Goal: Task Accomplishment & Management: Complete application form

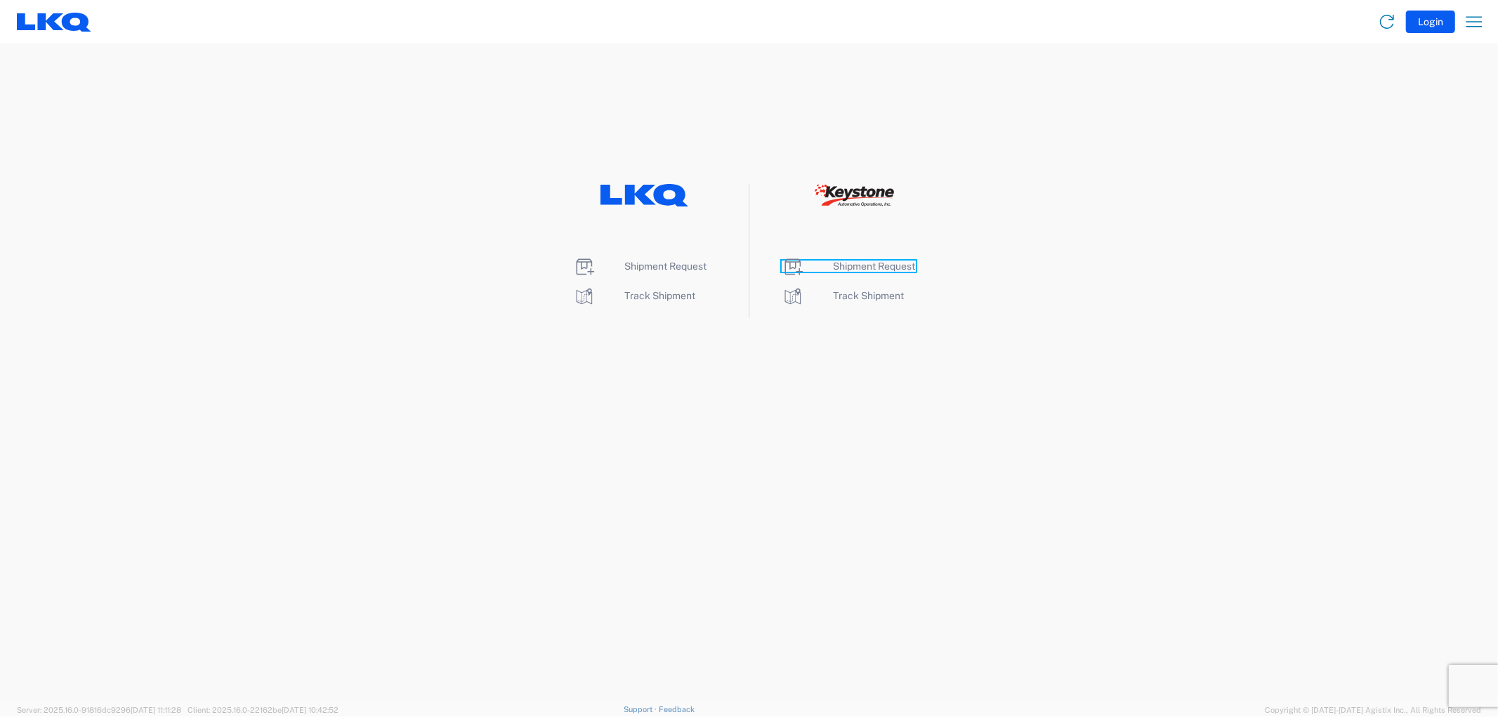
click at [871, 268] on span "Shipment Request" at bounding box center [875, 266] width 82 height 11
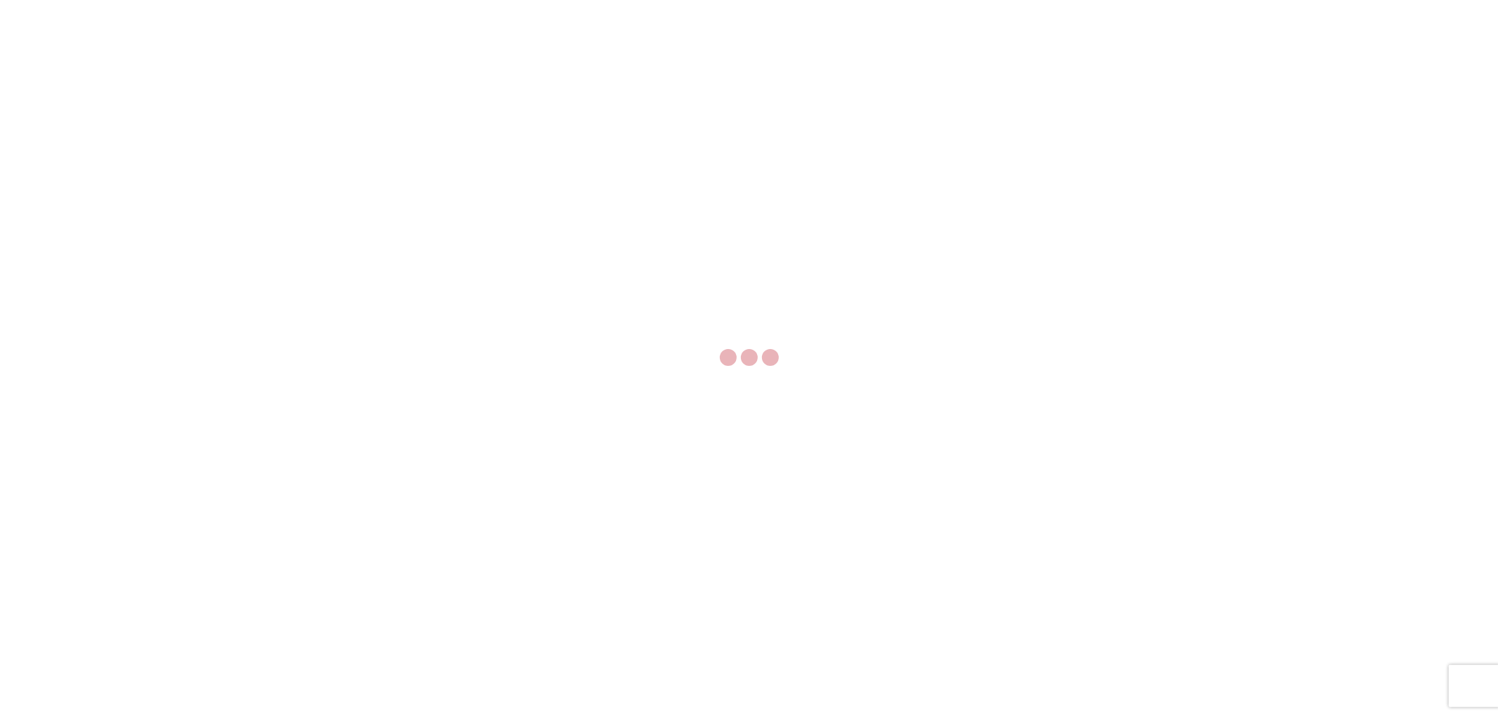
select select "FULL"
select select "LBS"
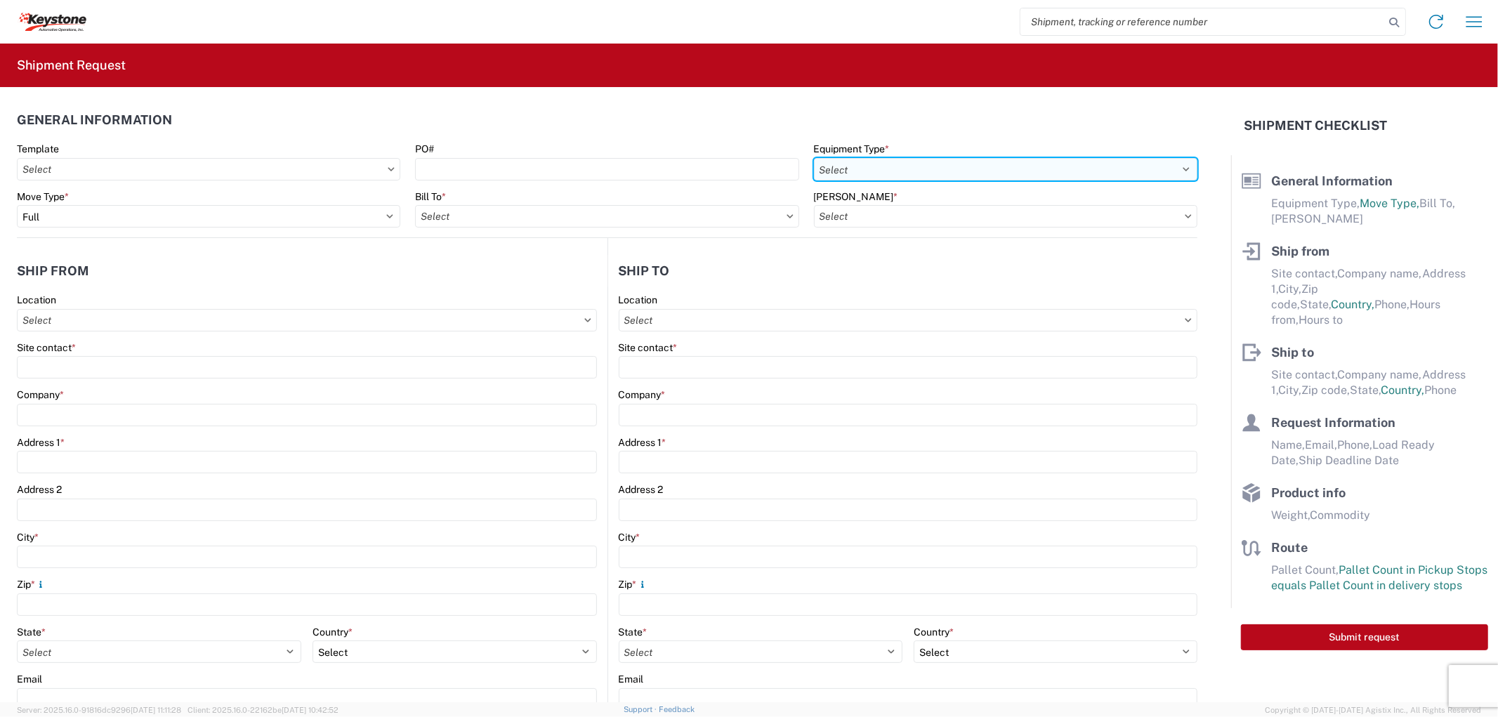
click at [871, 166] on select "Select 53’ Dry Van Flatbed Dropdeck (van) Lowboy (flatbed) Rail" at bounding box center [1006, 169] width 384 height 22
select select "STDV"
click at [814, 158] on select "Select 53’ Dry Van Flatbed Dropdeck (van) Lowboy (flatbed) Rail" at bounding box center [1006, 169] width 384 height 22
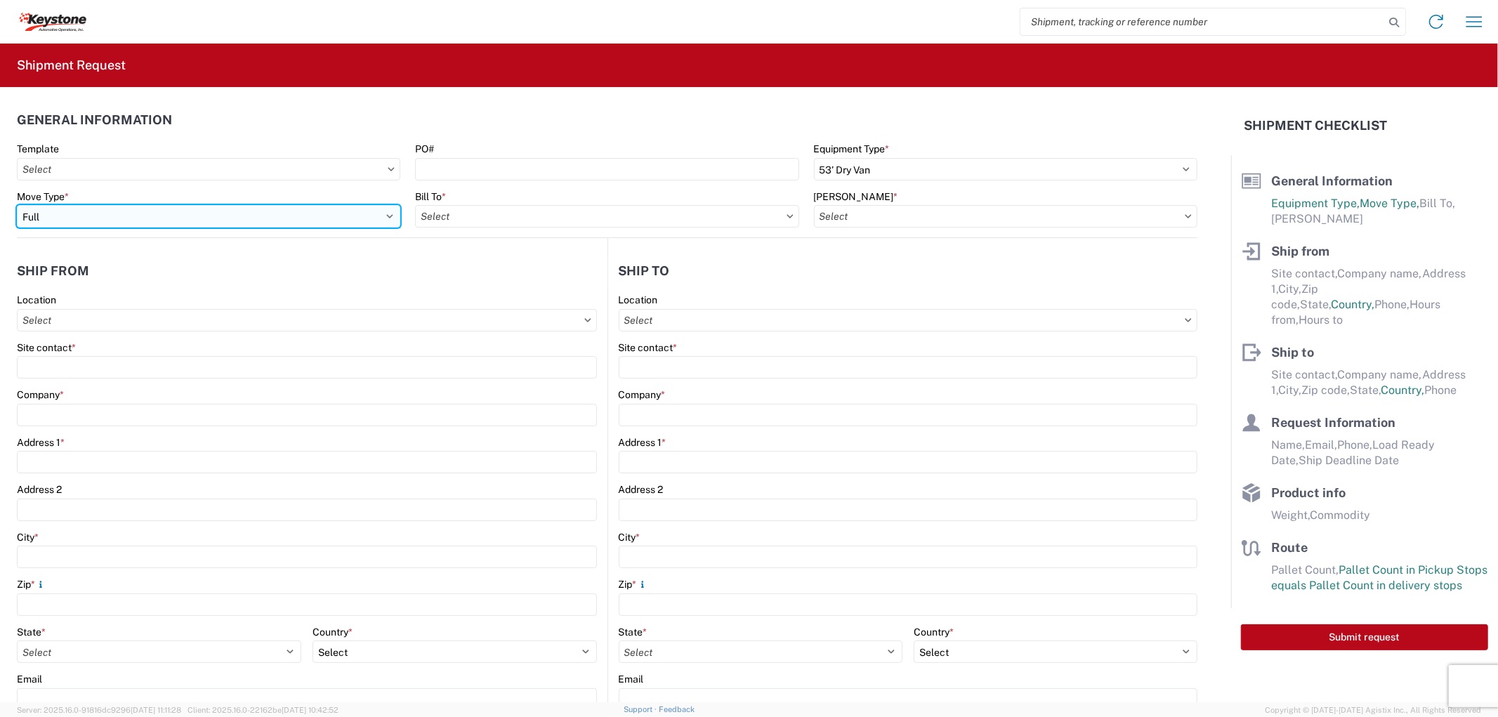
click at [135, 220] on select "Select Full Partial TL" at bounding box center [209, 216] width 384 height 22
click at [135, 219] on select "Select Full Partial TL" at bounding box center [209, 216] width 384 height 22
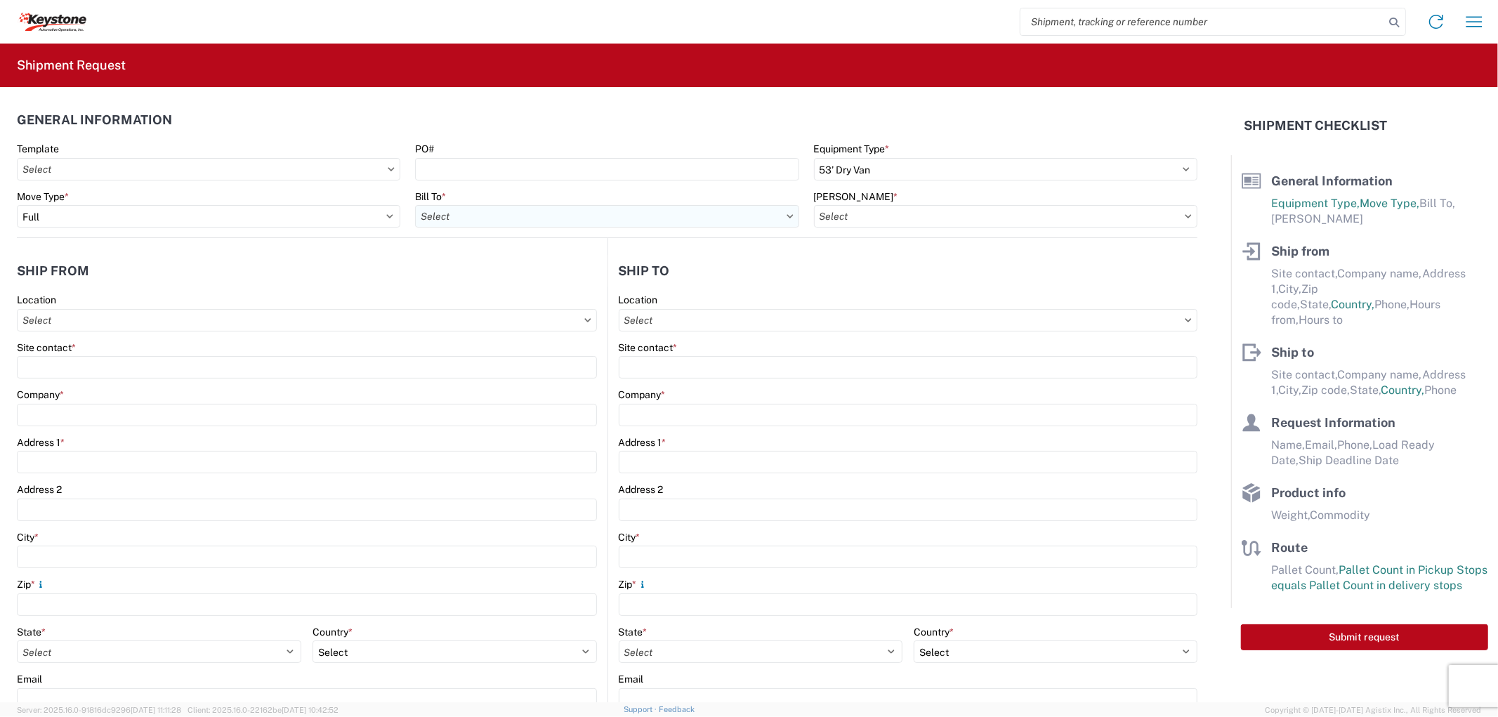
click at [564, 215] on input "Bill To *" at bounding box center [607, 216] width 384 height 22
type input "8614"
click at [524, 280] on div "8614 - [GEOGRAPHIC_DATA] - [GEOGRAPHIC_DATA], [GEOGRAPHIC_DATA]" at bounding box center [590, 279] width 350 height 22
type input "8614 - [GEOGRAPHIC_DATA] - [GEOGRAPHIC_DATA], [GEOGRAPHIC_DATA]"
click at [913, 215] on input "[PERSON_NAME] *" at bounding box center [1006, 216] width 384 height 22
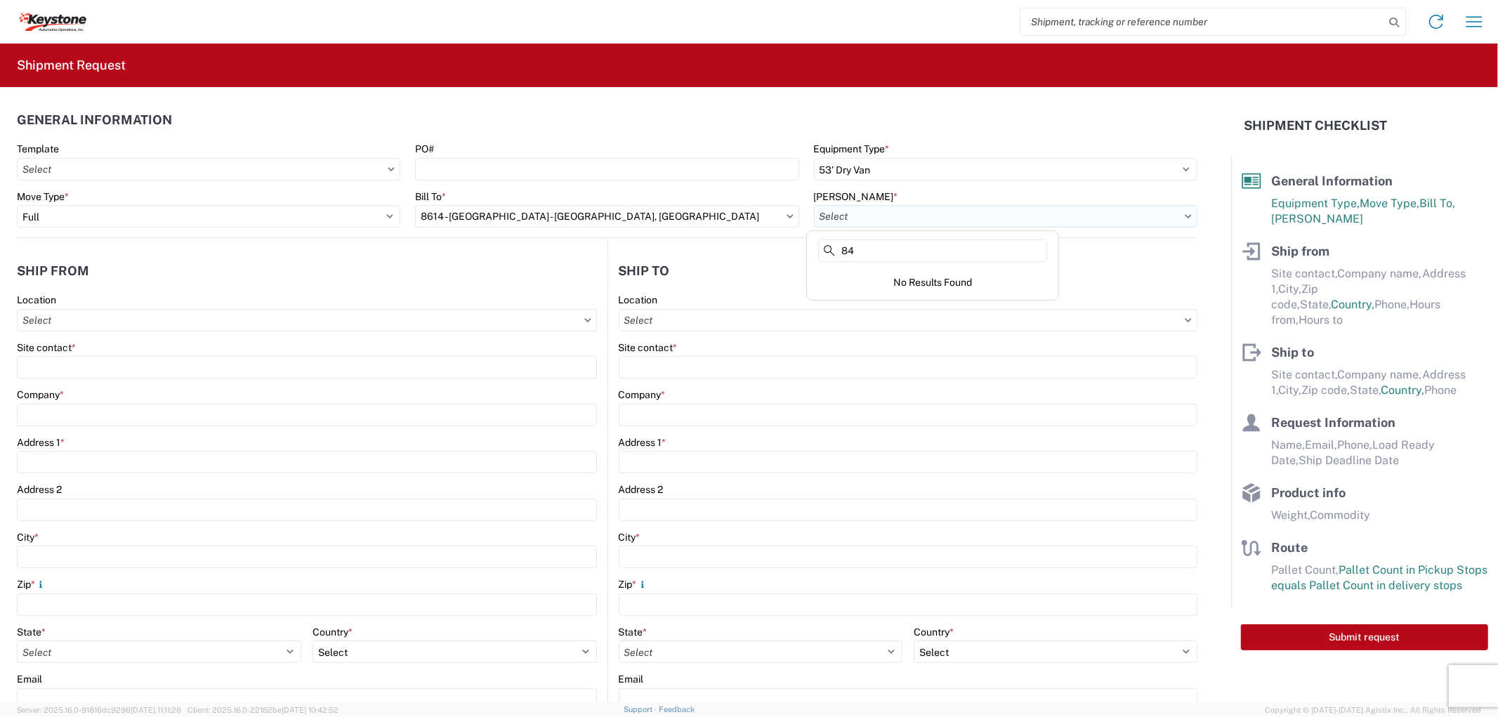
type input "8"
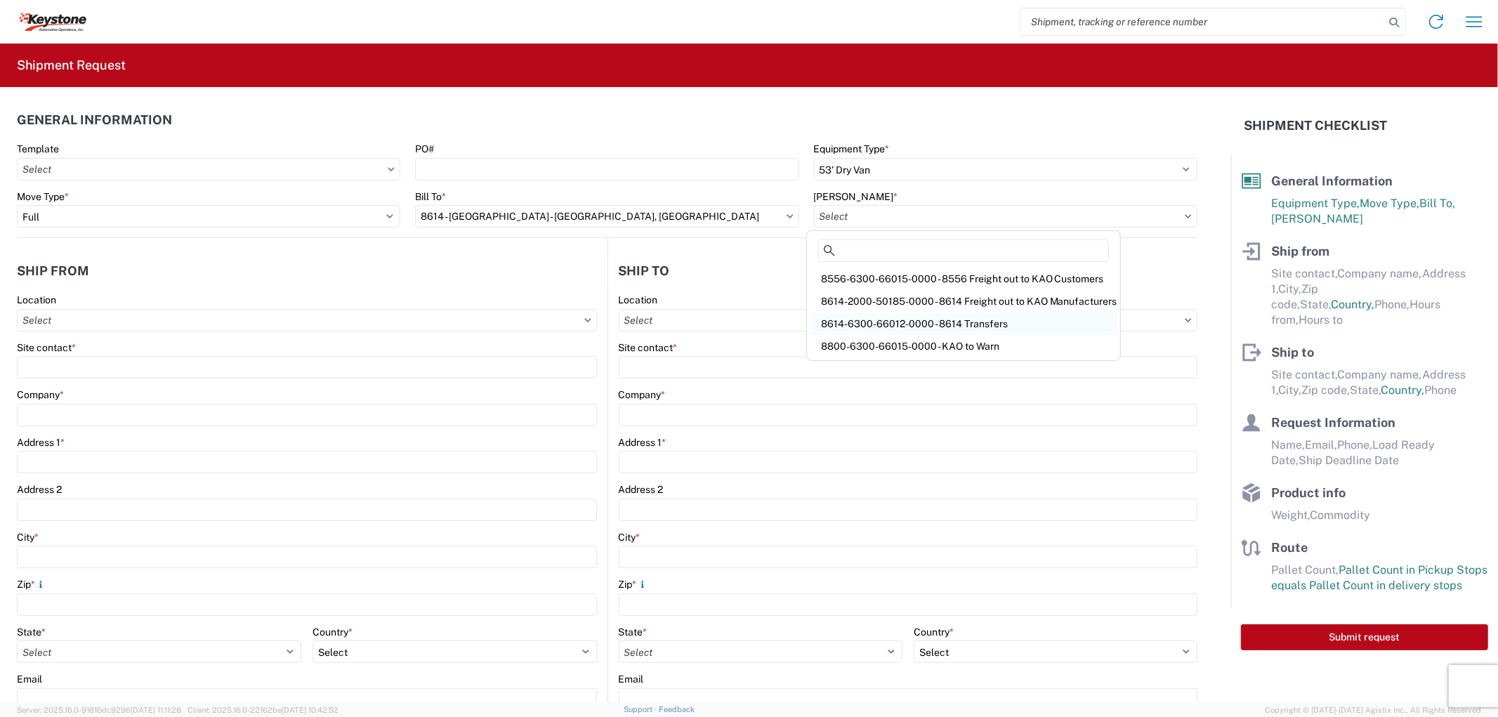
click at [932, 325] on div "8614-6300-66012-0000 - 8614 Transfers" at bounding box center [964, 324] width 308 height 22
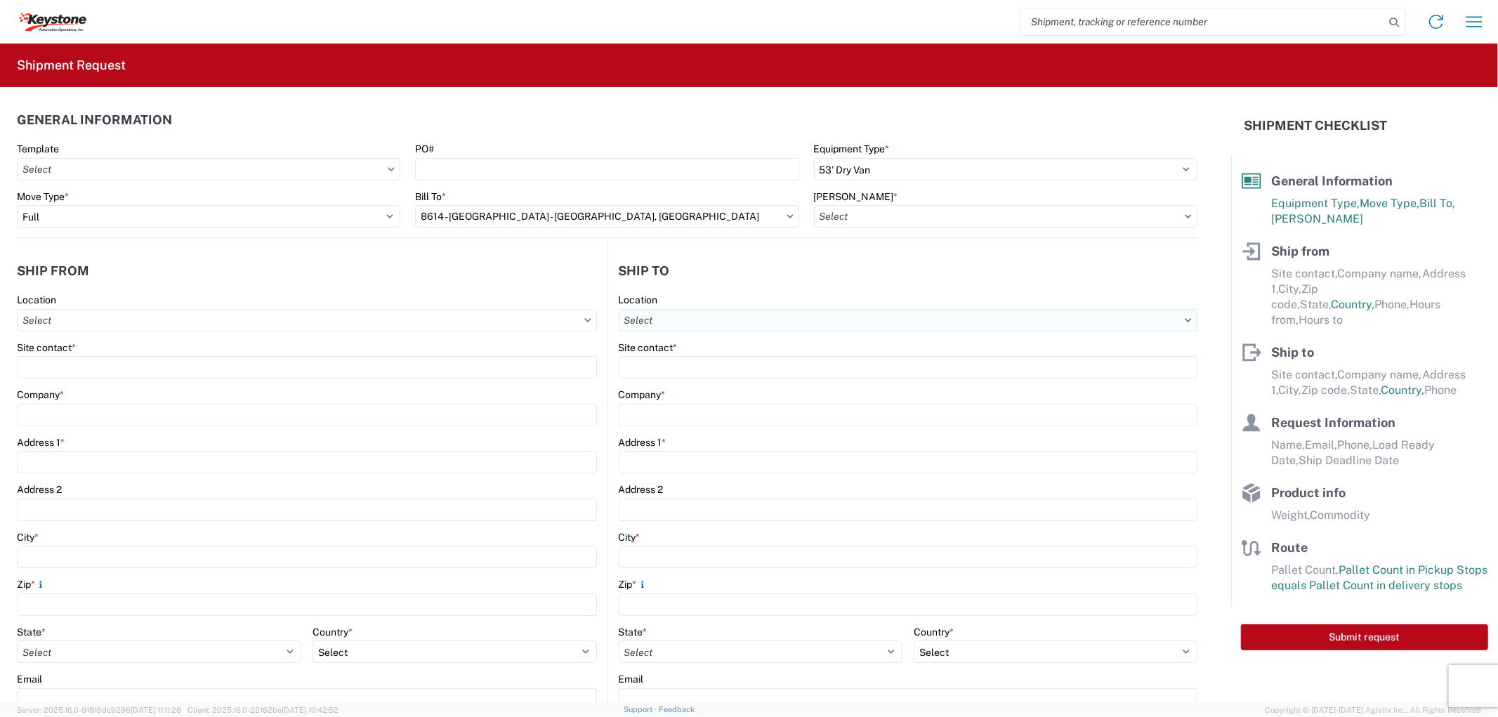
type input "8614-6300-66012-0000 - 8614 Transfers, 8614-6300-66012-0000 - 8614 Transfers"
click at [214, 314] on input "Location" at bounding box center [307, 320] width 580 height 22
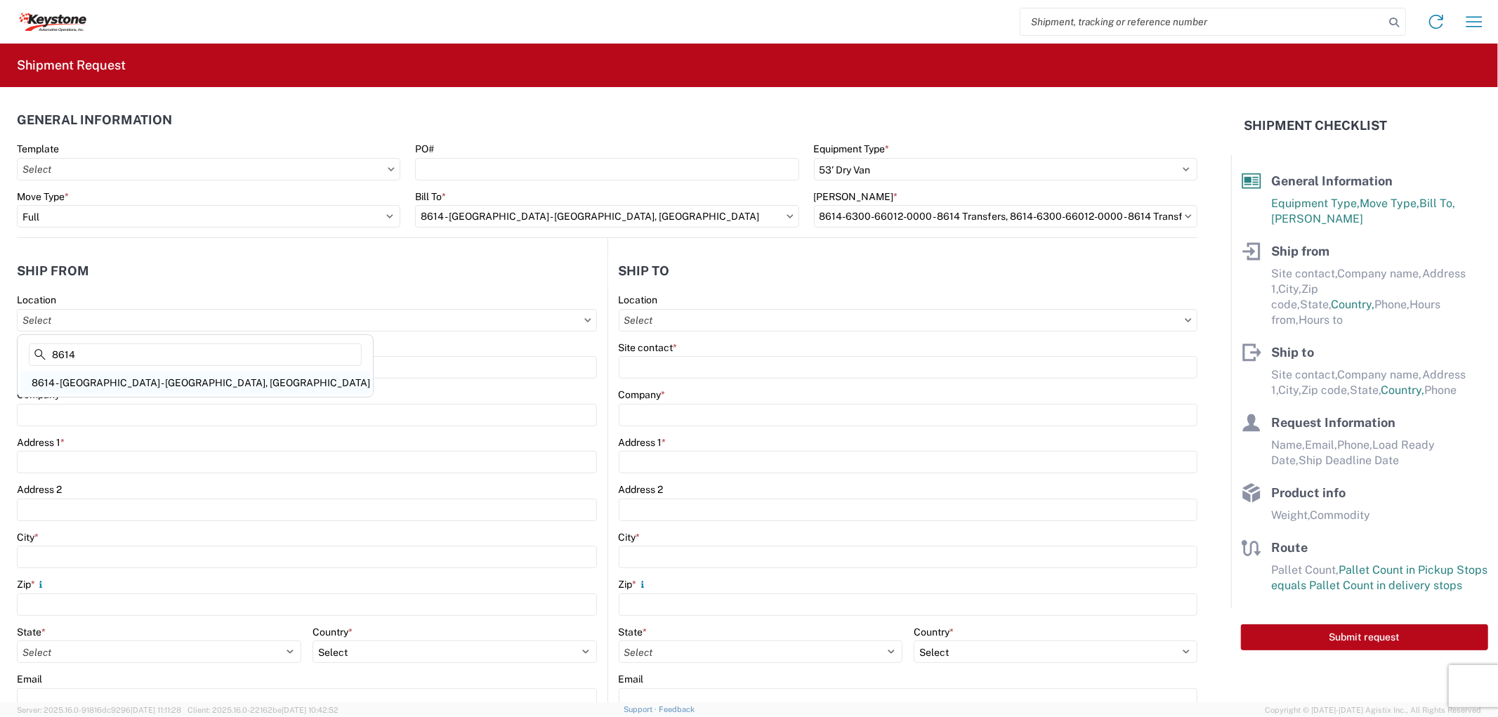
type input "8614"
click at [169, 381] on div "8614 - [GEOGRAPHIC_DATA] - [GEOGRAPHIC_DATA], [GEOGRAPHIC_DATA]" at bounding box center [195, 383] width 350 height 22
type input "8614 - [GEOGRAPHIC_DATA] - [GEOGRAPHIC_DATA], [GEOGRAPHIC_DATA]"
type input "KAO"
type input "[STREET_ADDRESS][PERSON_NAME]"
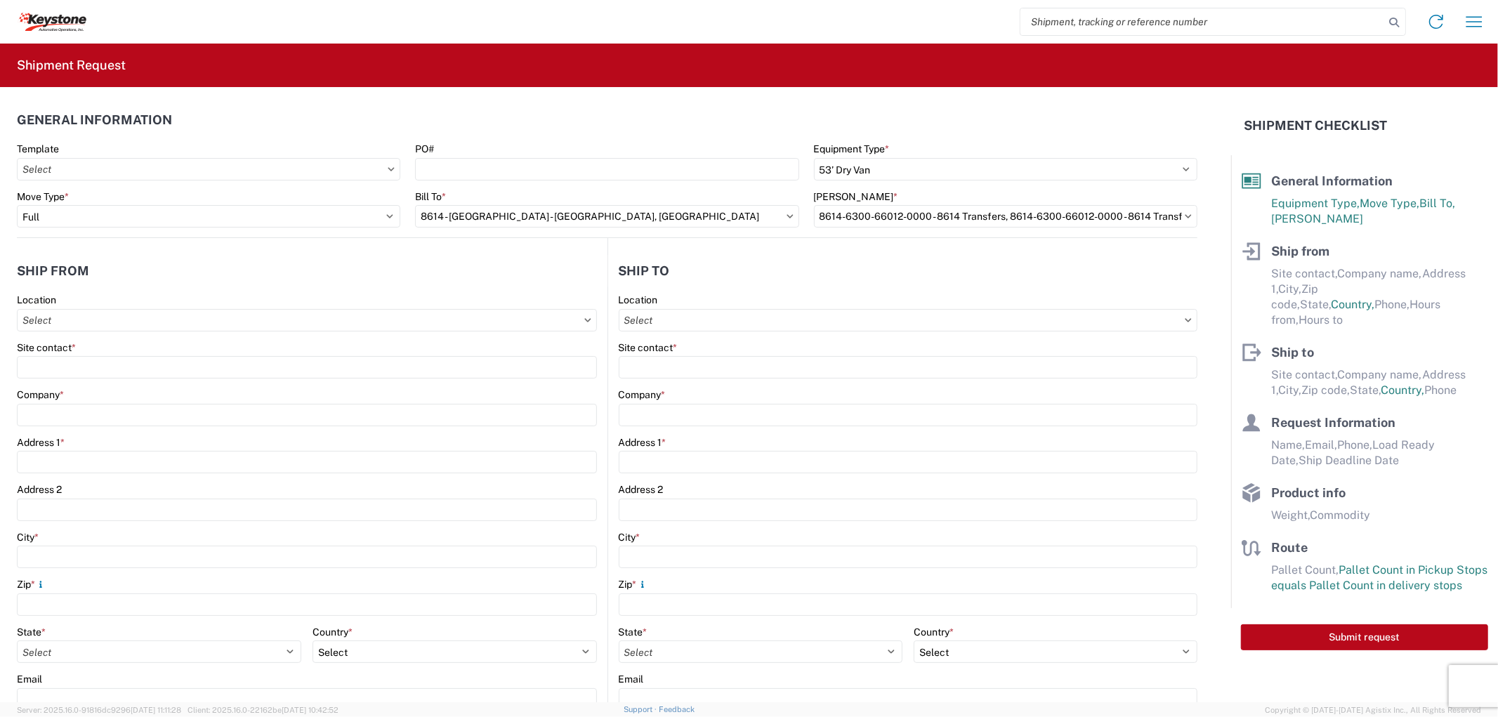
type input "Eastvale"
type input "91752"
select select "CA"
select select "US"
type input "07:00"
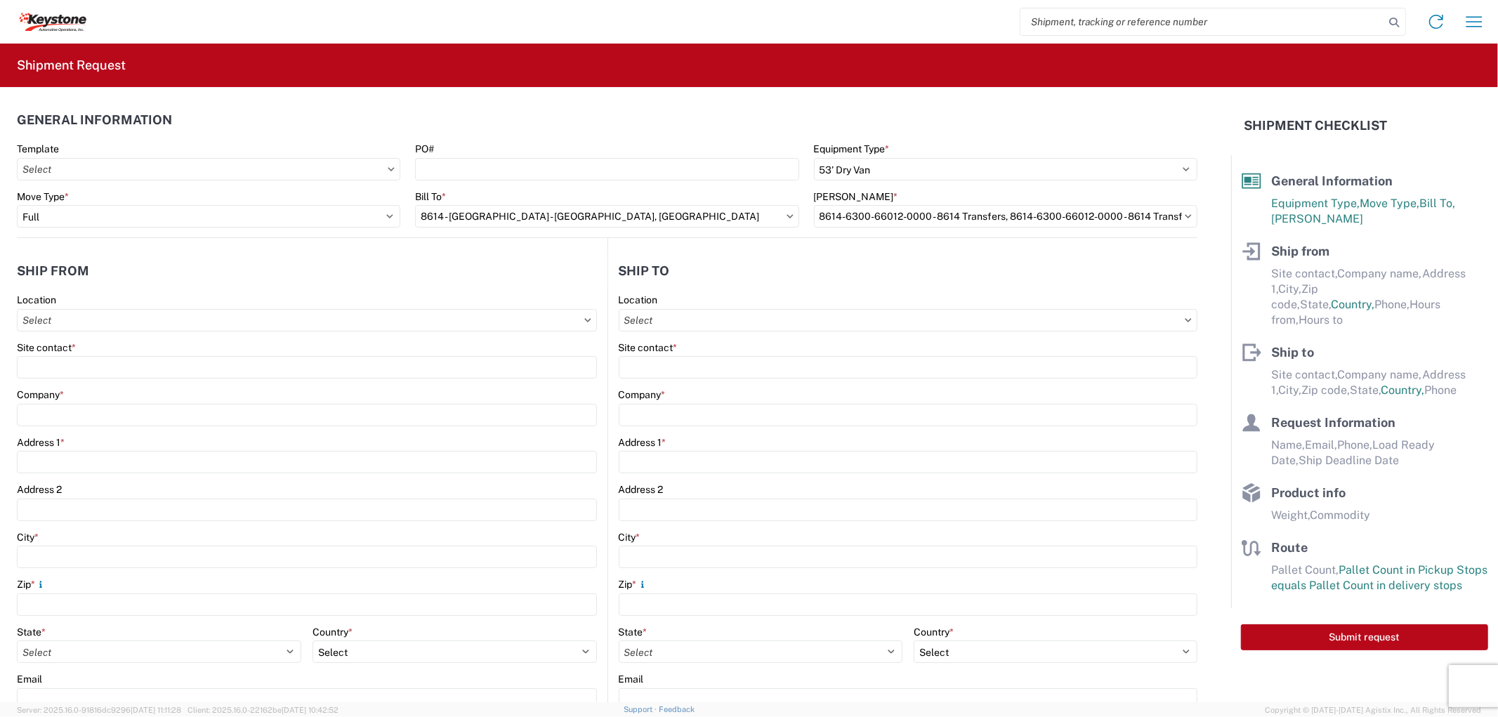
type input "17:00"
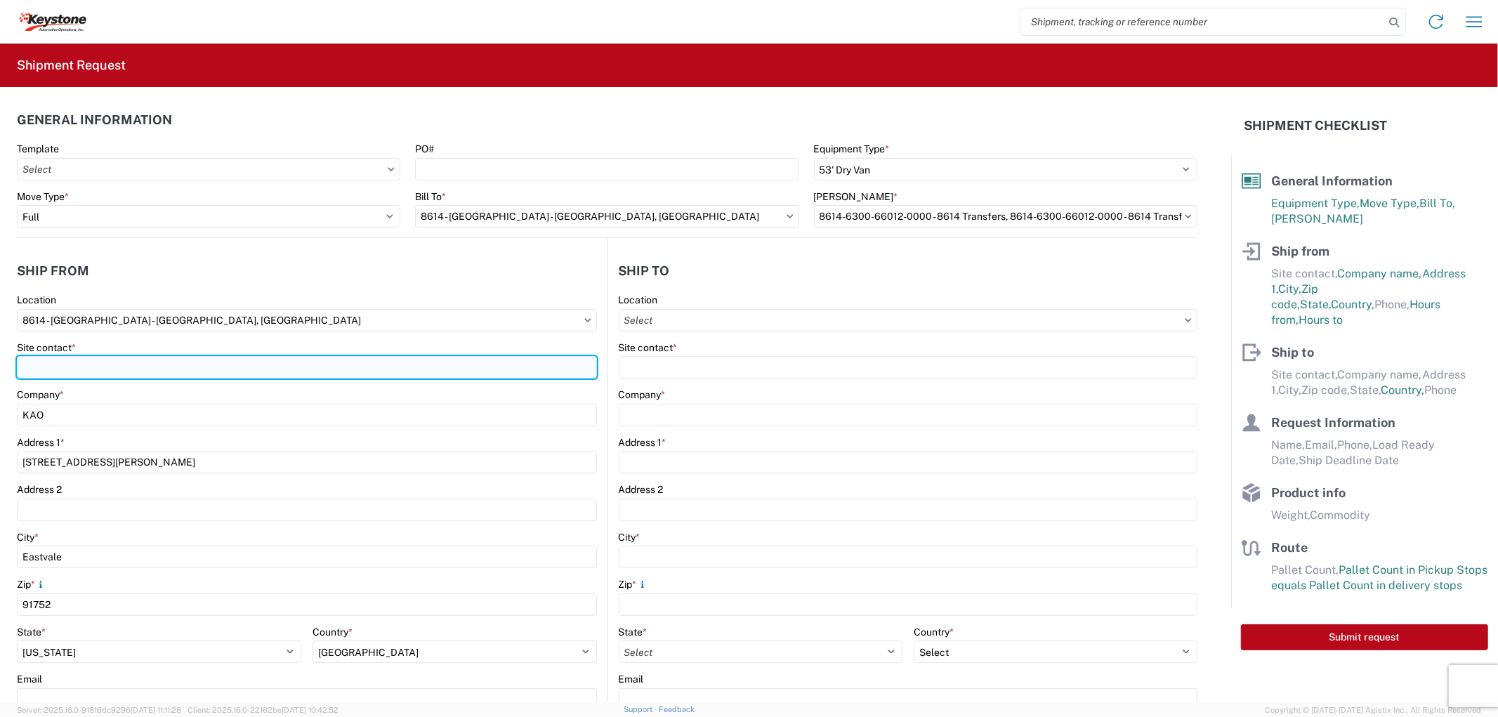
click at [157, 363] on input "Site contact *" at bounding box center [307, 367] width 580 height 22
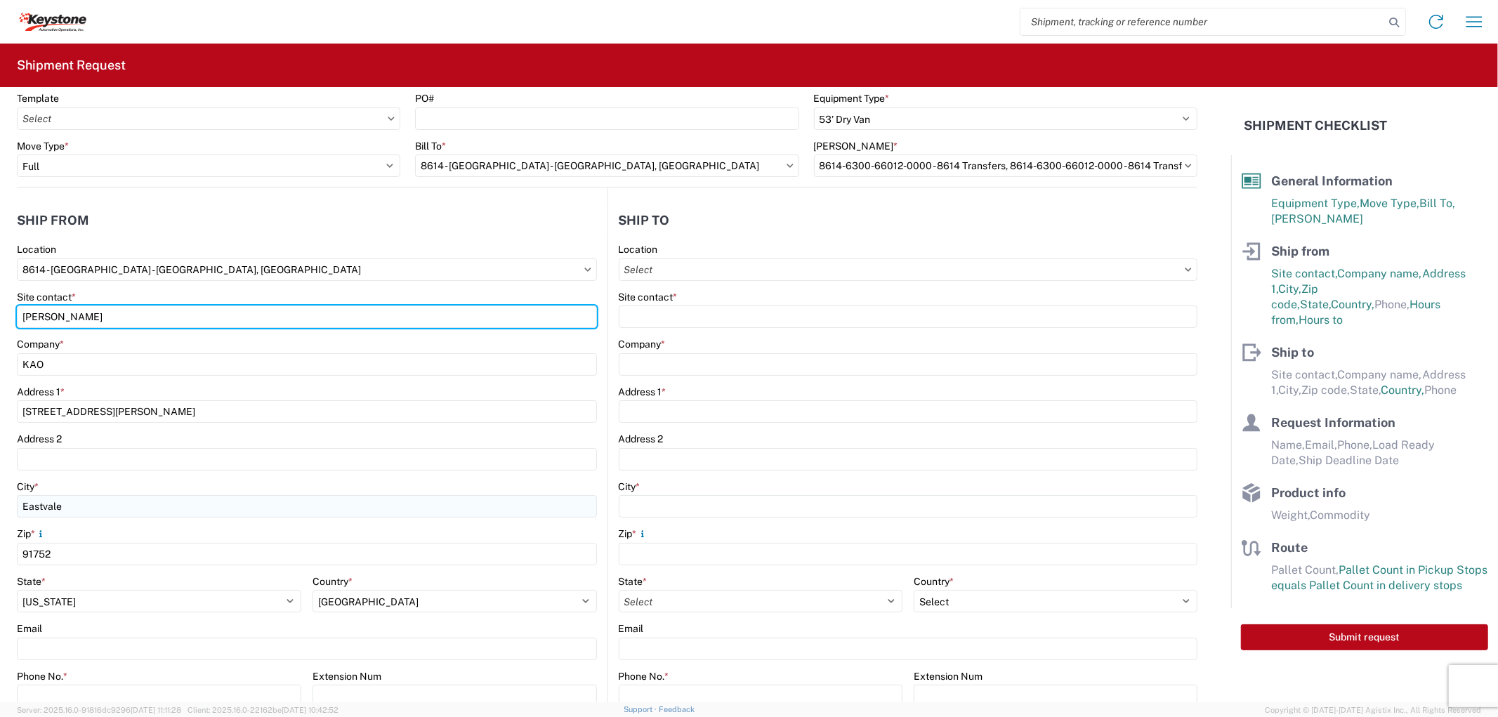
scroll to position [78, 0]
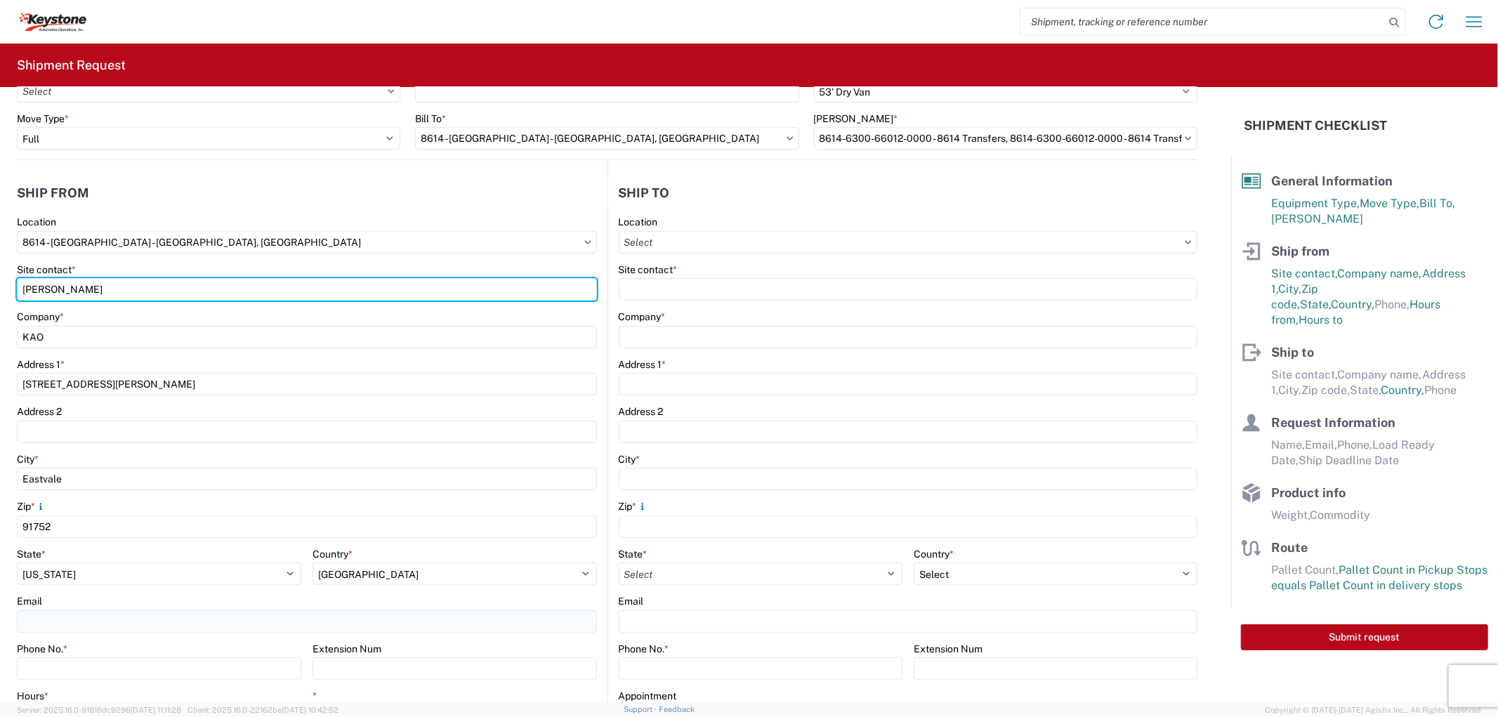
type input "[PERSON_NAME]"
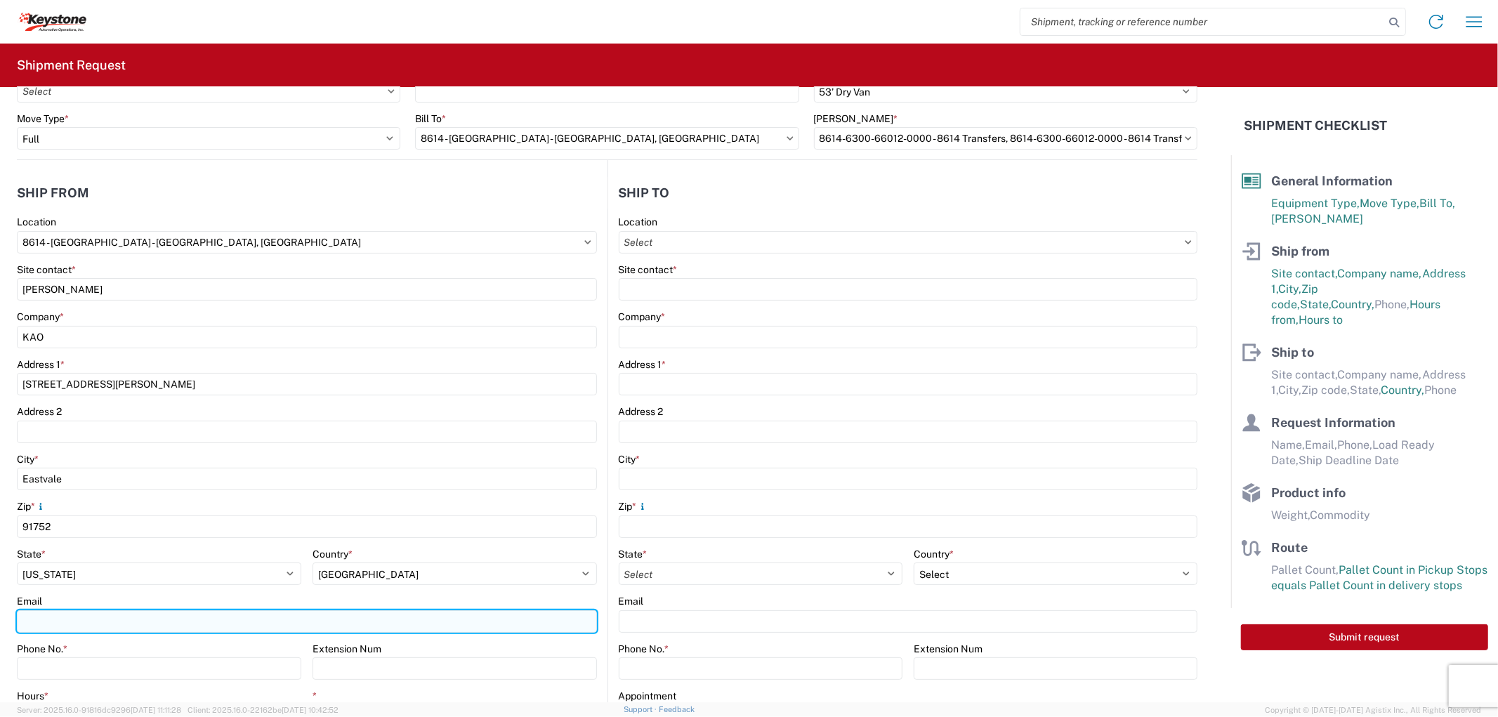
click at [78, 627] on input "Email" at bounding box center [307, 621] width 580 height 22
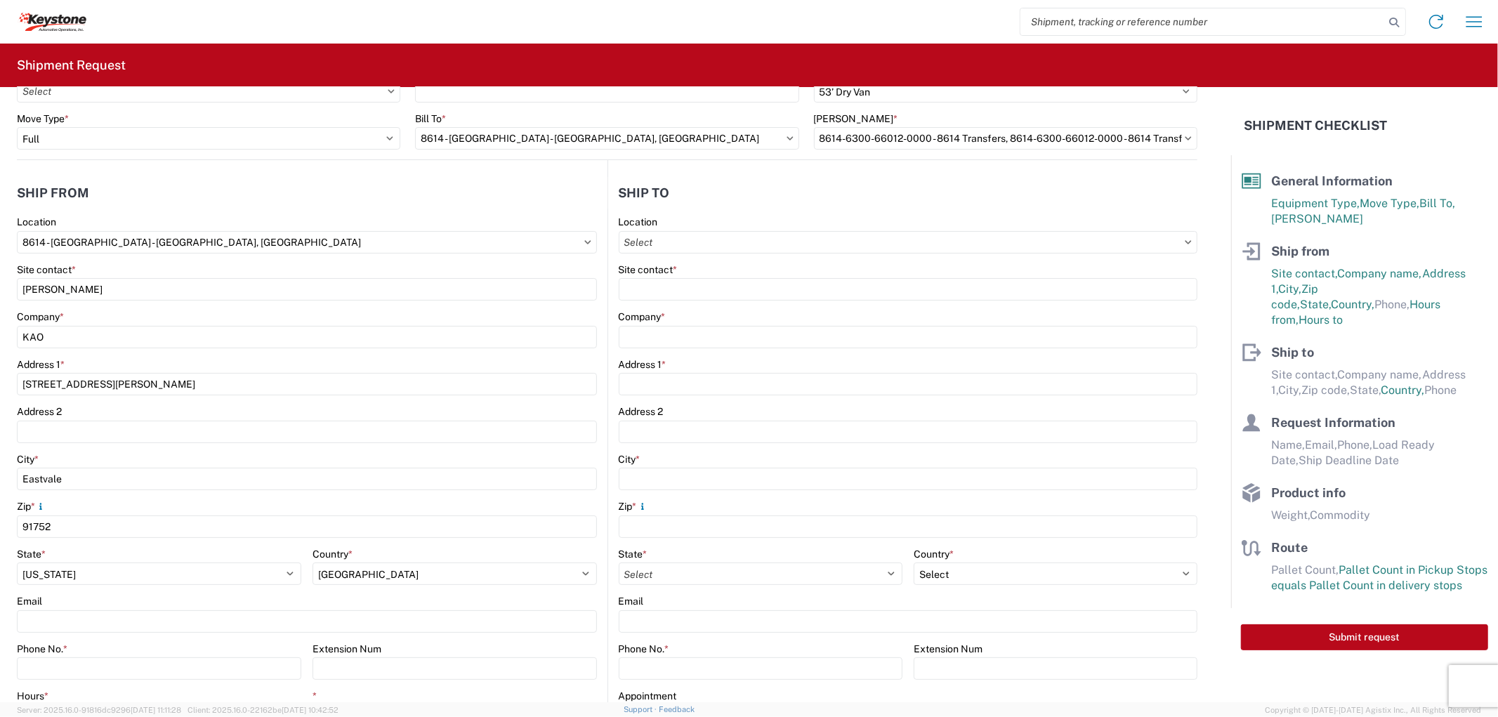
drag, startPoint x: 417, startPoint y: 452, endPoint x: 225, endPoint y: 495, distance: 196.6
click at [417, 453] on div "City *" at bounding box center [307, 459] width 580 height 13
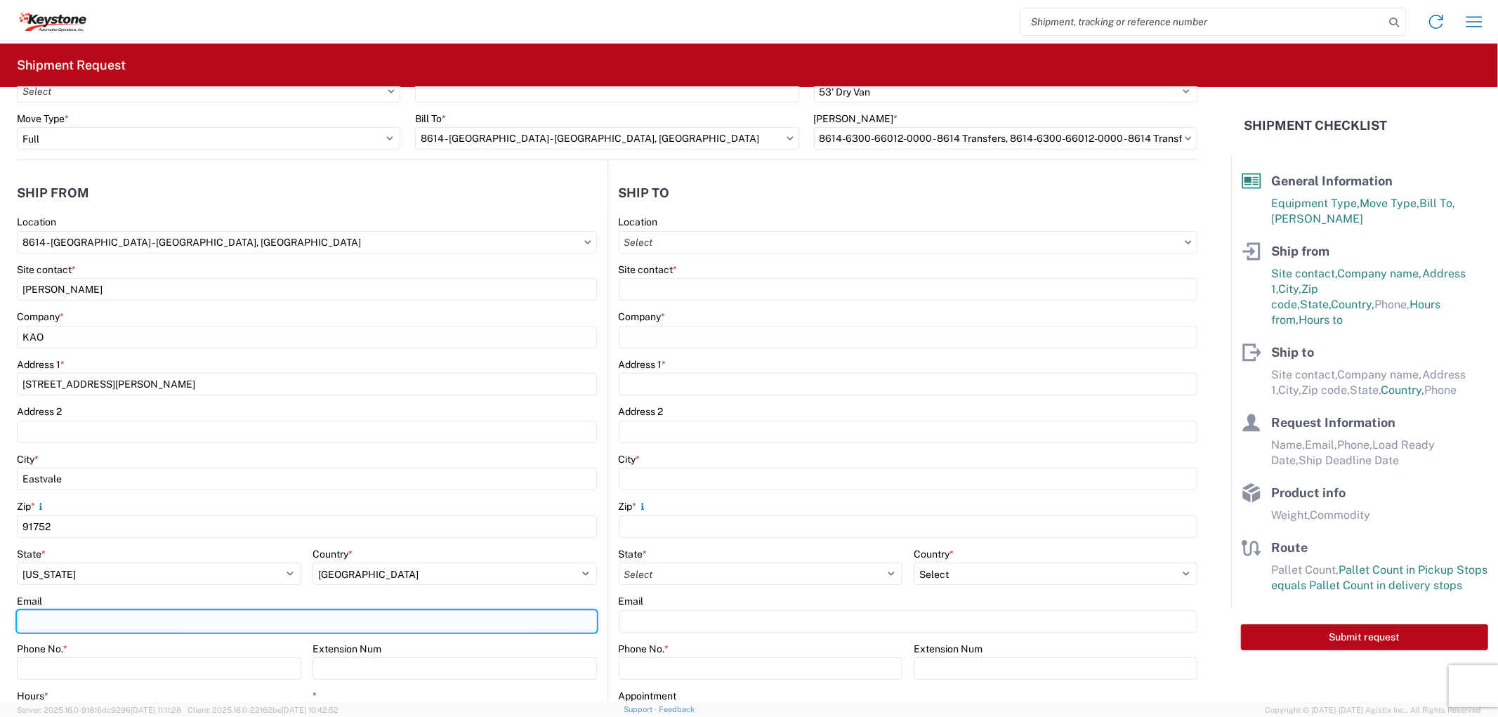
click at [56, 611] on input "Email" at bounding box center [307, 621] width 580 height 22
type input "[EMAIL_ADDRESS][DOMAIN_NAME], [EMAIL_ADDRESS][DOMAIN_NAME], [EMAIL_ADDRESS][DOM…"
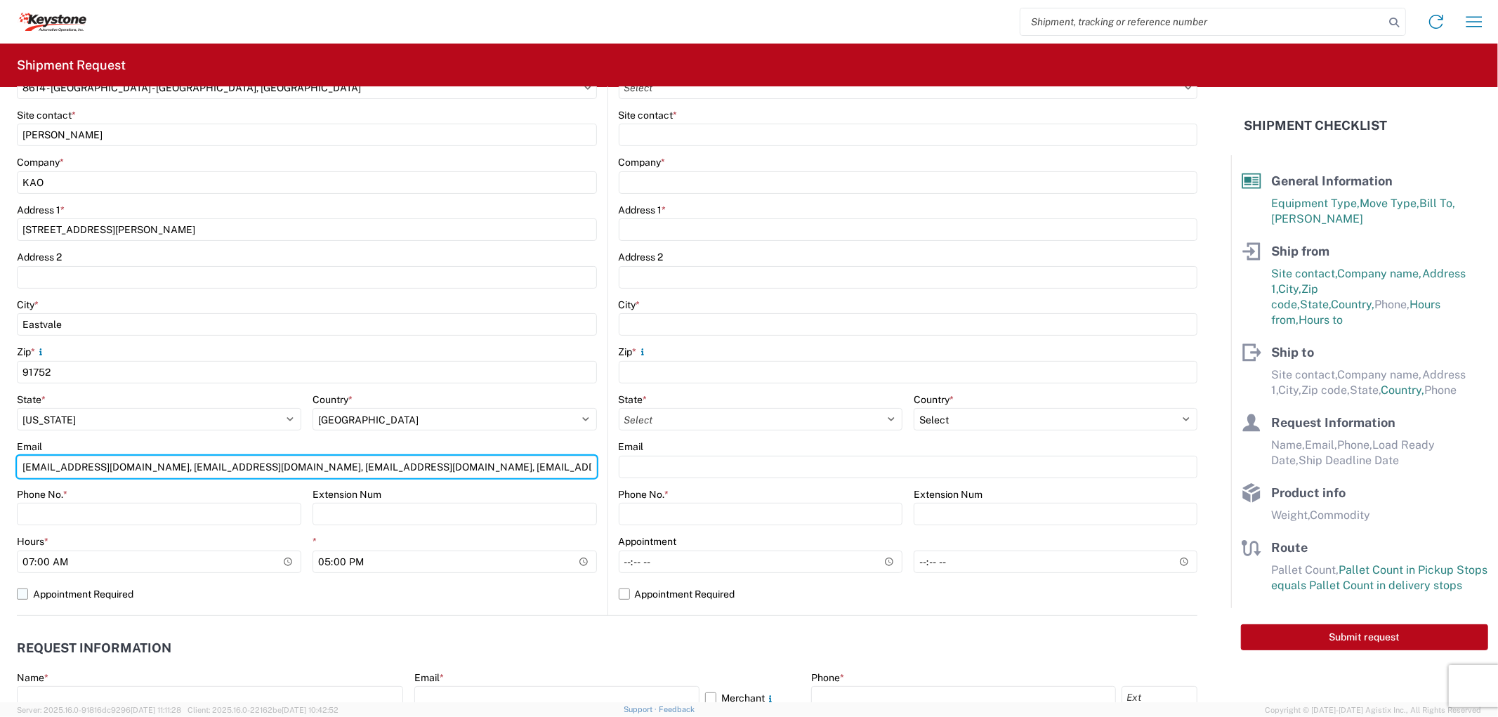
scroll to position [234, 0]
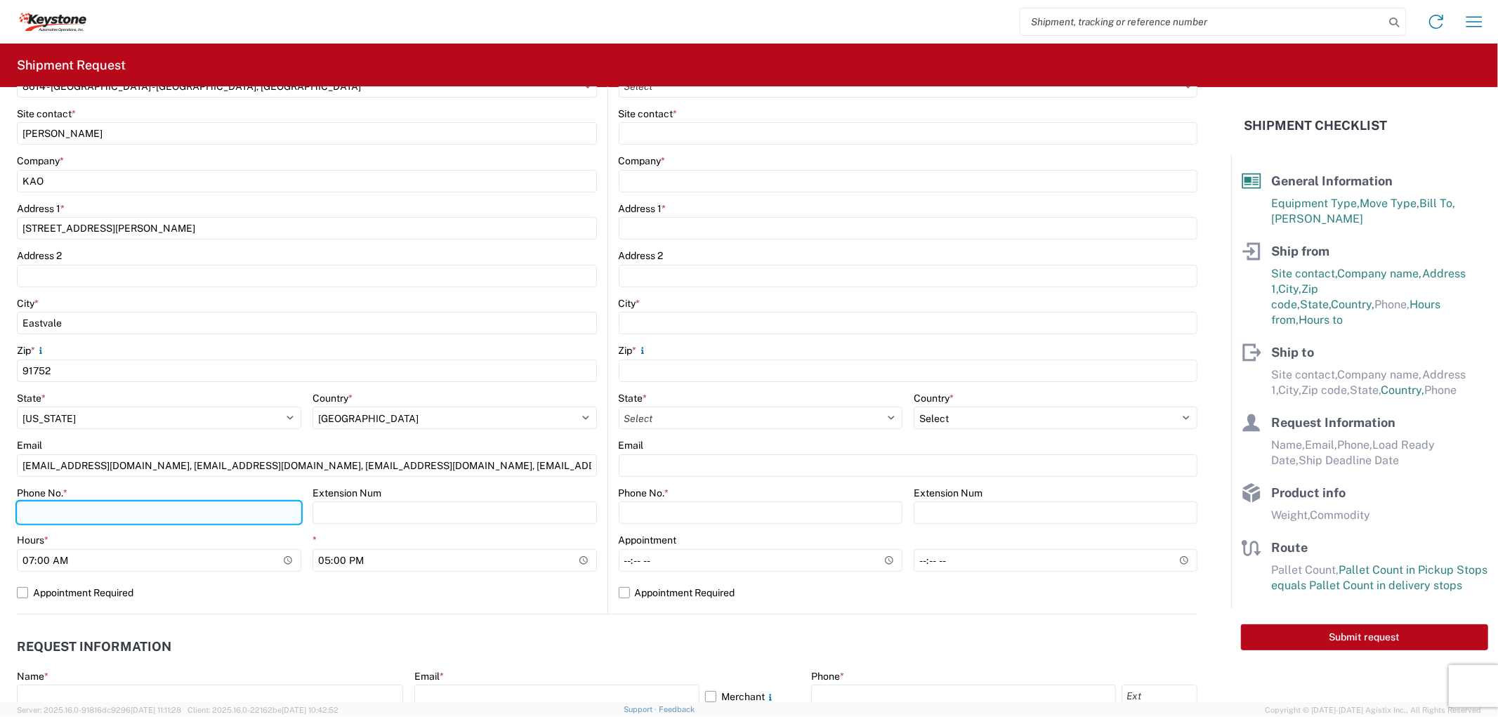
click at [69, 513] on input "Phone No. *" at bounding box center [159, 513] width 284 height 22
type input "9512775237"
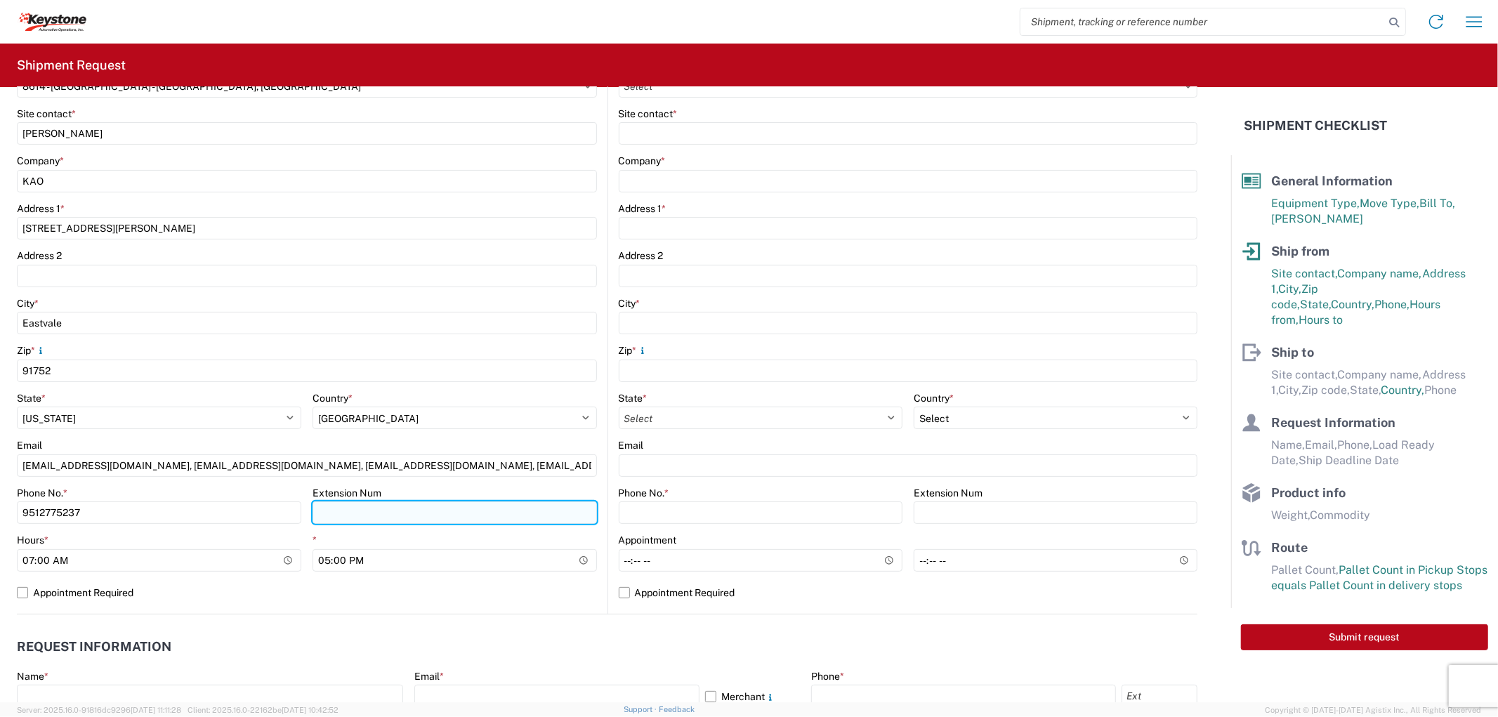
click at [366, 513] on input "Extension Num" at bounding box center [455, 513] width 284 height 22
type input "3998"
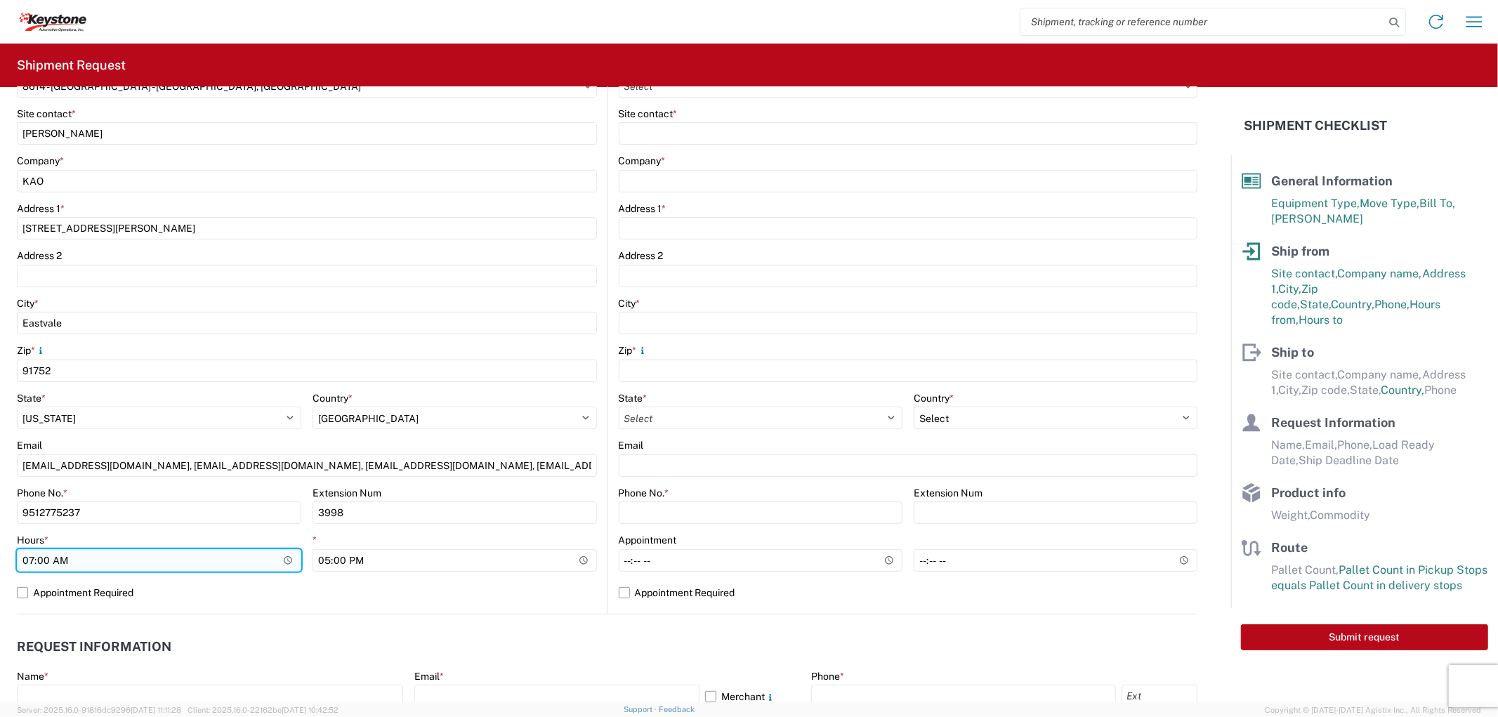
click at [129, 560] on input "07:00" at bounding box center [159, 560] width 284 height 22
type input "08:00"
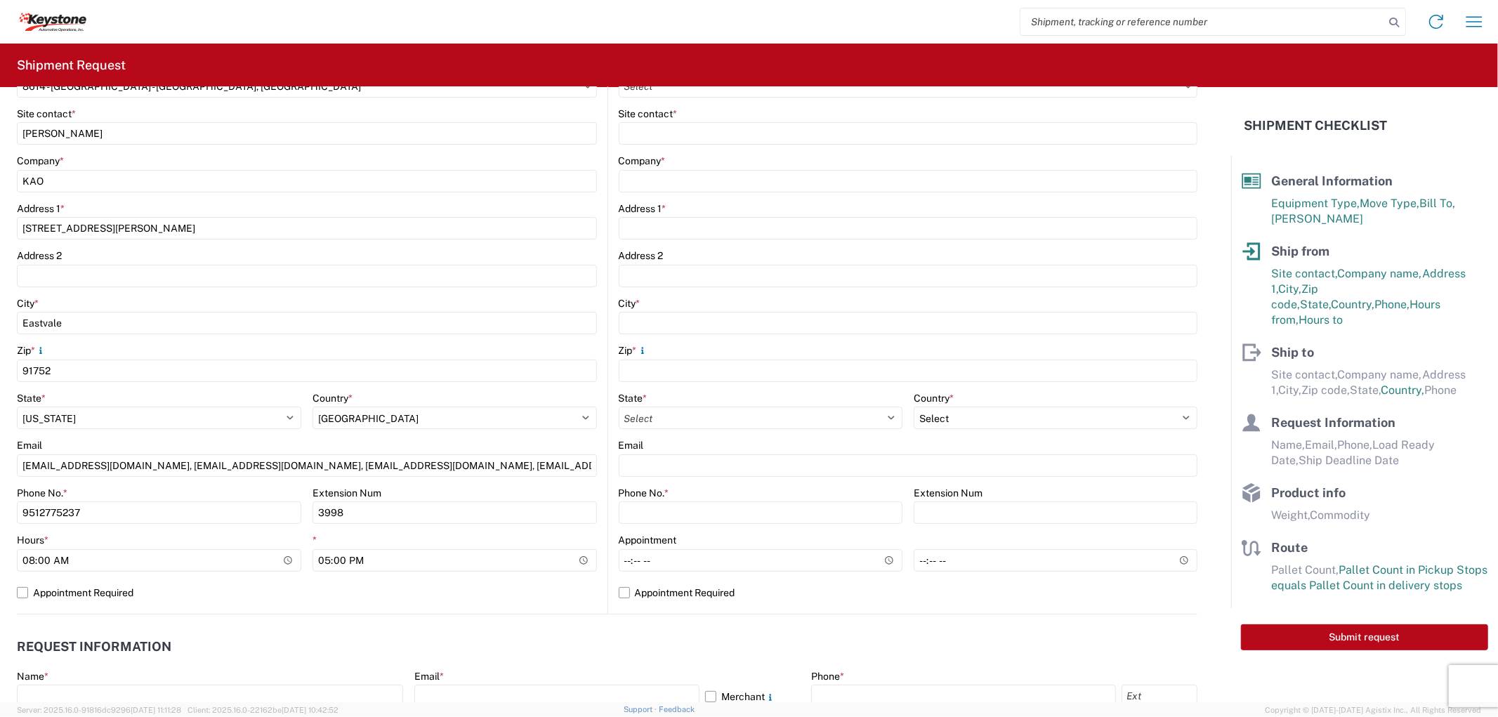
click at [411, 604] on div "8614 Location 8614 - [GEOGRAPHIC_DATA] - [GEOGRAPHIC_DATA], [GEOGRAPHIC_DATA] S…" at bounding box center [307, 337] width 580 height 554
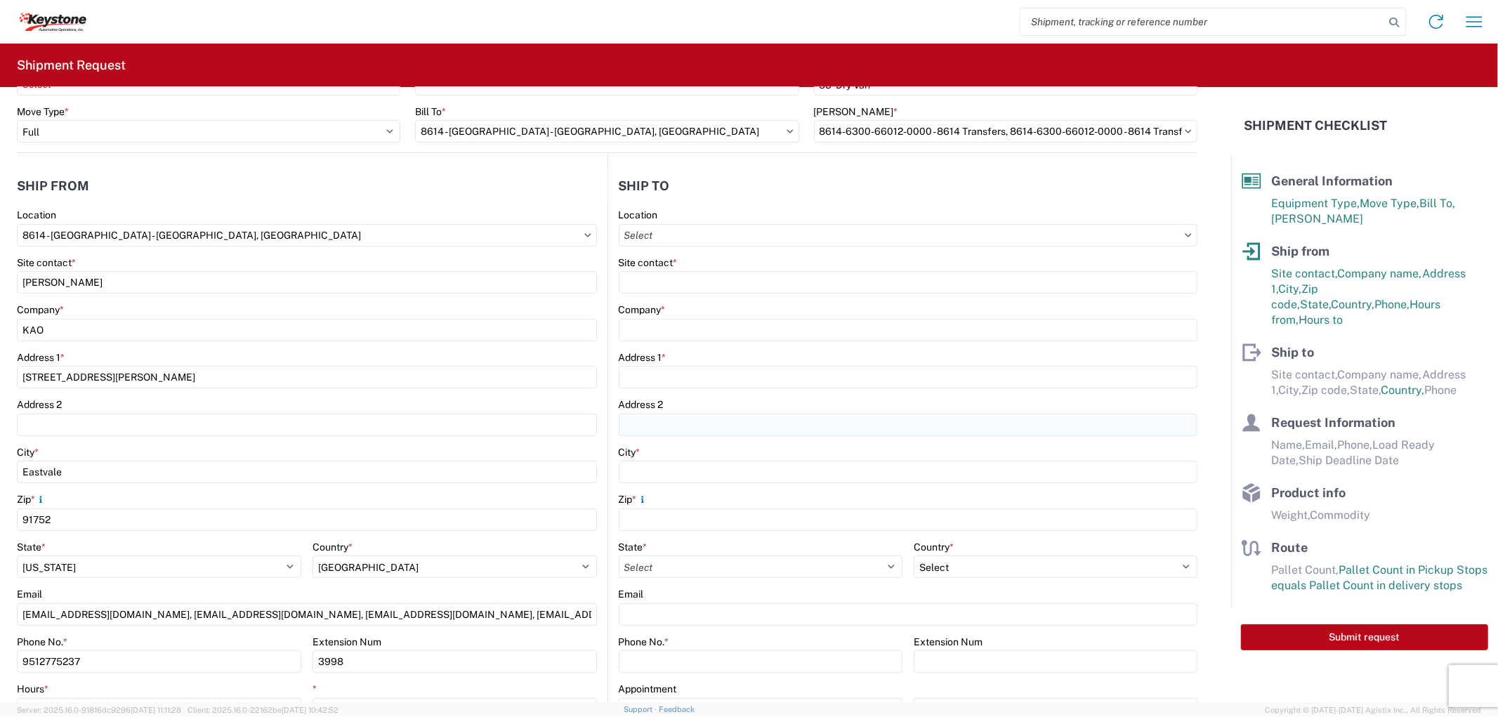
scroll to position [0, 0]
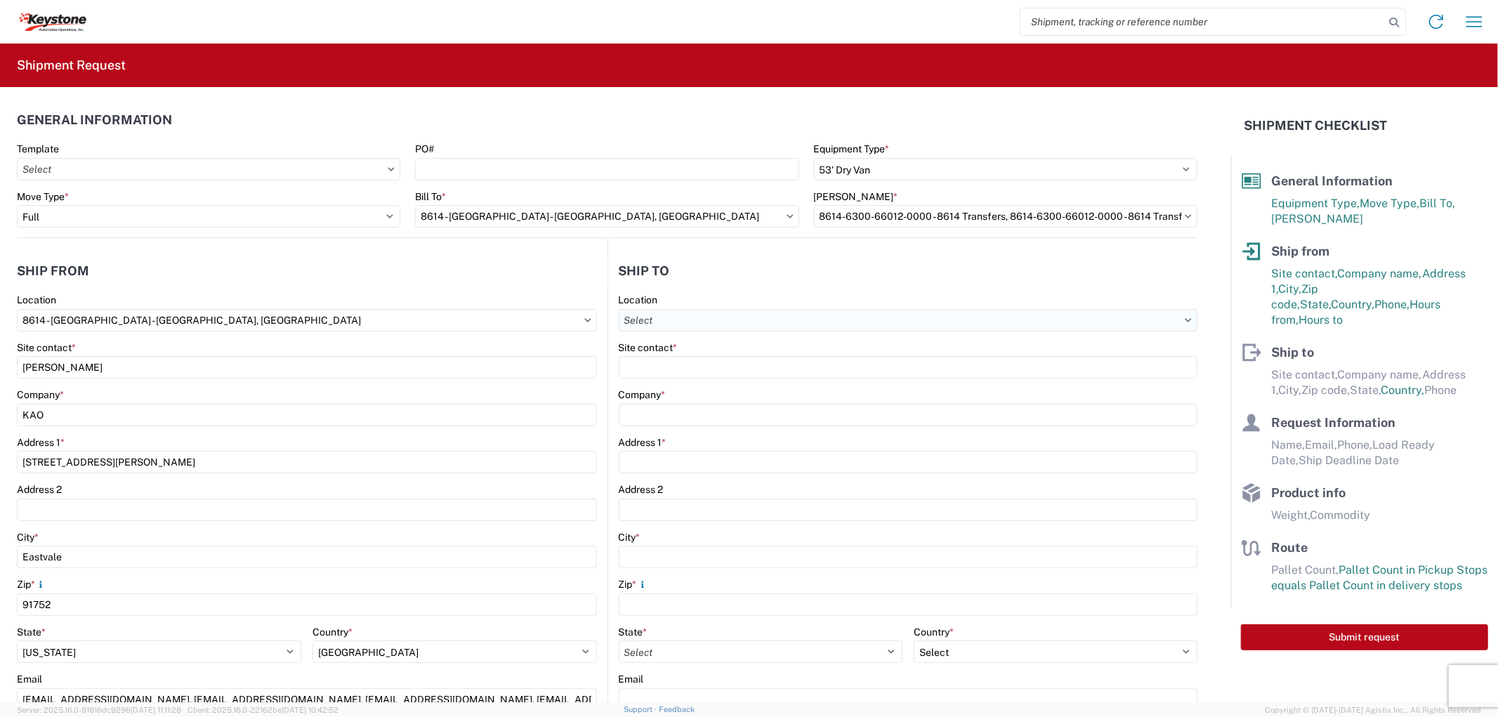
click at [700, 320] on input "Location" at bounding box center [908, 320] width 579 height 22
type input "8404"
click at [696, 405] on div "8404 - [PERSON_NAME] Warehouse" at bounding box center [739, 405] width 246 height 22
type input "8404 - [PERSON_NAME] Warehouse"
type input "KAO"
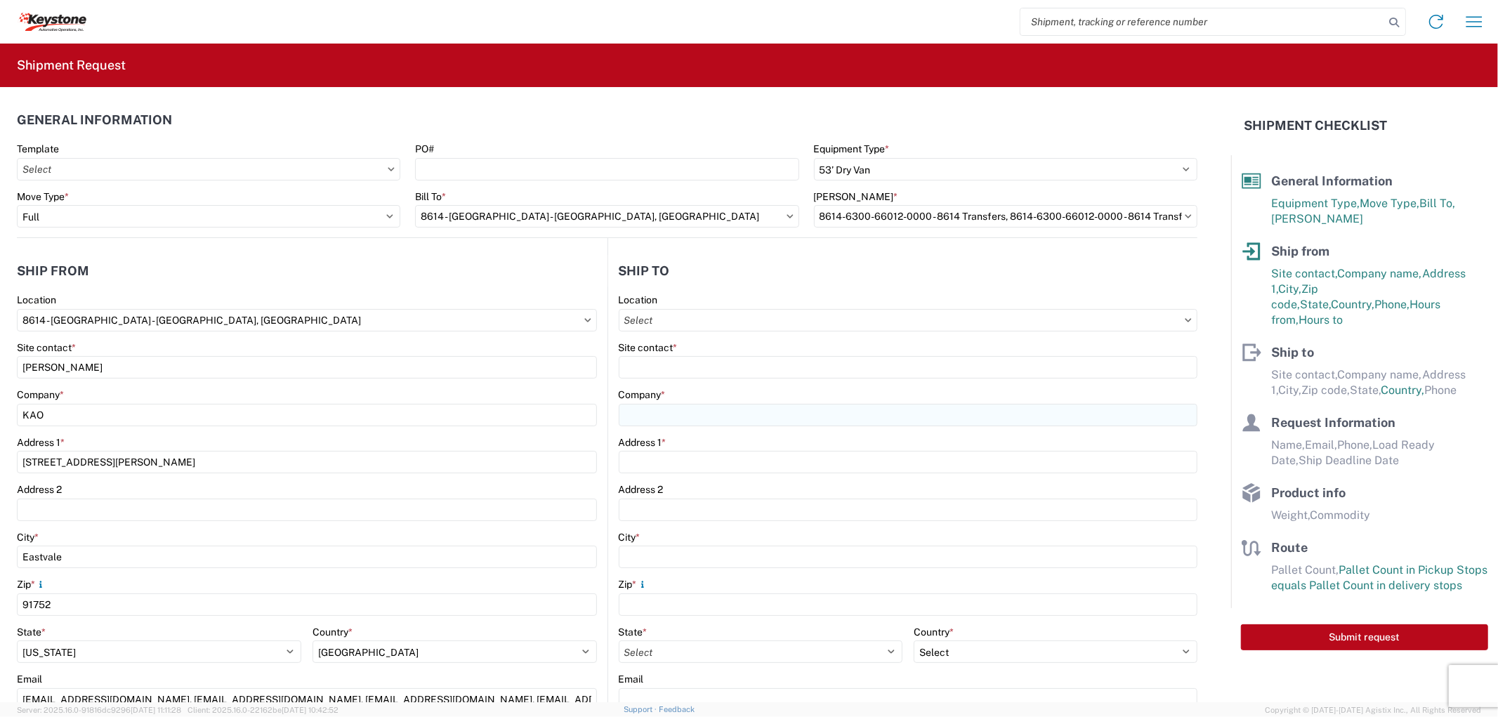
type input "[STREET_ADDRESS]"
type input "Suite 100"
type input "[PERSON_NAME]"
type input "75038"
select select "US"
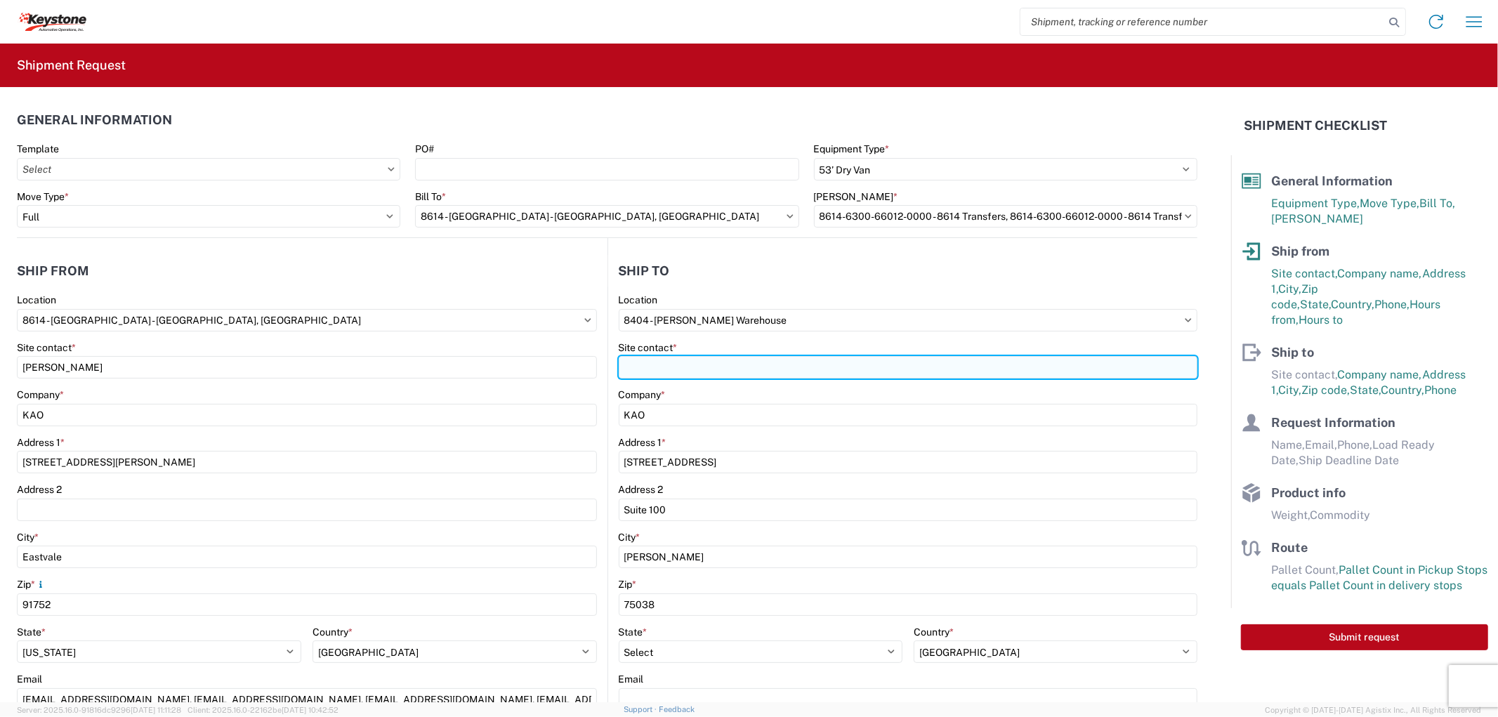
click at [690, 365] on input "Site contact *" at bounding box center [908, 367] width 579 height 22
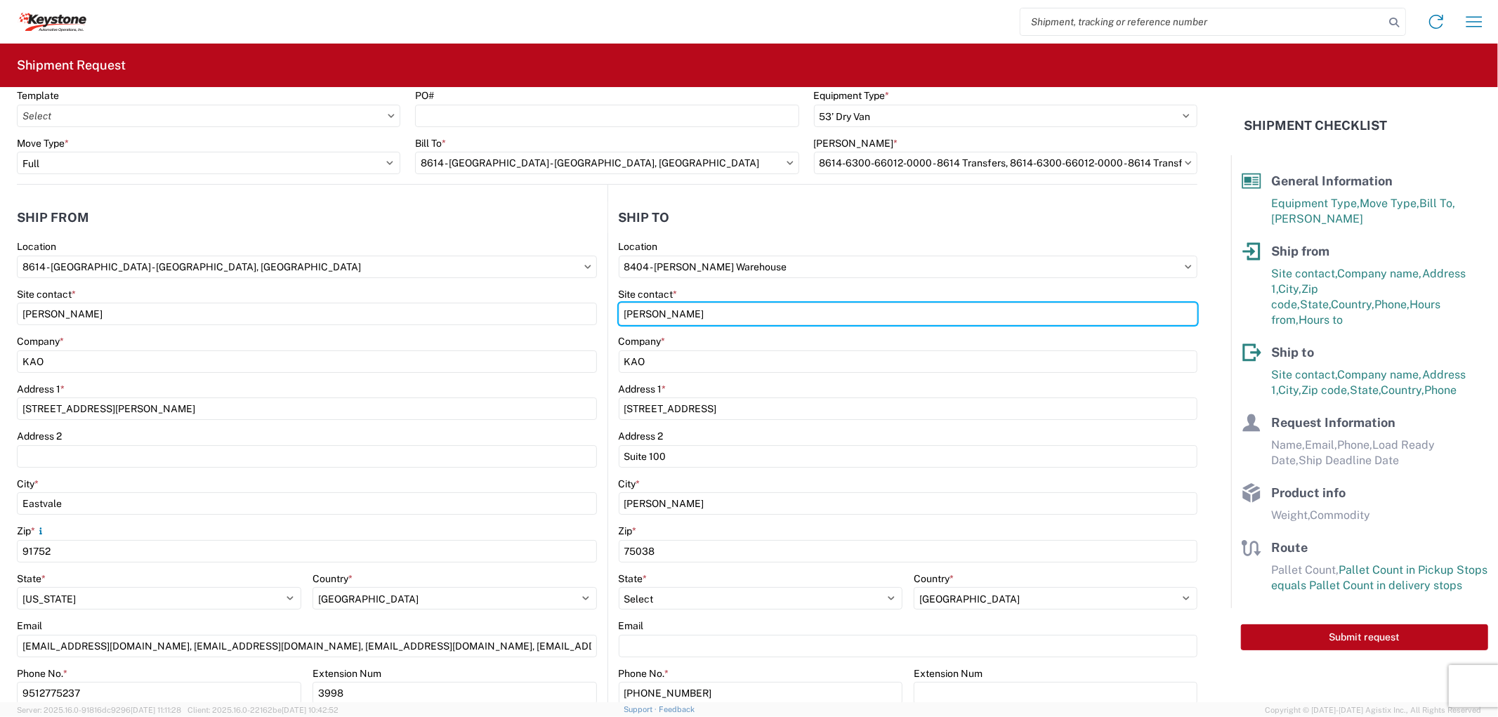
scroll to position [78, 0]
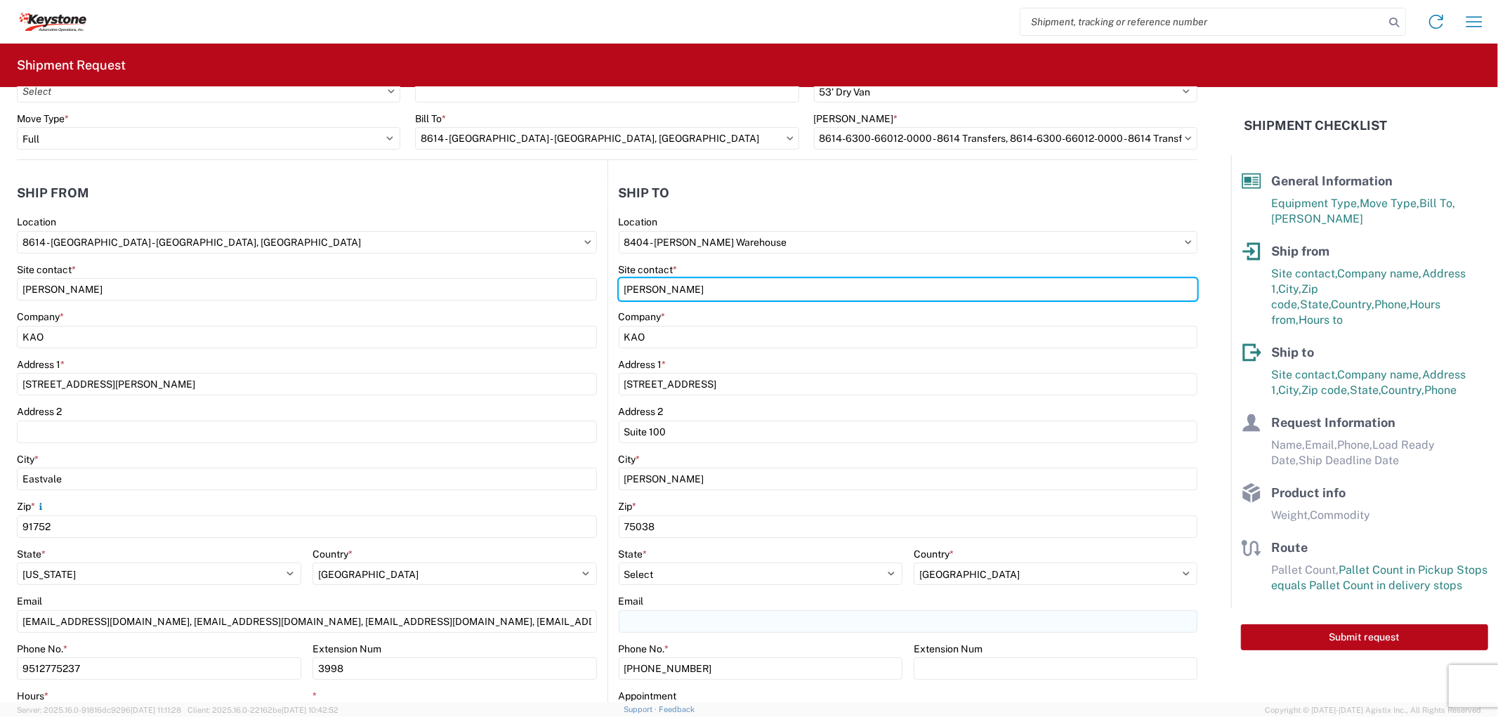
type input "[PERSON_NAME]"
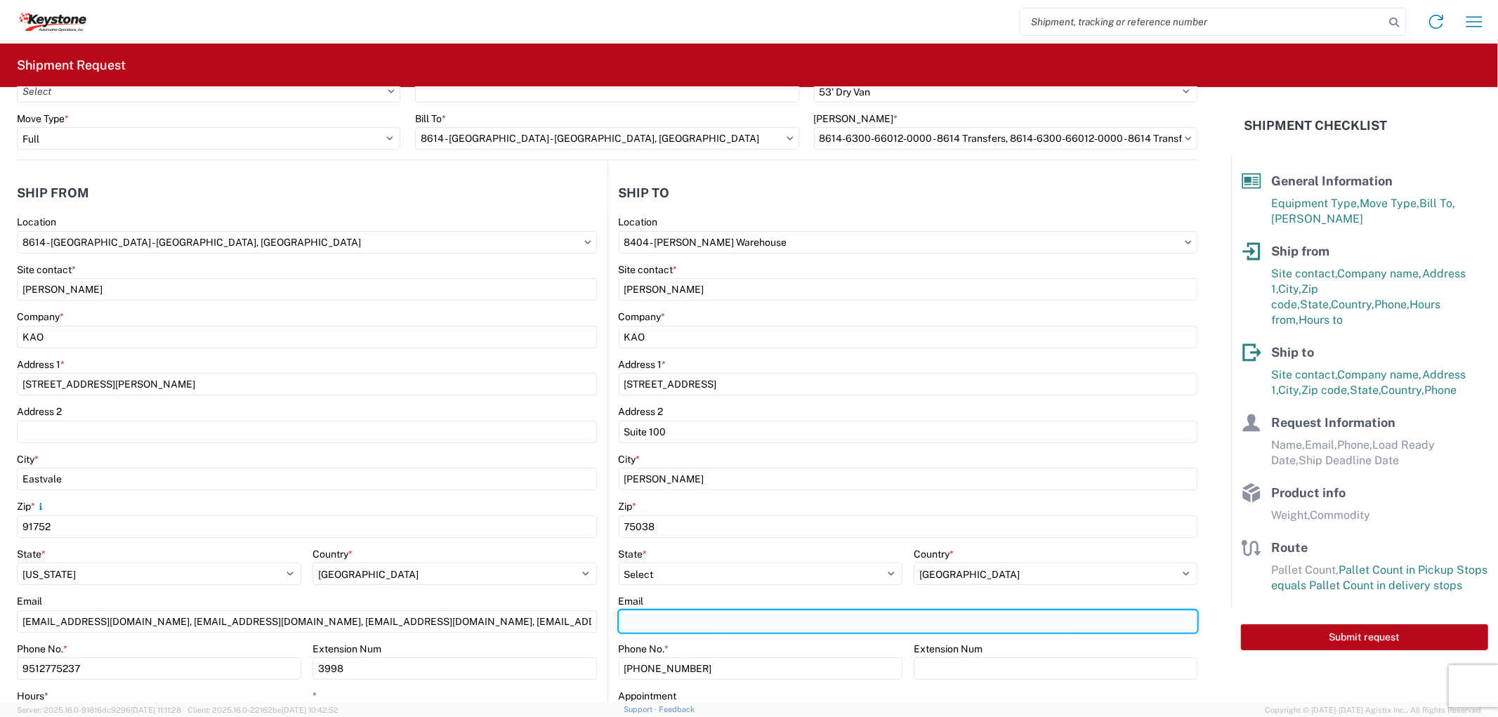
click at [690, 622] on input "Email" at bounding box center [908, 621] width 579 height 22
click at [690, 623] on input "Email" at bounding box center [908, 621] width 579 height 22
click at [661, 628] on input "Email" at bounding box center [908, 621] width 579 height 22
paste input "[EMAIL_ADDRESS][DOMAIN_NAME], [EMAIL_ADDRESS][DOMAIN_NAME], [EMAIL_ADDRESS][DOM…"
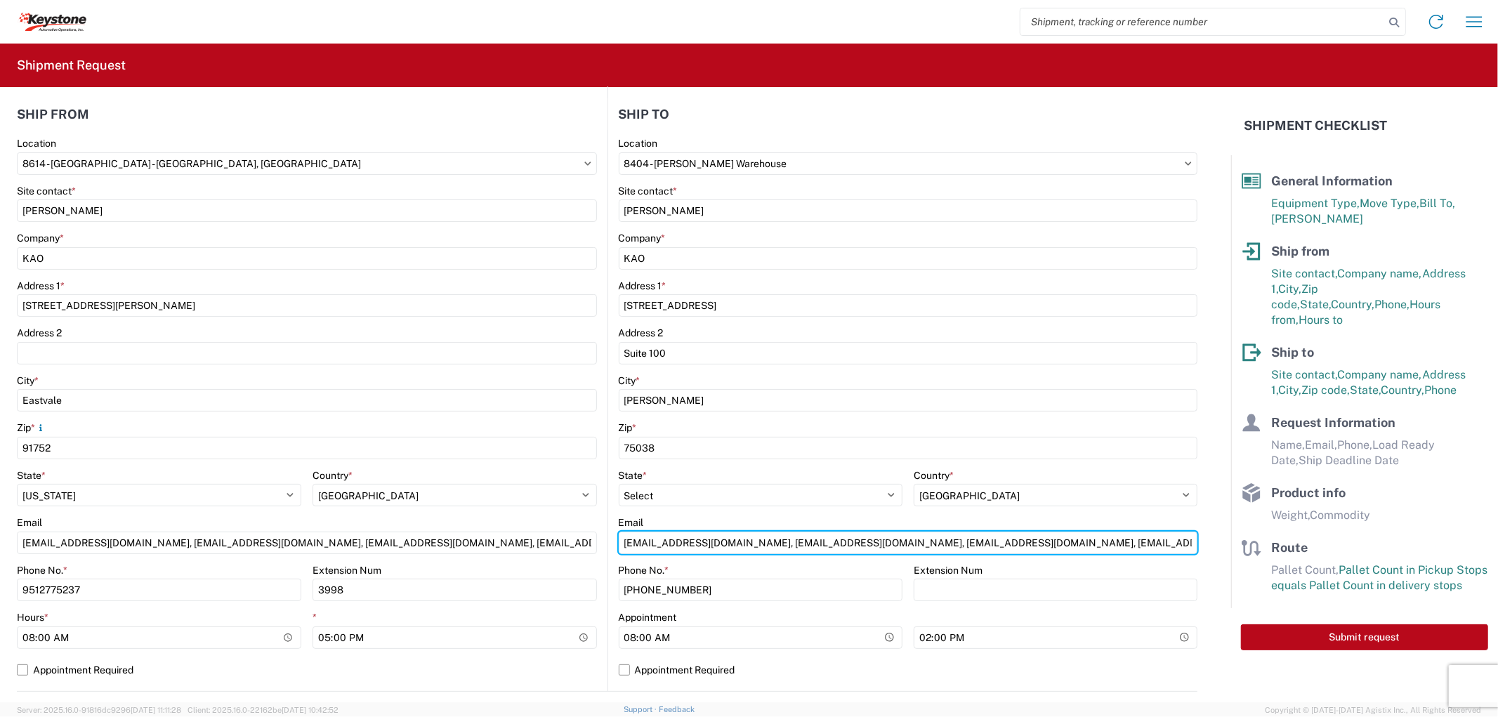
scroll to position [234, 0]
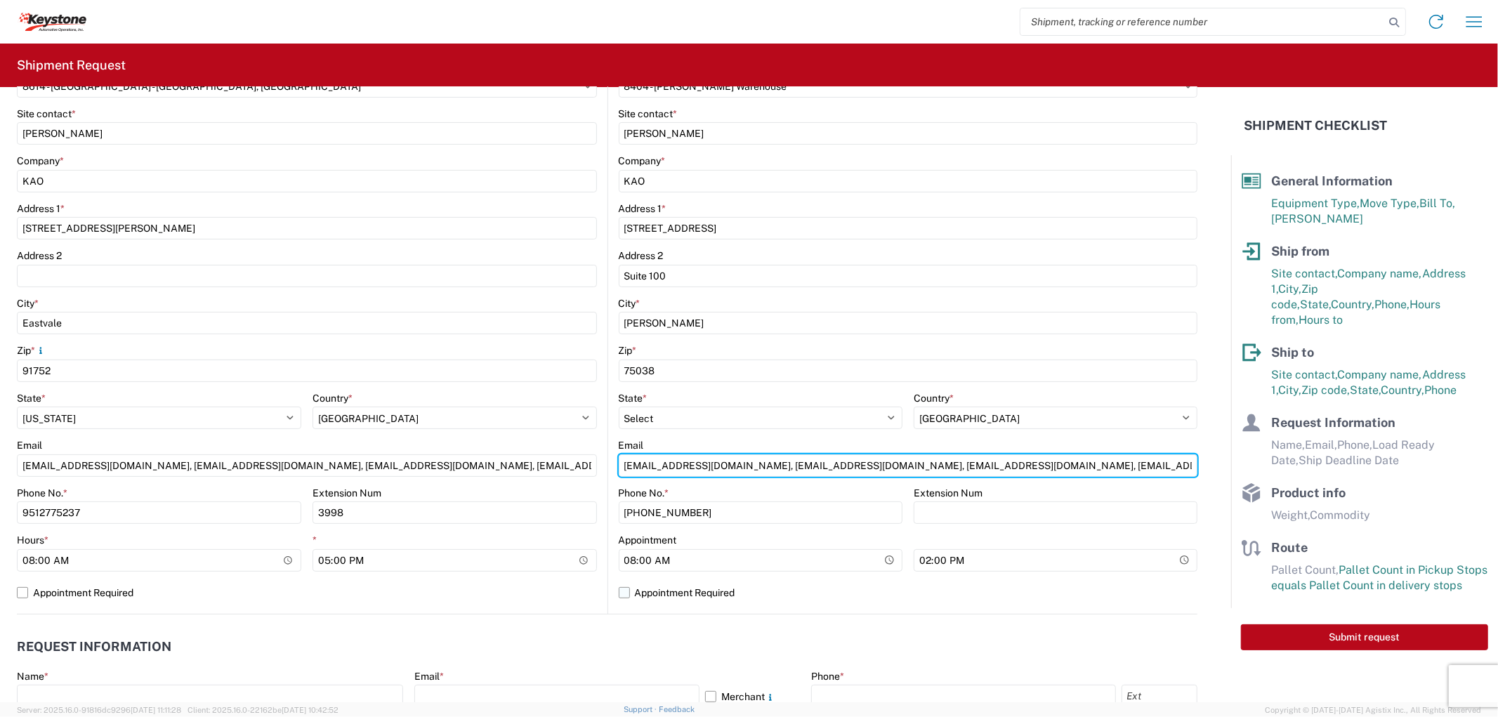
type input "[EMAIL_ADDRESS][DOMAIN_NAME], [EMAIL_ADDRESS][DOMAIN_NAME], [EMAIL_ADDRESS][DOM…"
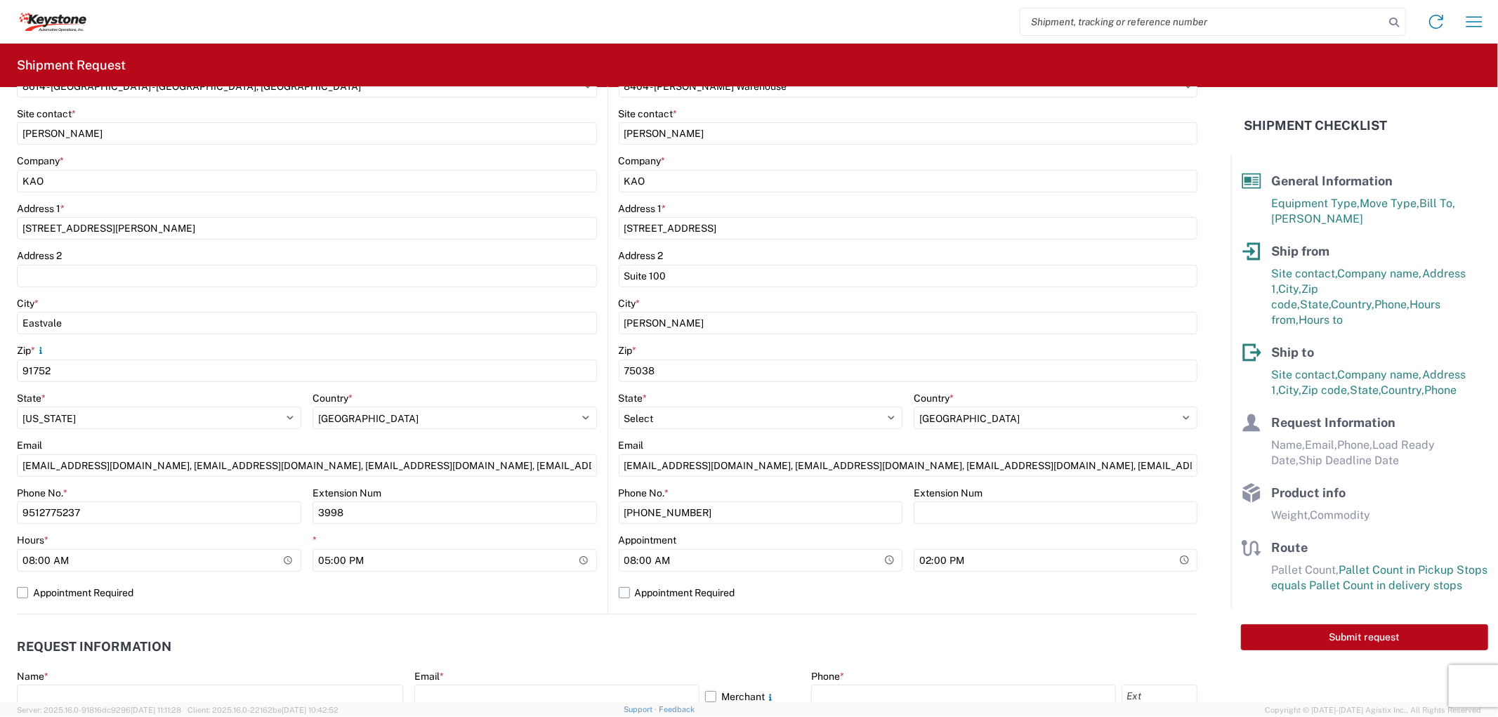
click at [626, 592] on label "Appointment Required" at bounding box center [908, 593] width 579 height 22
click at [0, 0] on input "Appointment Required" at bounding box center [0, 0] width 0 height 0
select select "[GEOGRAPHIC_DATA]"
select select "US"
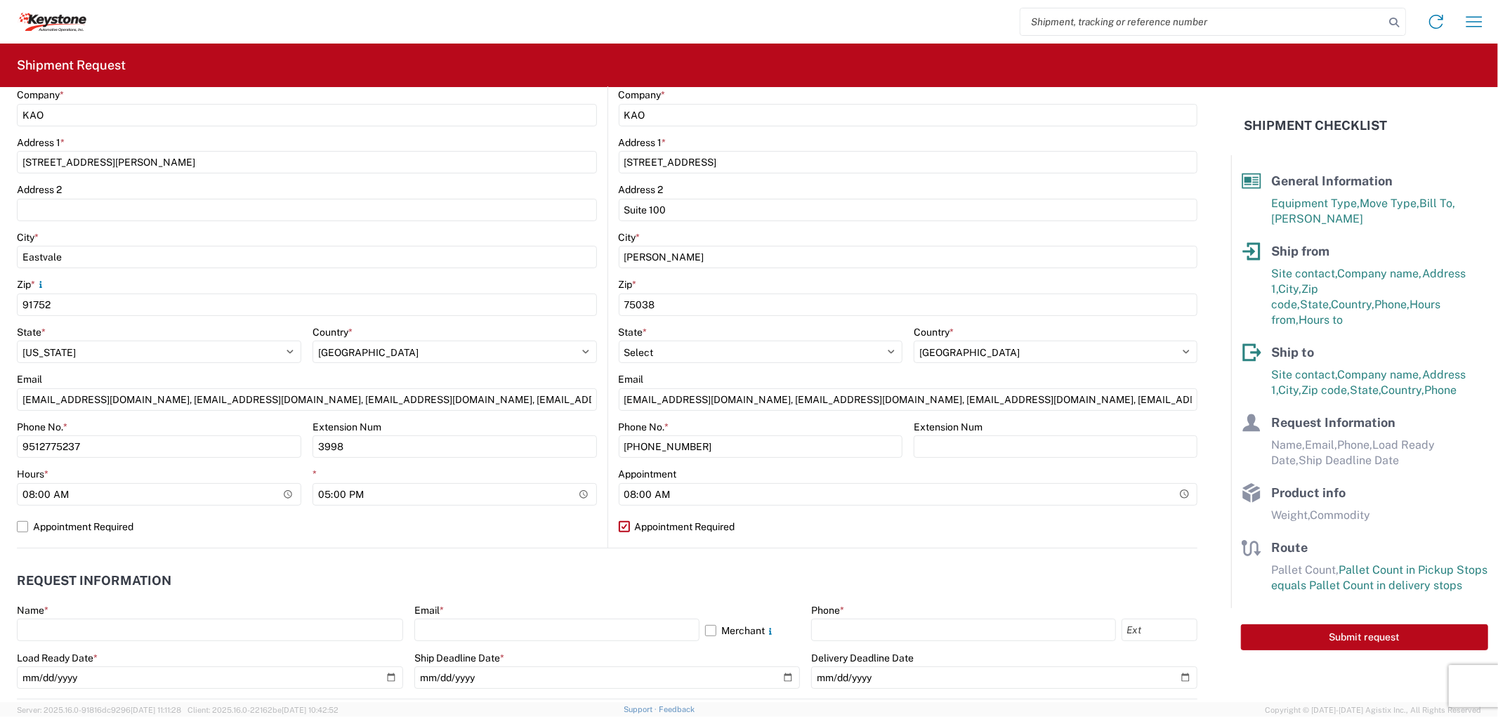
scroll to position [390, 0]
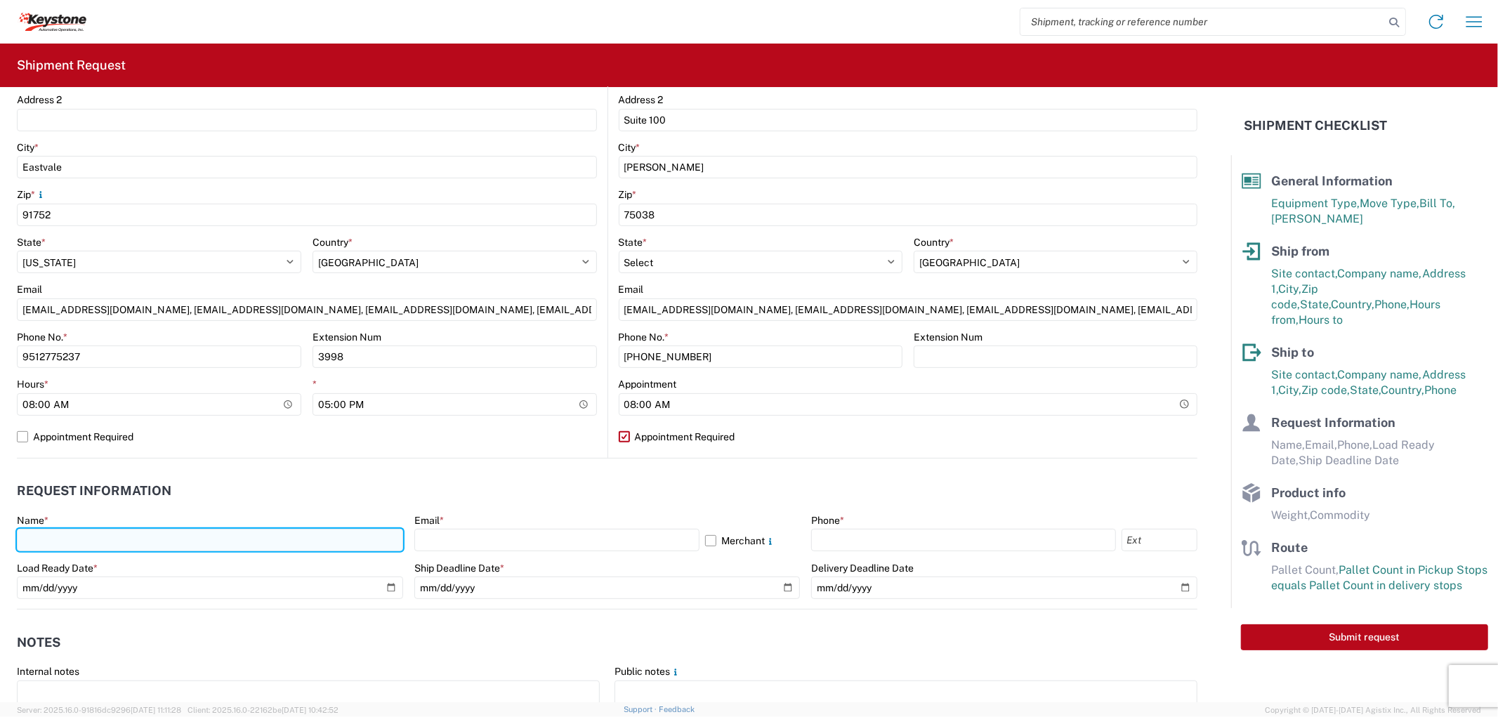
click at [188, 539] on input "text" at bounding box center [210, 540] width 386 height 22
type input "[PERSON_NAME]"
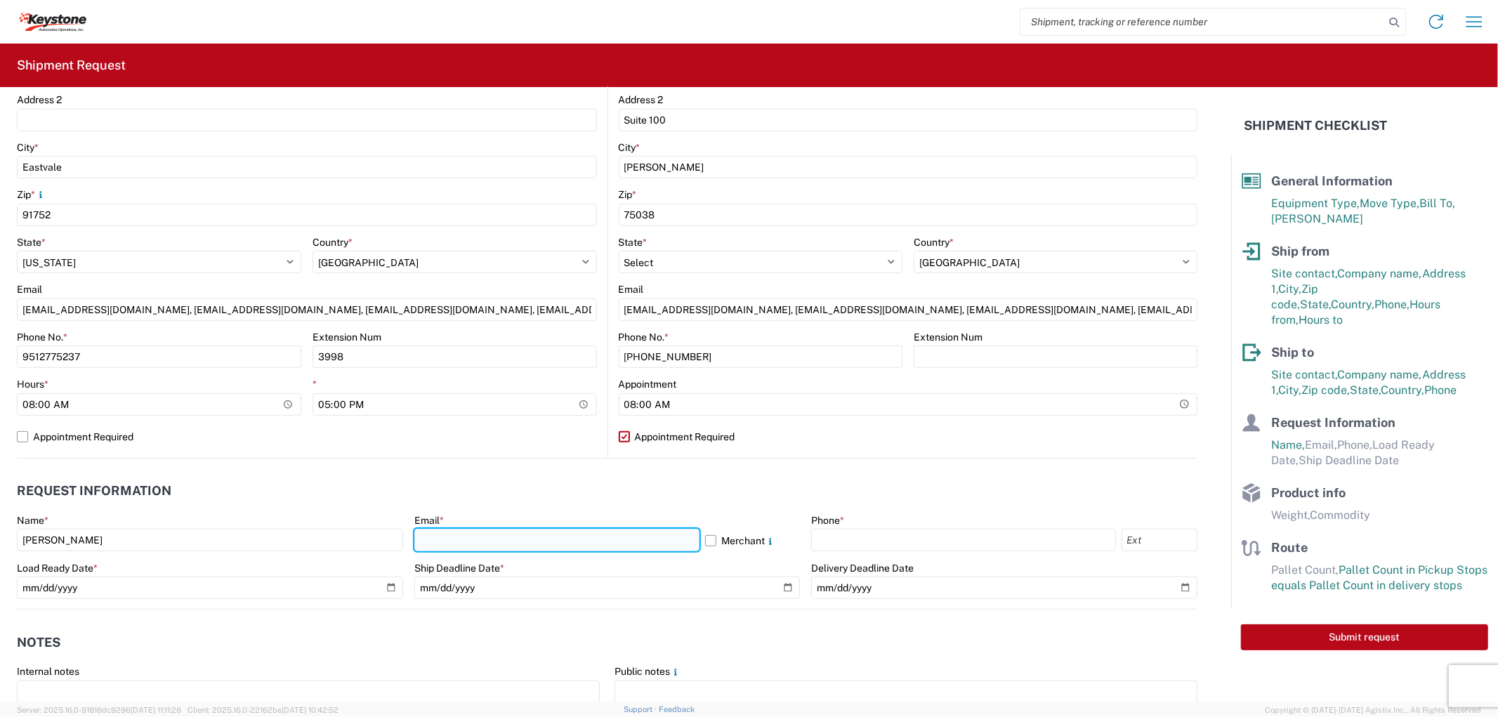
click at [445, 539] on input "text" at bounding box center [556, 540] width 285 height 22
type input "[EMAIL_ADDRESS][DOMAIN_NAME], [EMAIL_ADDRESS][DOMAIN_NAME], [EMAIL_ADDRESS][DOM…"
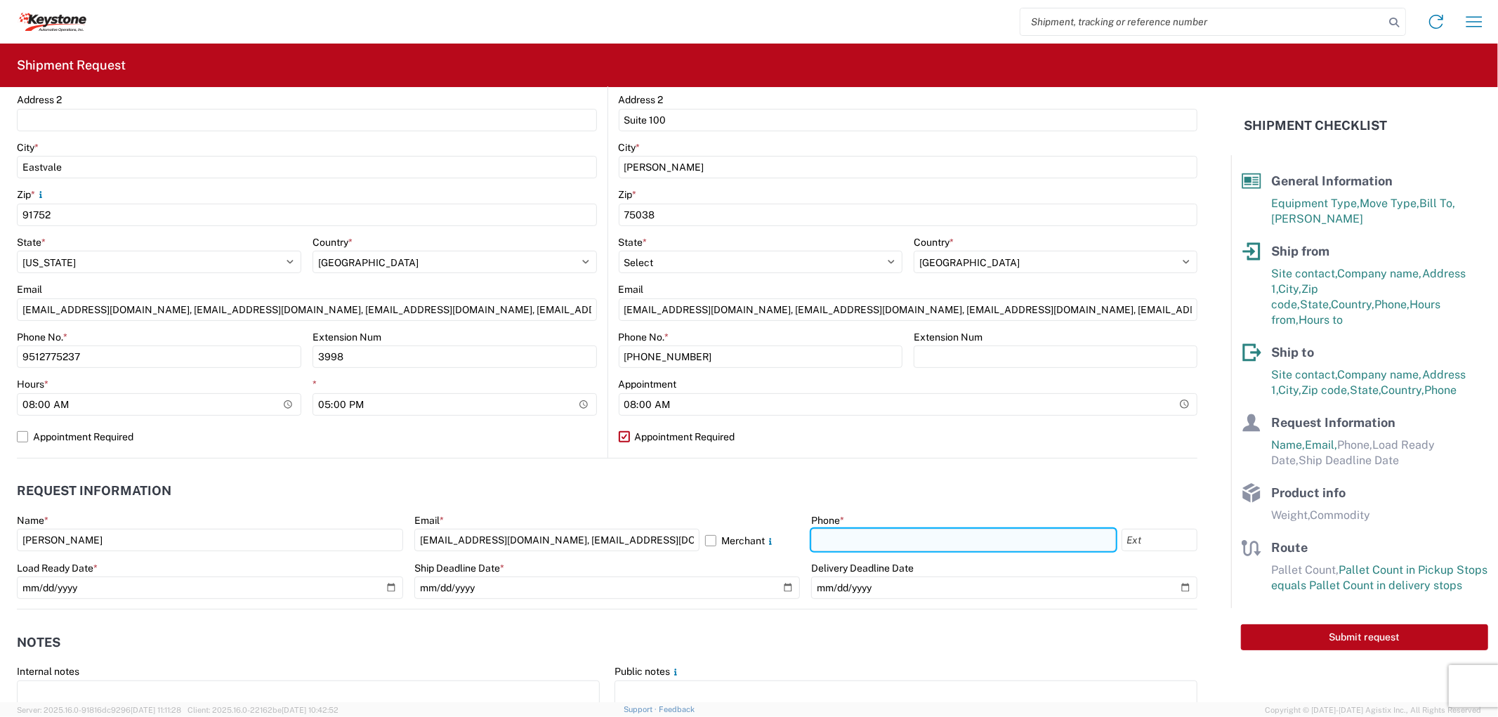
click at [819, 539] on input "text" at bounding box center [963, 540] width 304 height 22
type input "9512775237"
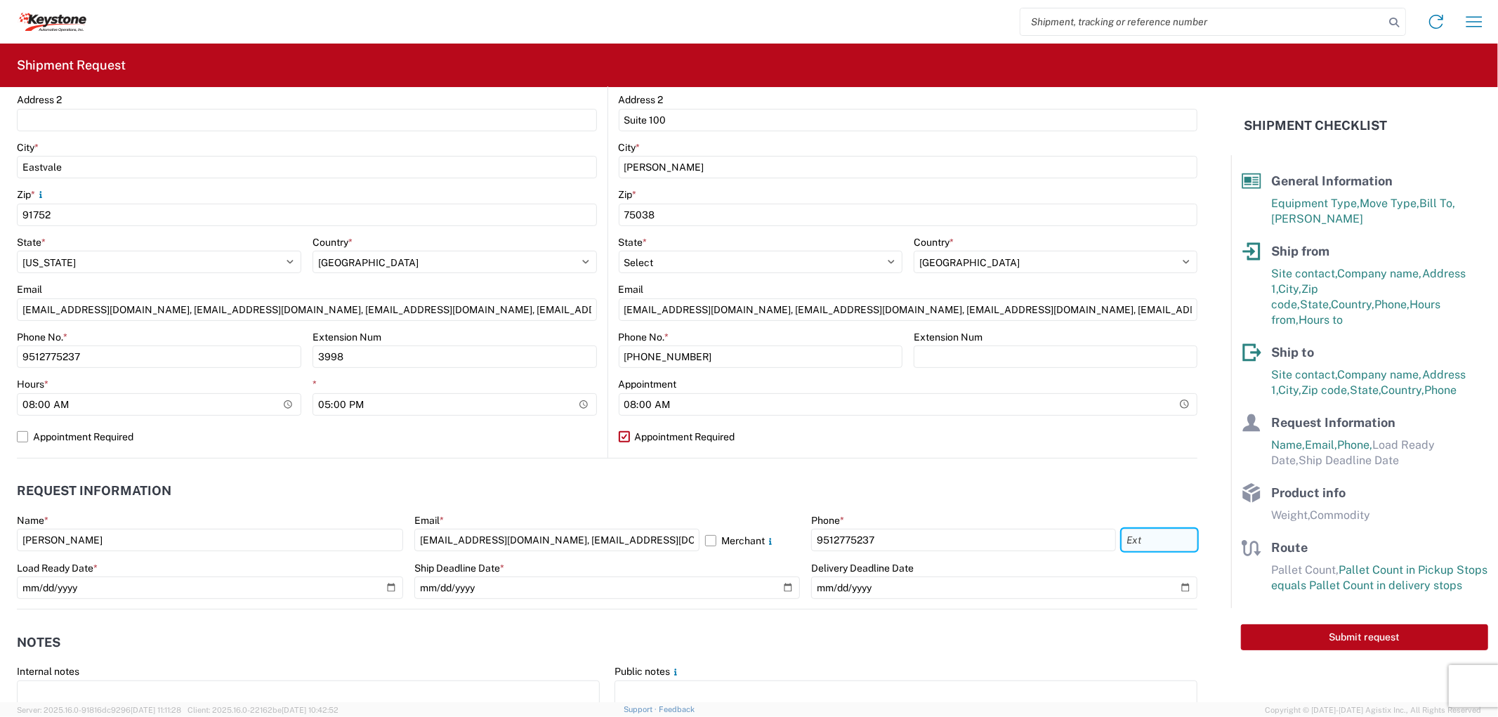
click at [1140, 542] on input "text" at bounding box center [1160, 540] width 76 height 22
type input "3998"
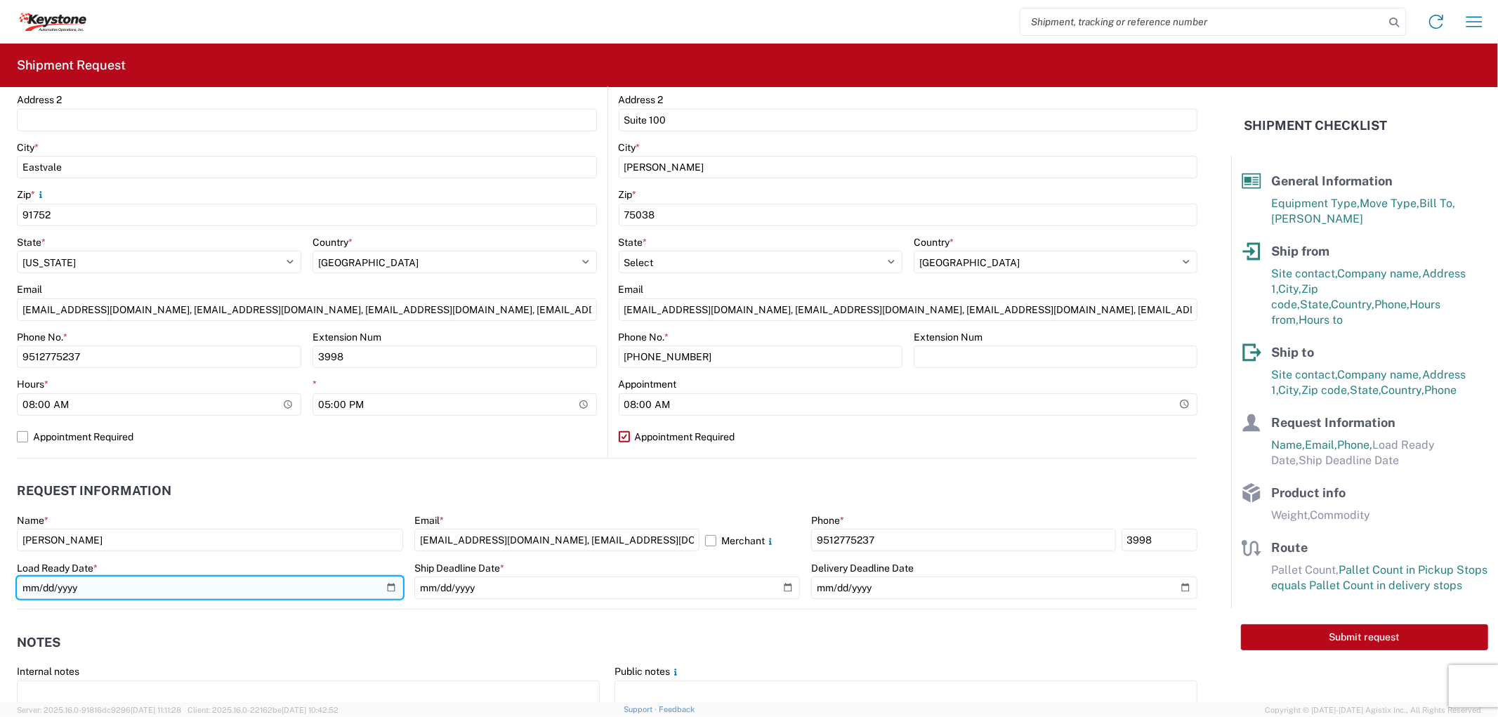
click at [390, 581] on input "date" at bounding box center [210, 588] width 386 height 22
type input "[DATE]"
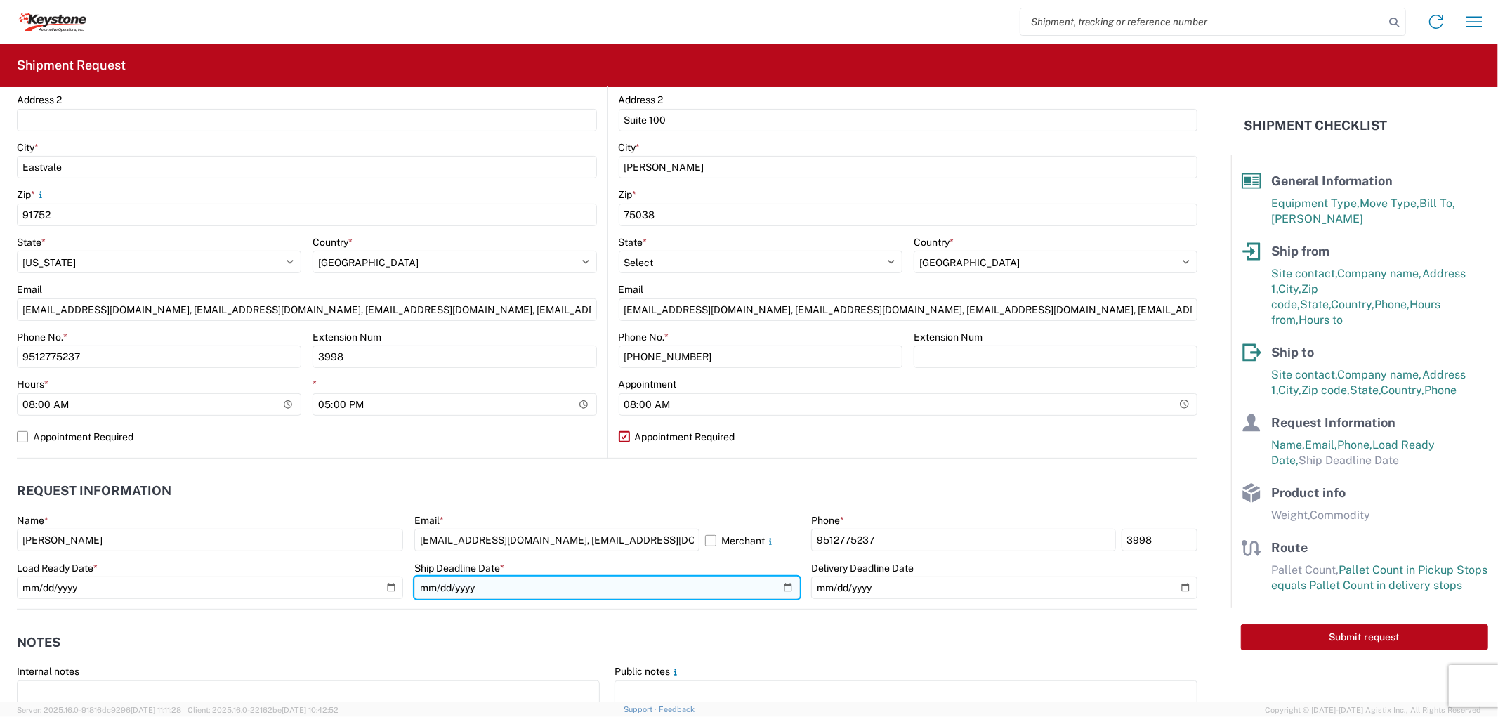
click at [780, 588] on input "date" at bounding box center [607, 588] width 386 height 22
type input "[DATE]"
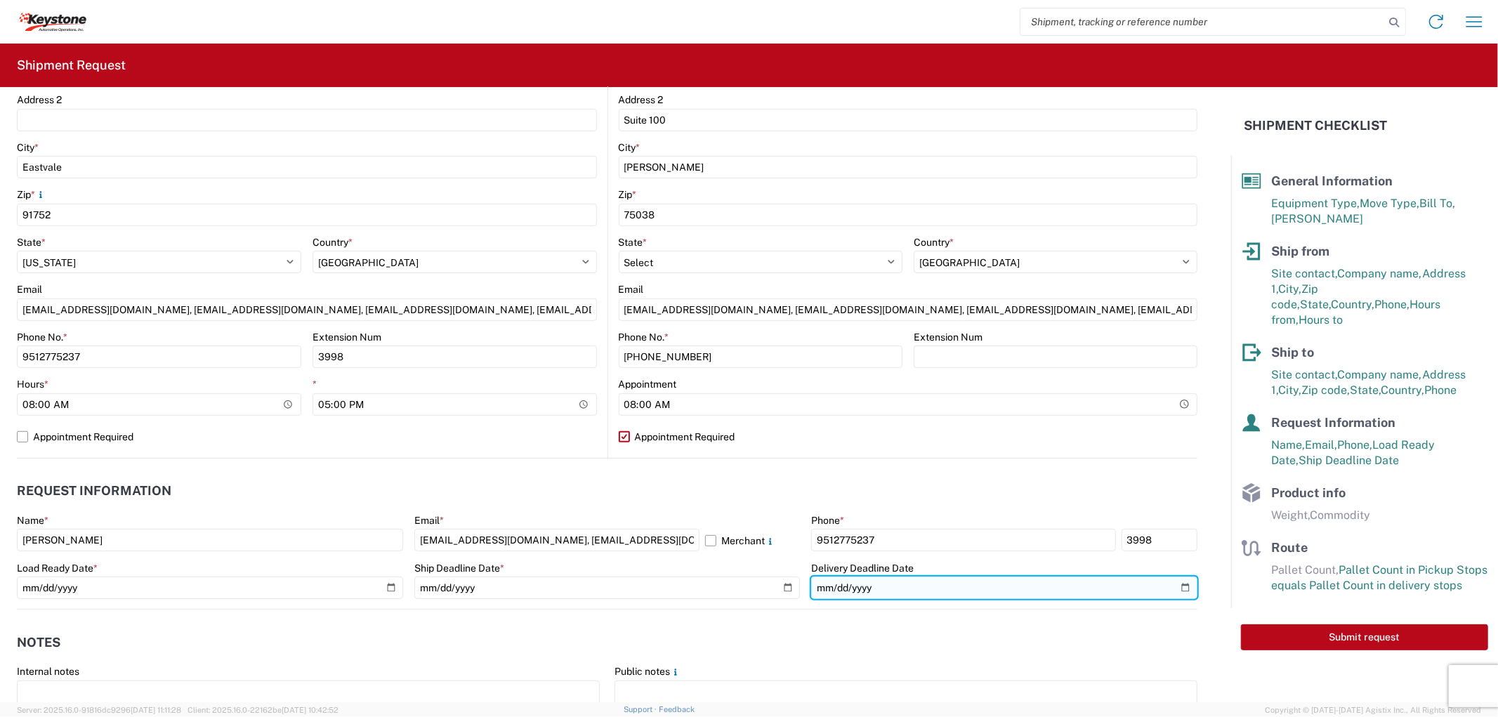
click at [1181, 585] on input "date" at bounding box center [1004, 588] width 386 height 22
click at [1177, 584] on input "date" at bounding box center [1004, 588] width 386 height 22
type input "[DATE]"
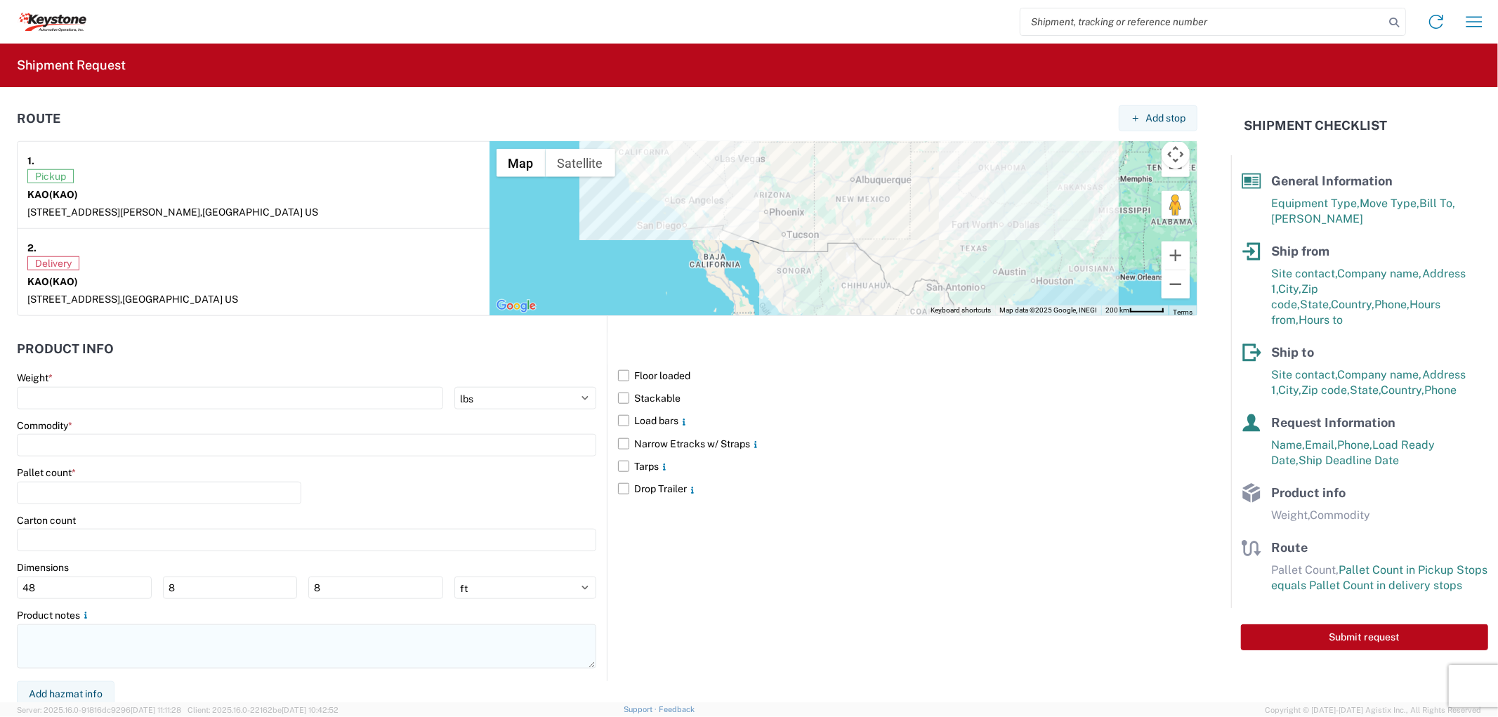
scroll to position [1070, 0]
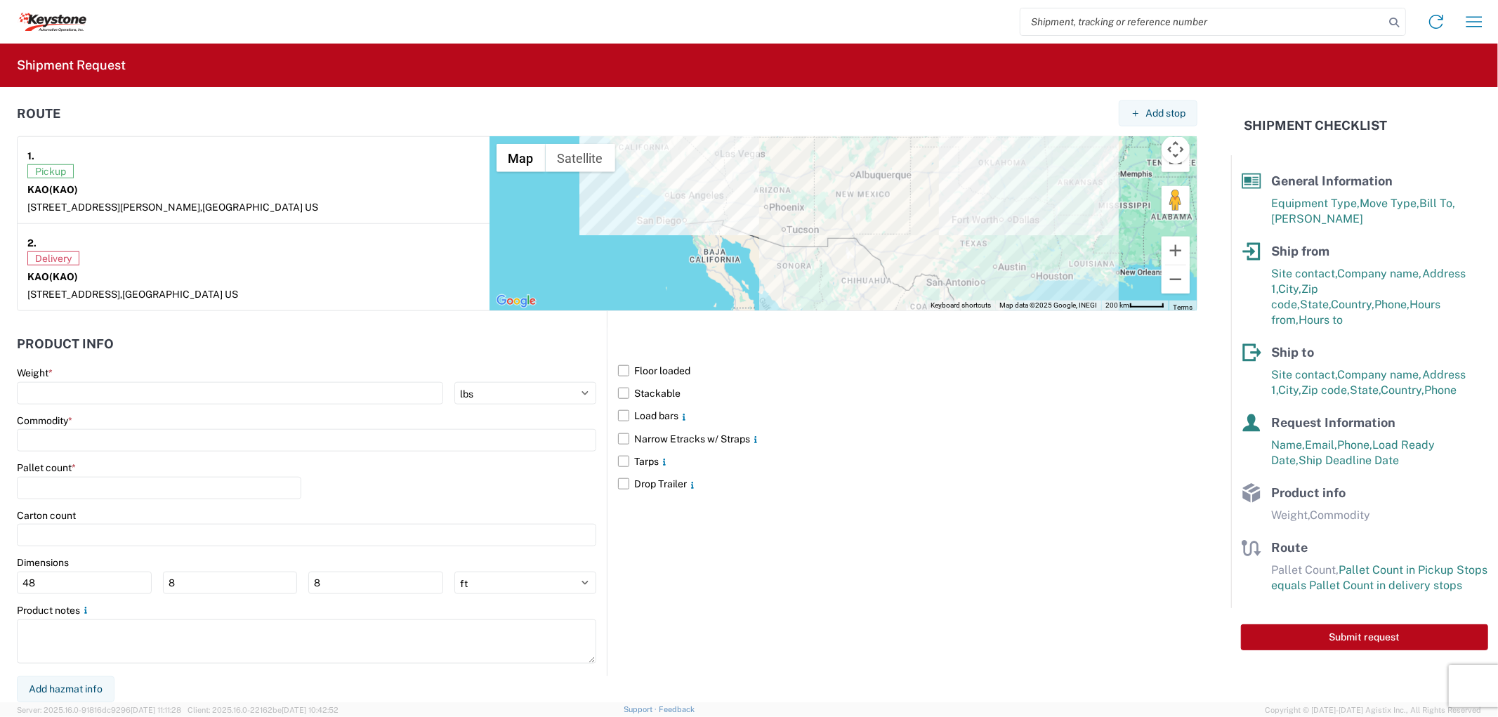
click at [85, 379] on div "Weight *" at bounding box center [306, 373] width 579 height 13
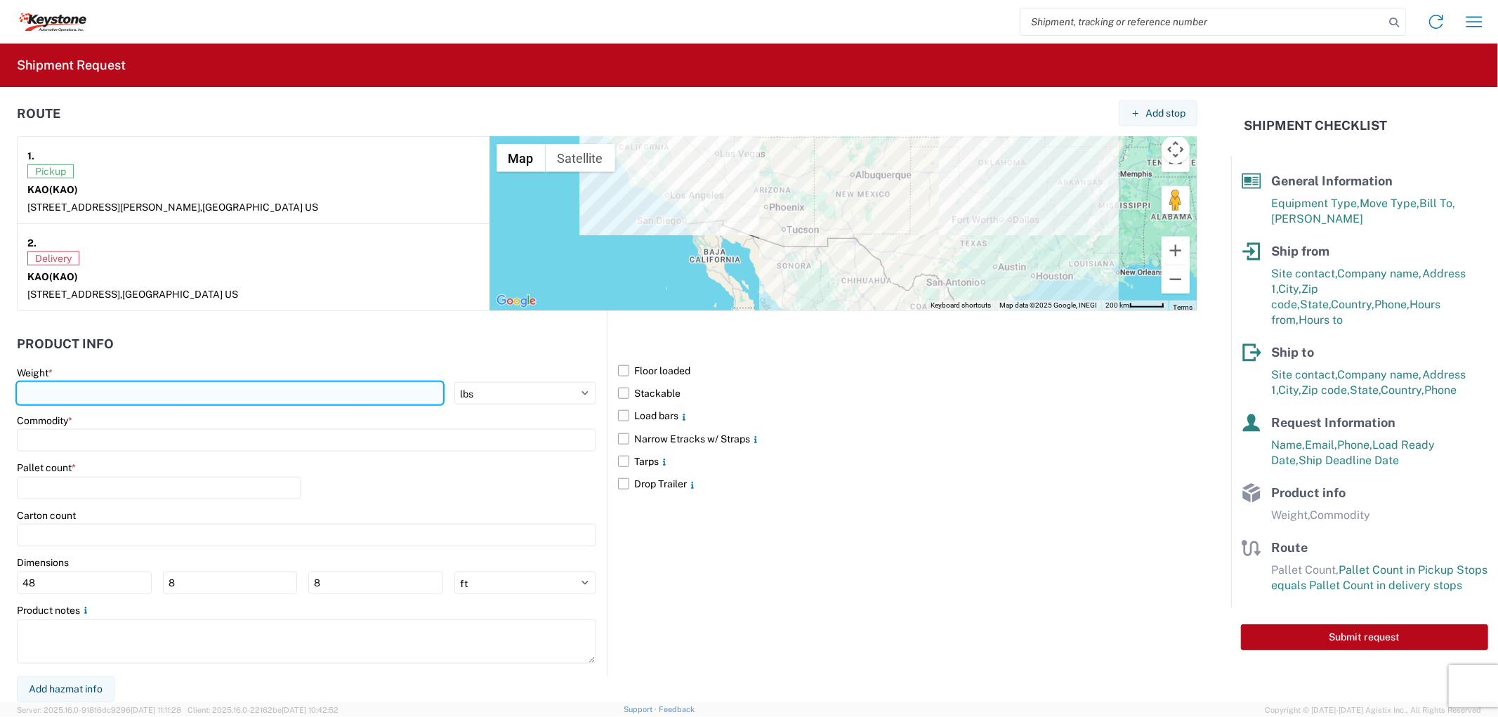
click at [83, 389] on input "number" at bounding box center [230, 393] width 426 height 22
type input "25000"
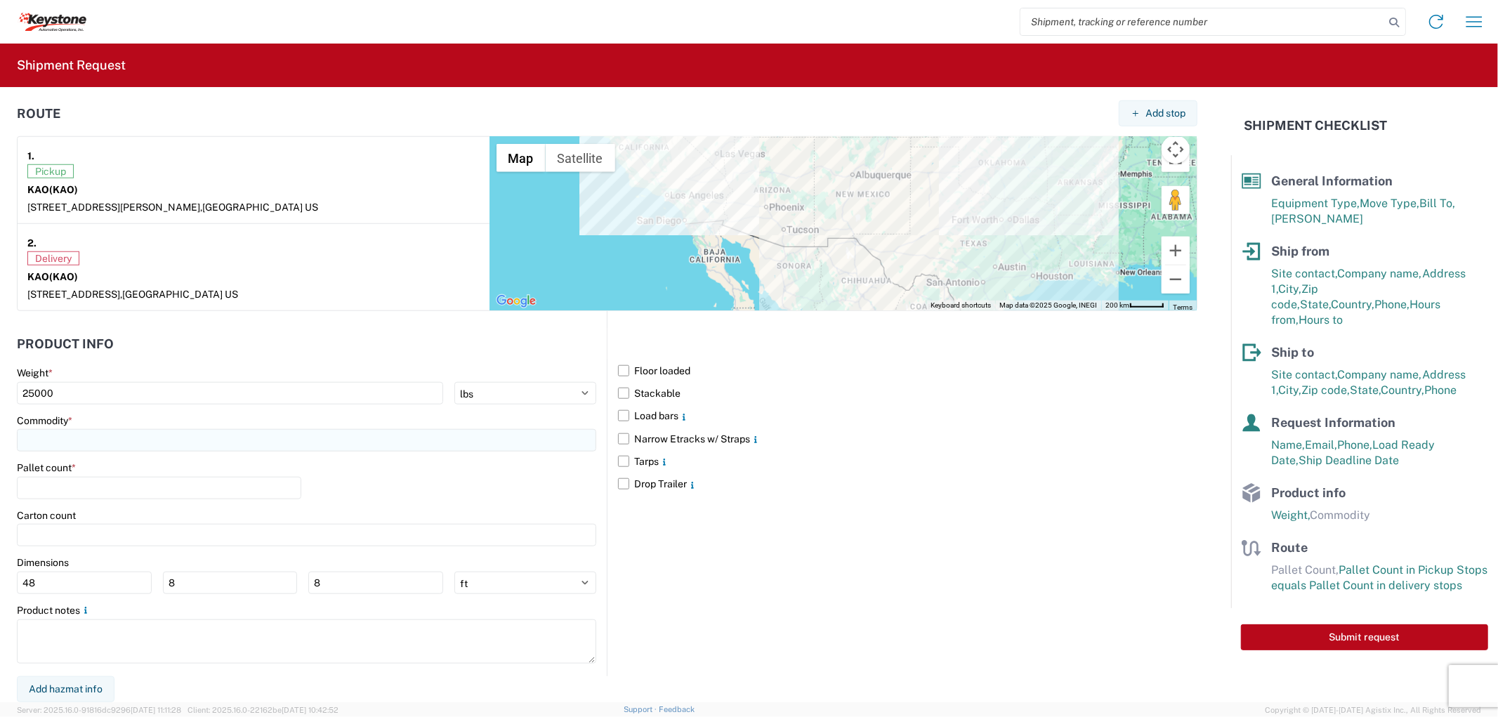
click at [86, 436] on input at bounding box center [306, 440] width 579 height 22
click at [79, 476] on input at bounding box center [143, 475] width 229 height 22
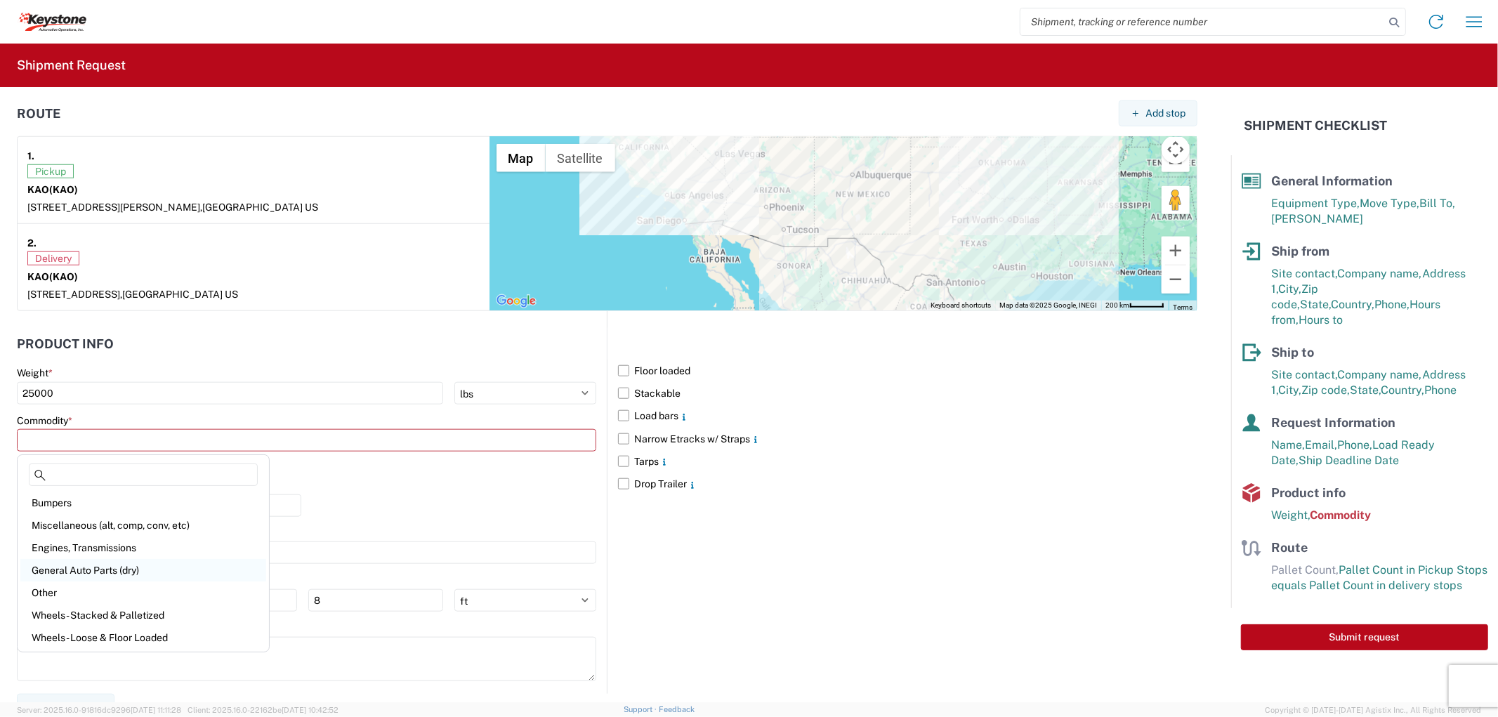
click at [66, 572] on div "General Auto Parts (dry)" at bounding box center [143, 570] width 246 height 22
type input "General Auto Parts (dry)"
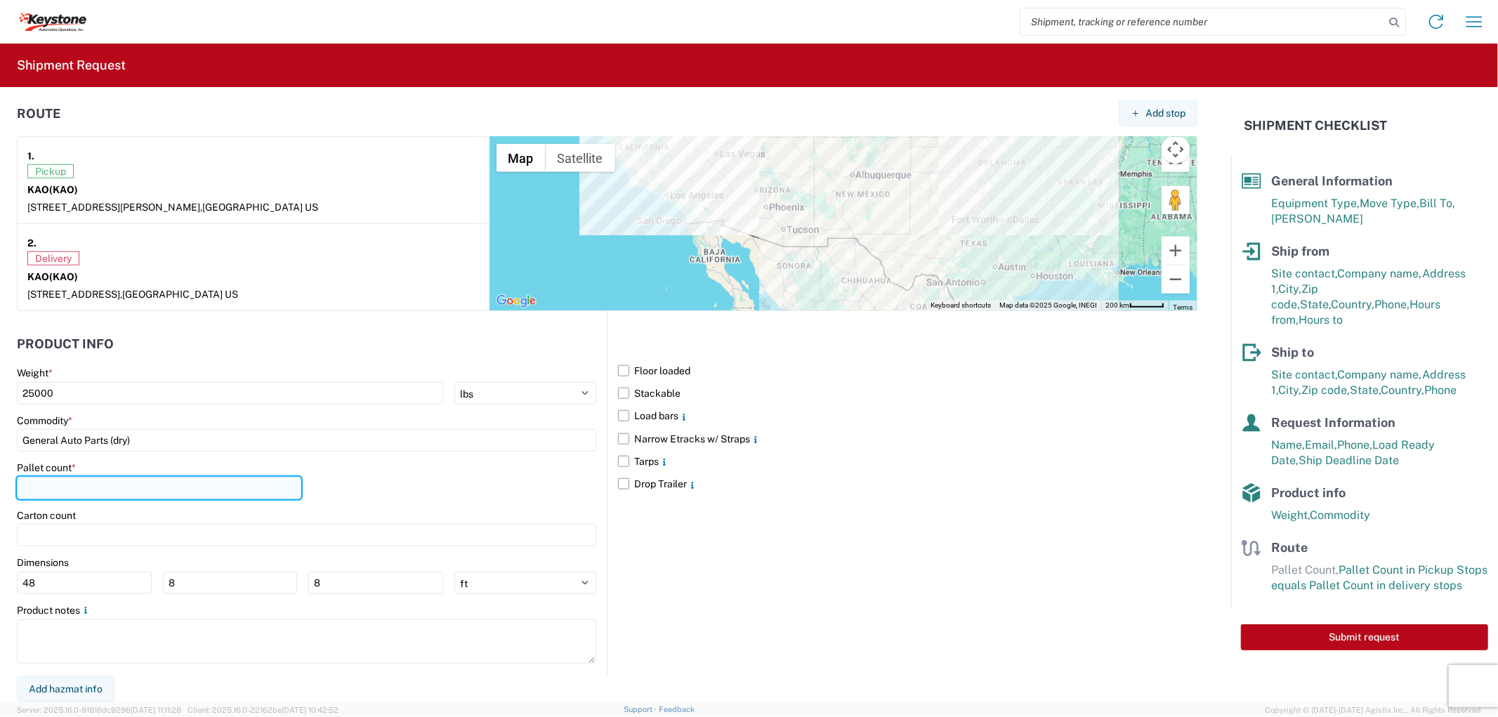
click at [61, 488] on input "number" at bounding box center [159, 488] width 284 height 22
type input "24"
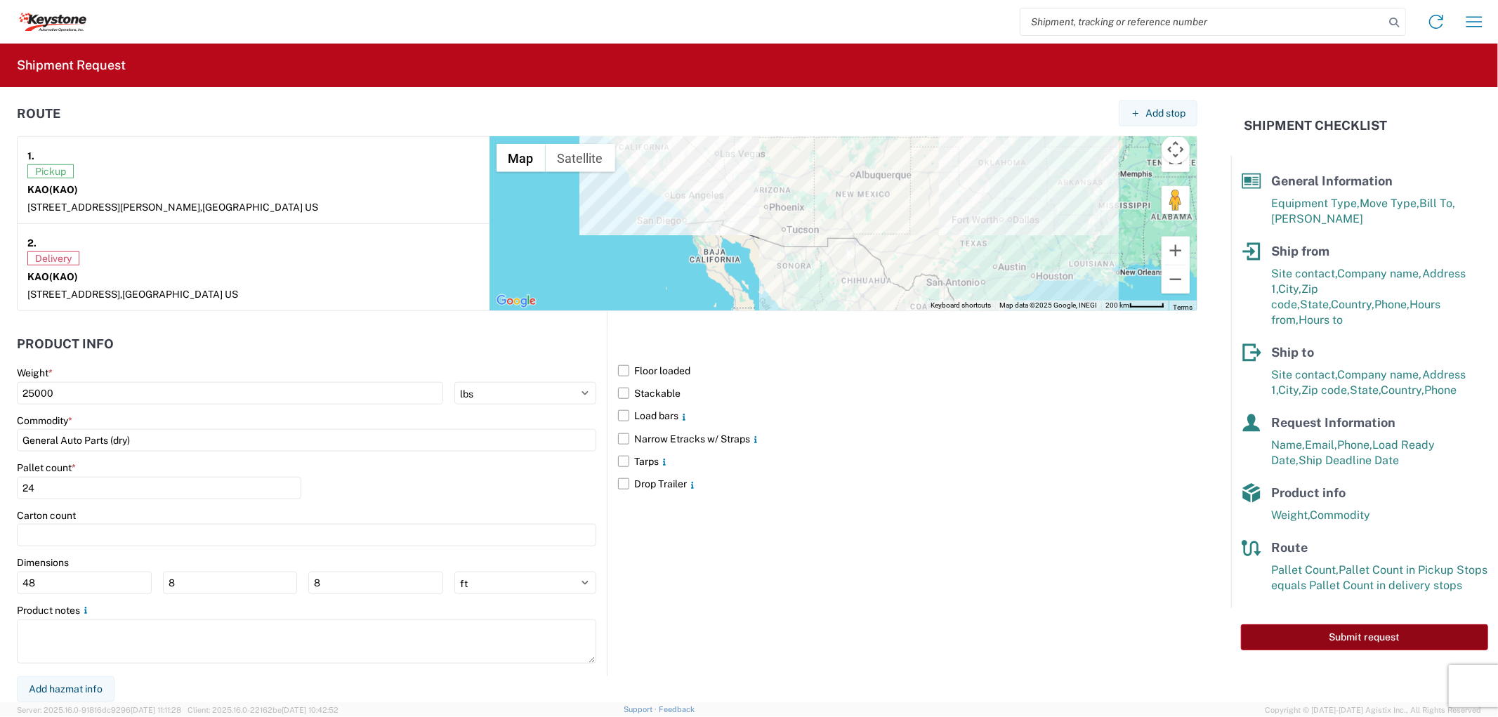
click at [1338, 624] on button "Submit request" at bounding box center [1364, 637] width 247 height 26
select select "US"
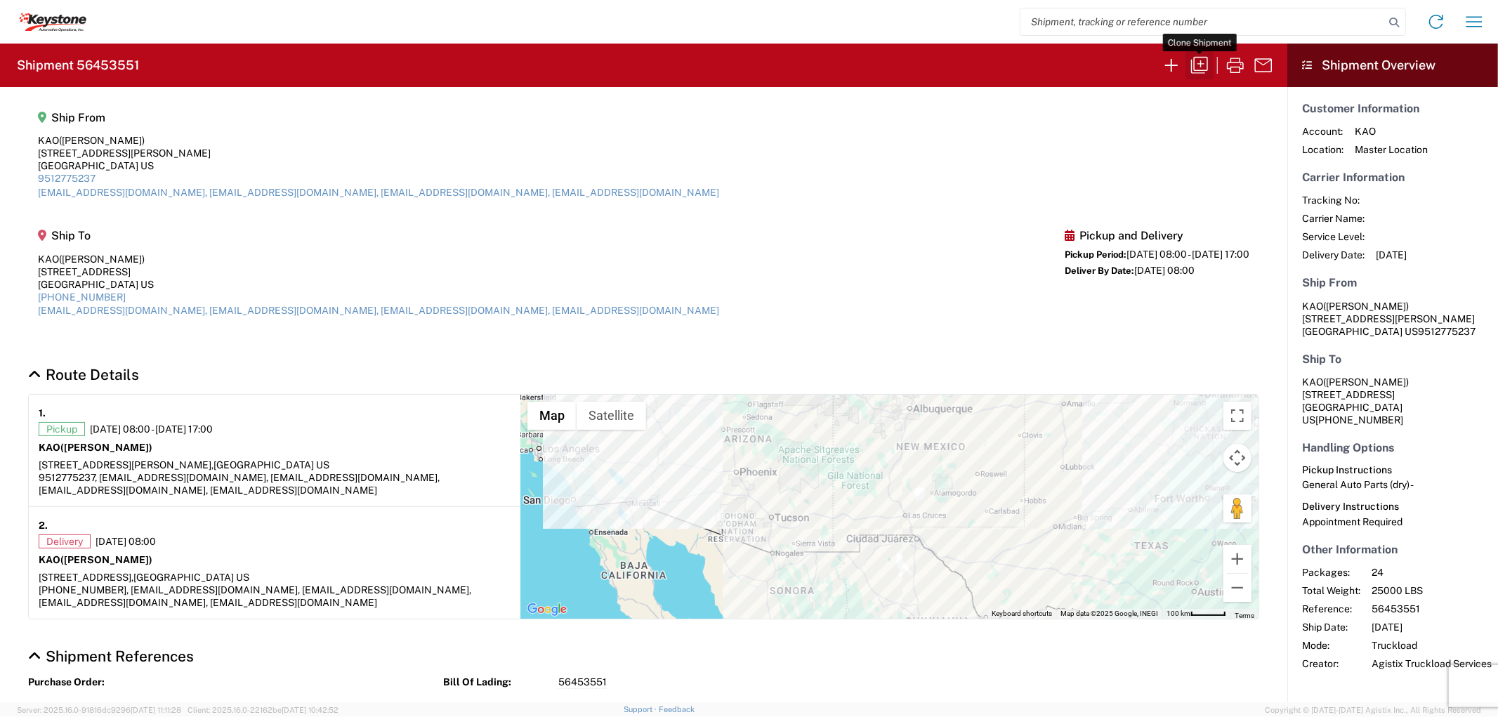
click at [1194, 67] on icon "button" at bounding box center [1199, 65] width 17 height 17
select select "FULL"
select select "US"
select select "LBS"
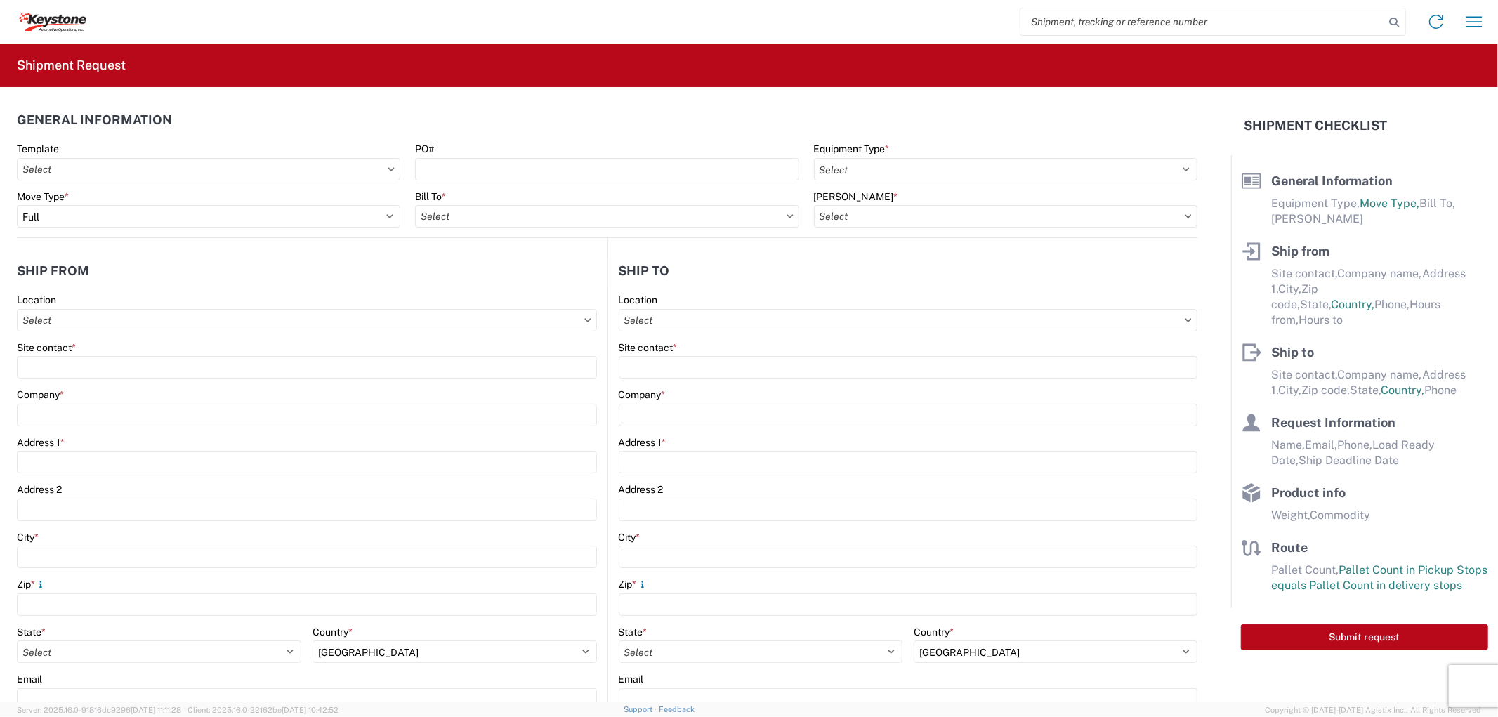
select select "STDV"
type input "[PERSON_NAME]"
type input "KAO"
type input "[STREET_ADDRESS][PERSON_NAME]"
type input "Eastvale"
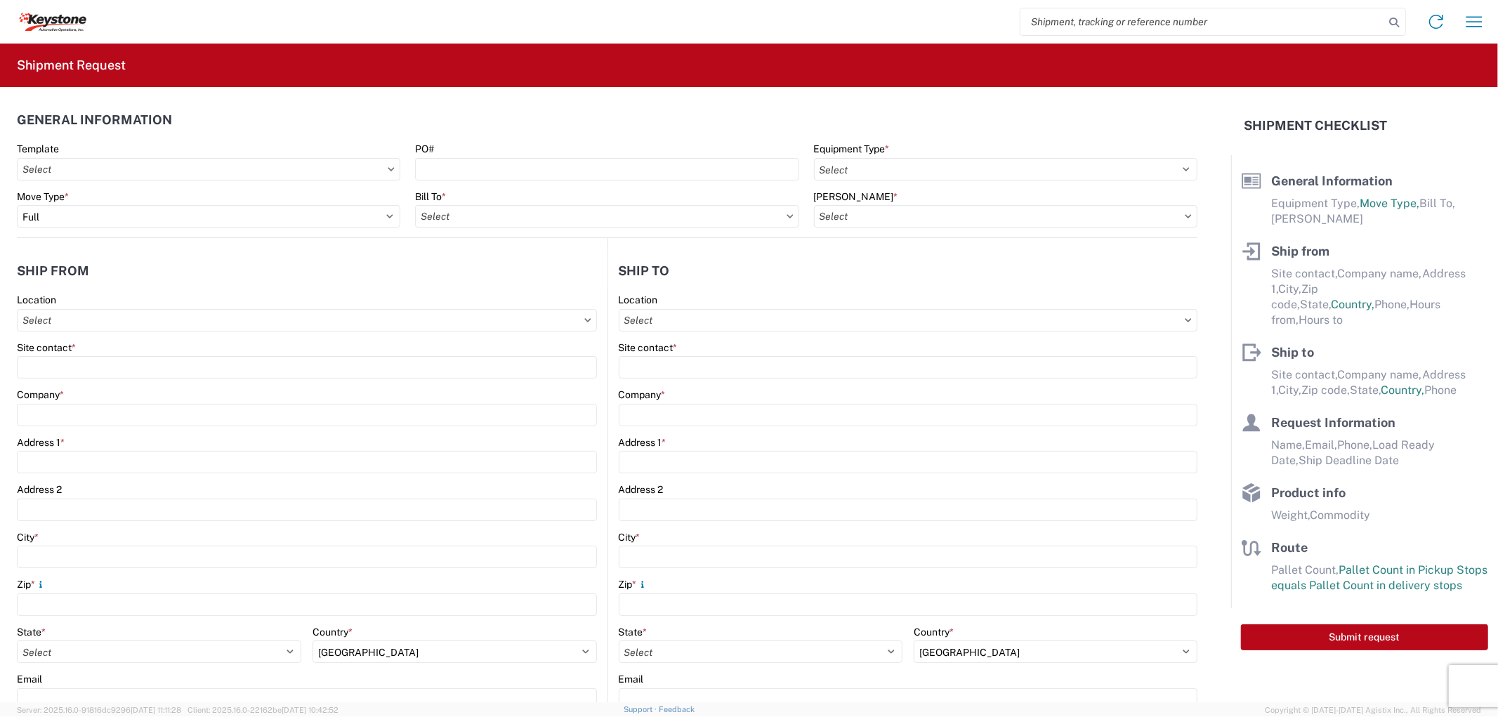
type input "91752"
type input "[EMAIL_ADDRESS][DOMAIN_NAME], [EMAIL_ADDRESS][DOMAIN_NAME], [EMAIL_ADDRESS][DOM…"
type input "[PERSON_NAME]"
type input "KAO"
type input "[STREET_ADDRESS]"
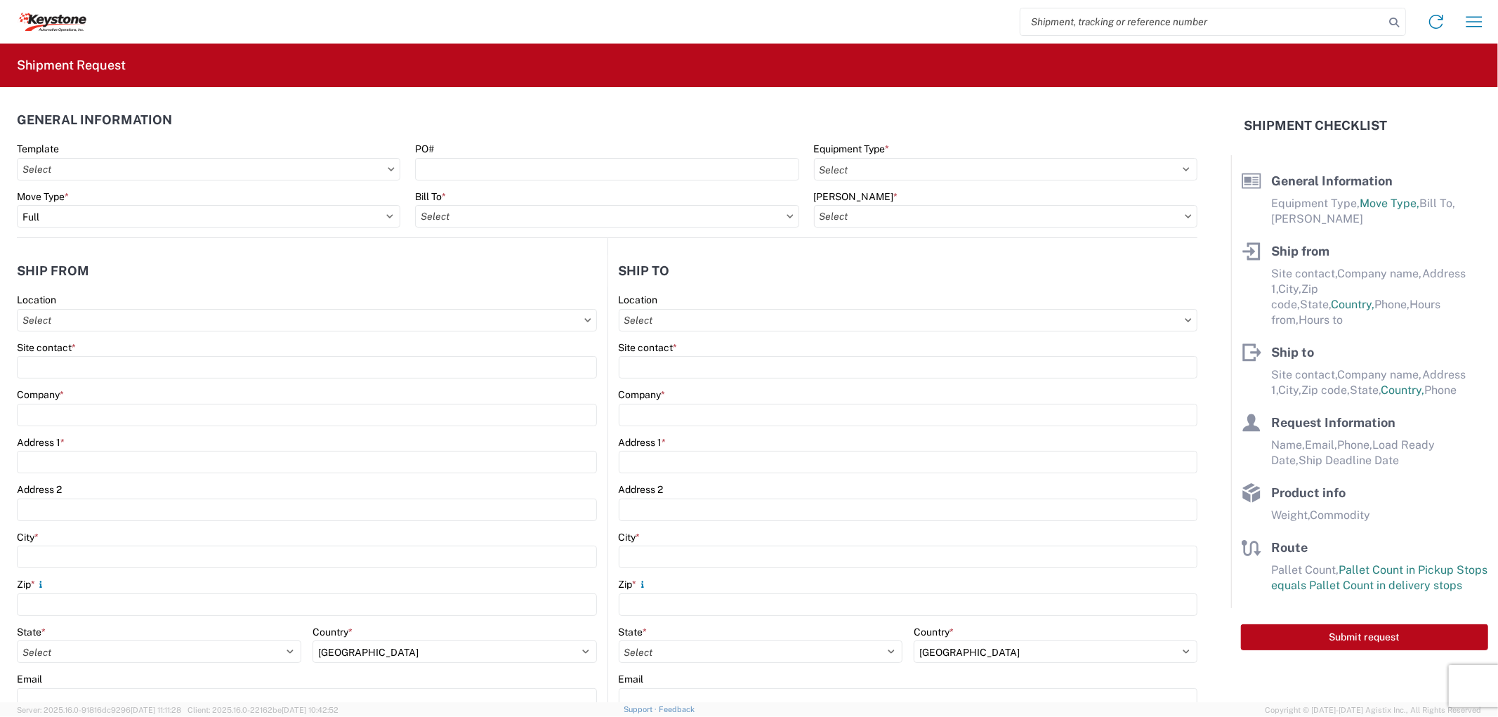
type input "Suite 100"
type input "[PERSON_NAME]"
type input "75038"
type input "[EMAIL_ADDRESS][DOMAIN_NAME], [EMAIL_ADDRESS][DOMAIN_NAME], [EMAIL_ADDRESS][DOM…"
type input "[PERSON_NAME]"
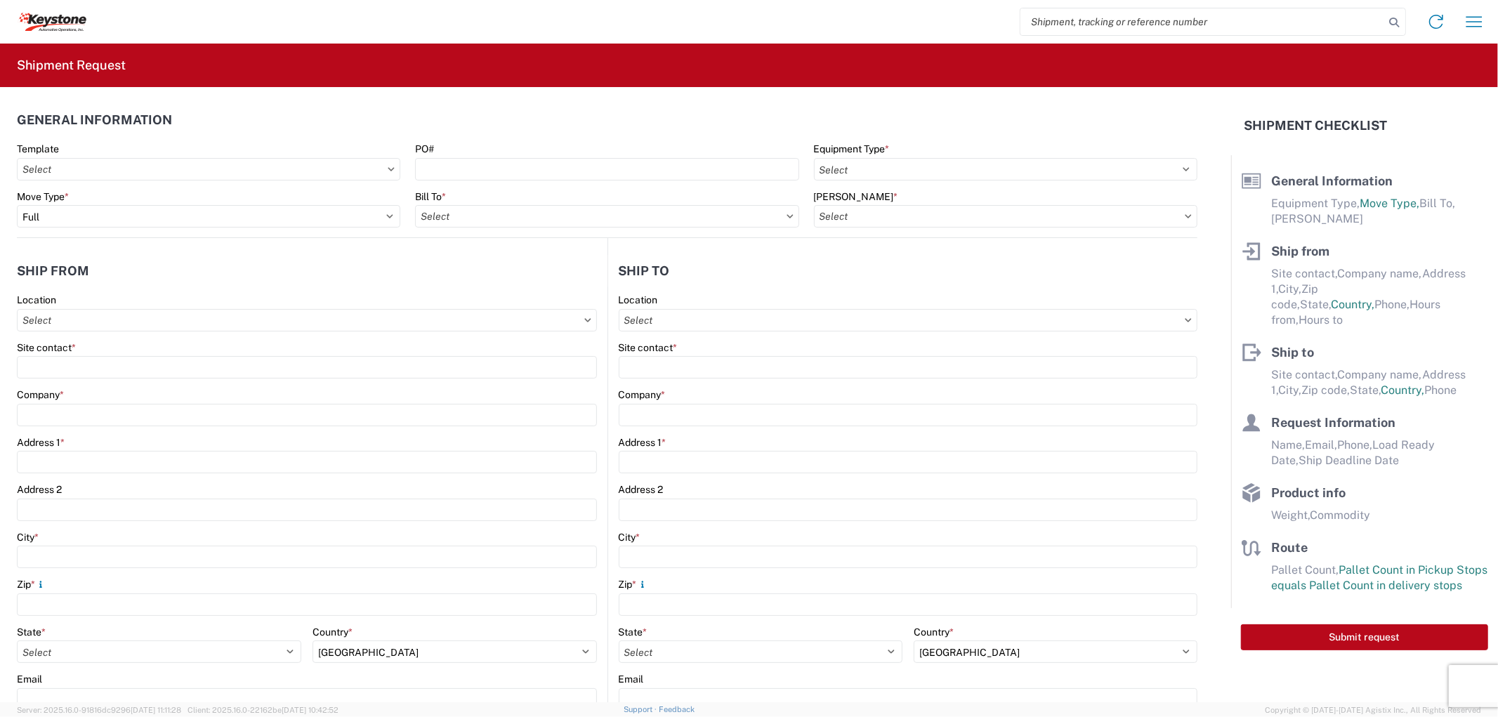
type input "[EMAIL_ADDRESS][DOMAIN_NAME], [EMAIL_ADDRESS][DOMAIN_NAME], [EMAIL_ADDRESS][DOM…"
type input "9512775237"
type input "[DATE]"
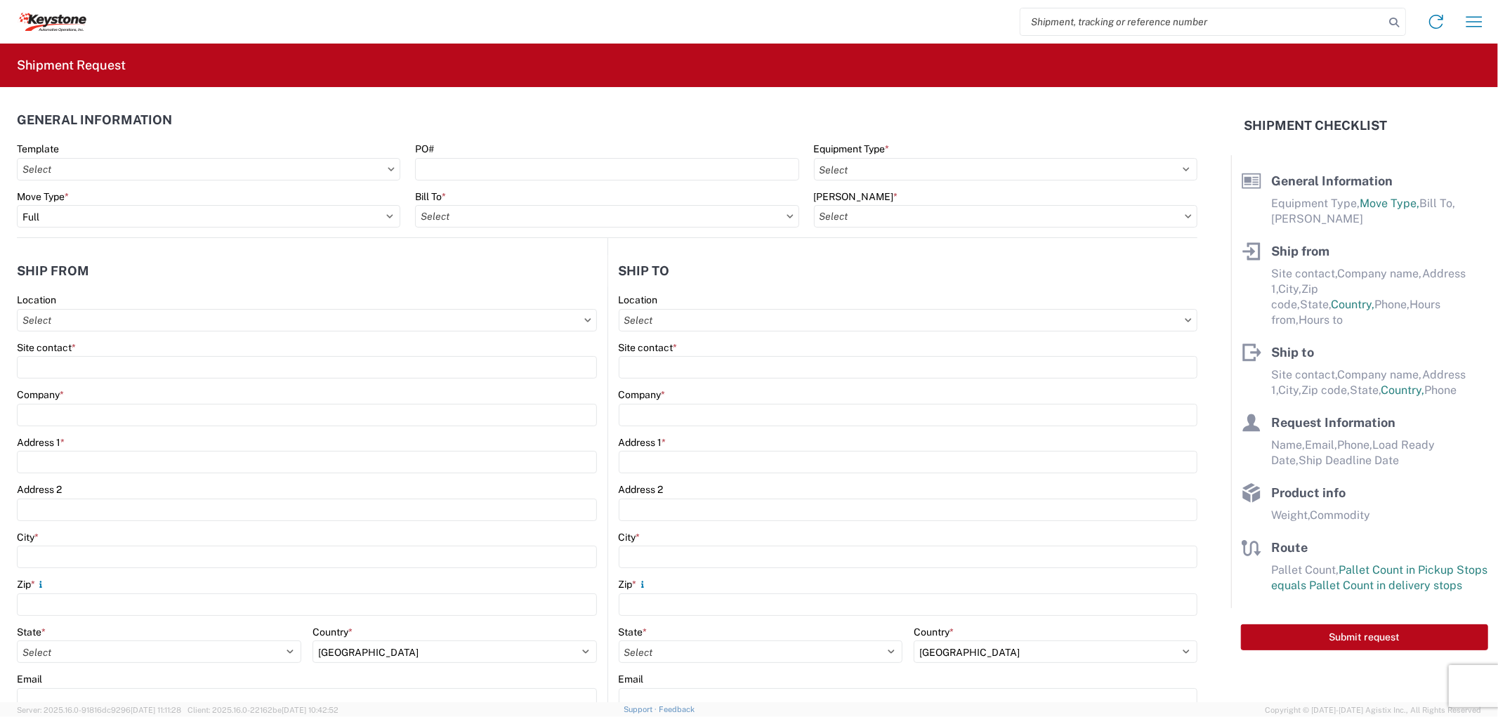
type input "25000"
type input "General Auto Parts (dry)"
type input "24"
type input "0"
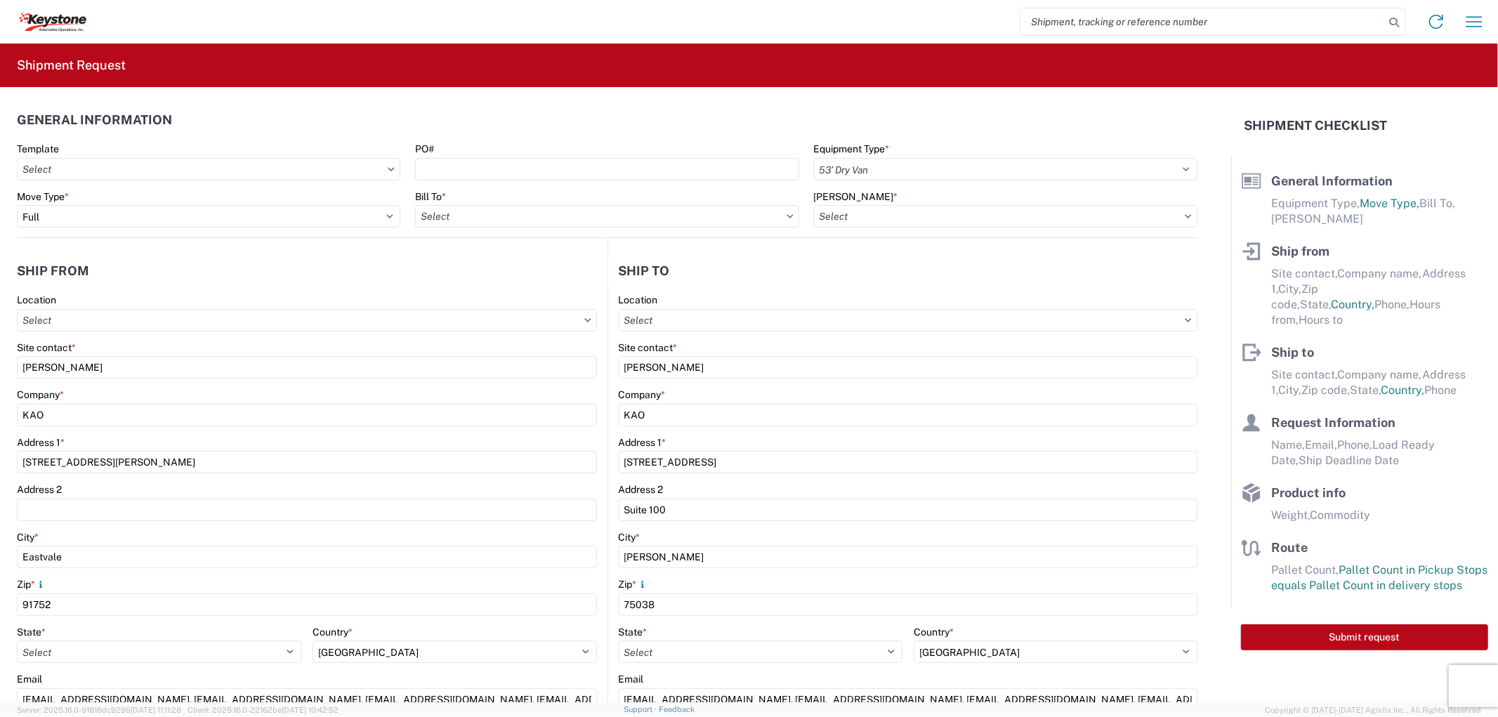
select select "US"
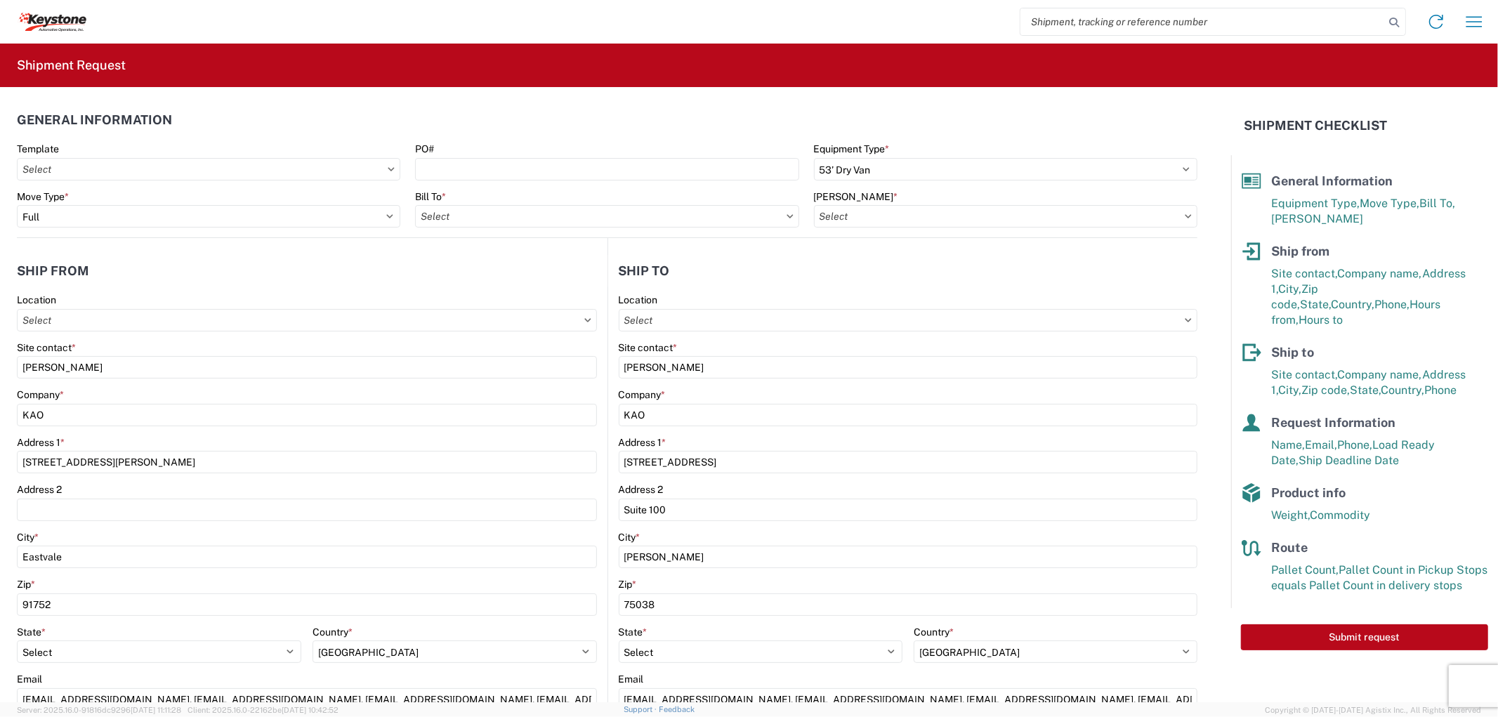
type input "8614-6300-66012-0000 - 8614 Transfers, 8614-6300-66012-0000 - 8614 Transfers"
type input "8614 - [GEOGRAPHIC_DATA] - [GEOGRAPHIC_DATA], [GEOGRAPHIC_DATA]"
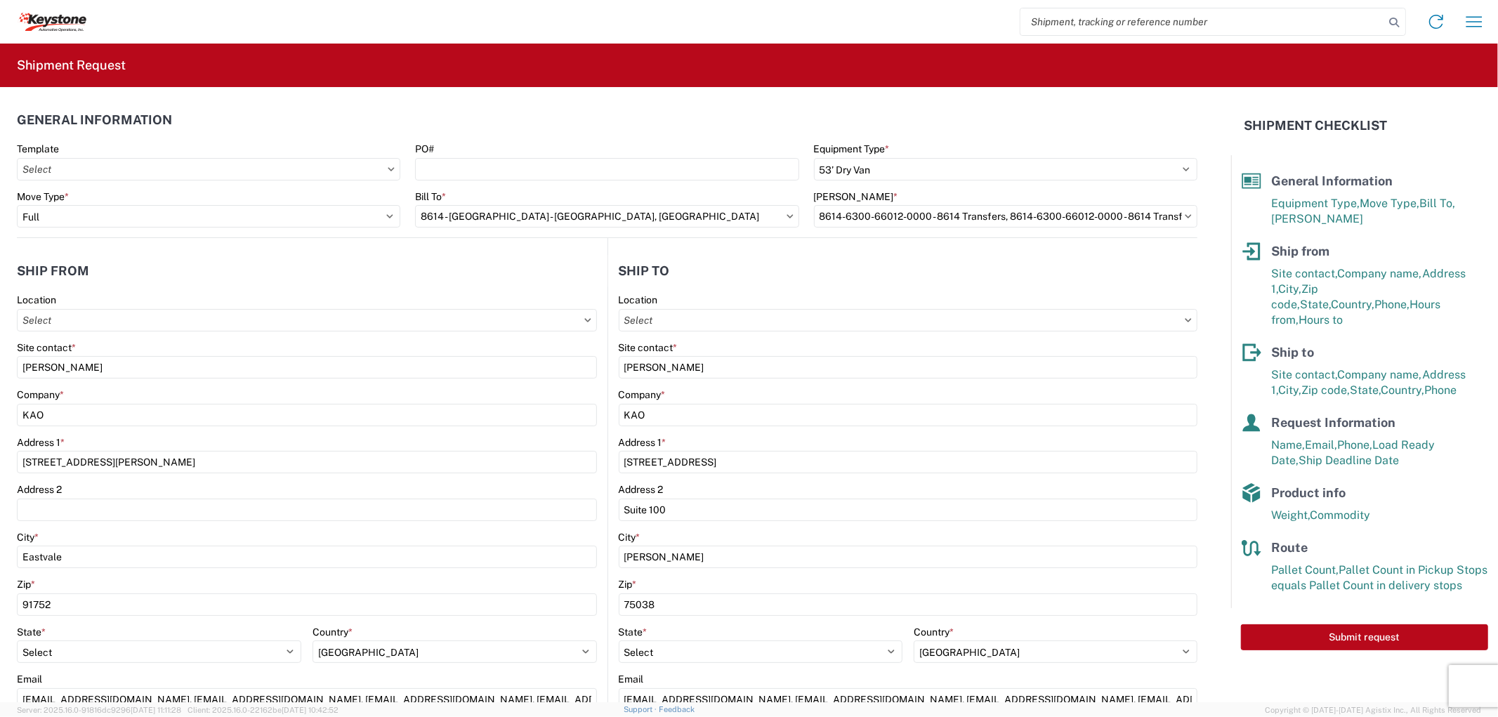
type input "8404 - [PERSON_NAME] Warehouse"
type input "8614 - [GEOGRAPHIC_DATA] - [GEOGRAPHIC_DATA], [GEOGRAPHIC_DATA]"
click at [597, 323] on input "8404 - [PERSON_NAME] Warehouse" at bounding box center [307, 320] width 580 height 22
type input "8401"
click at [719, 383] on div "8401 - [GEOGRAPHIC_DATA] - KAO Warehouse" at bounding box center [739, 383] width 246 height 22
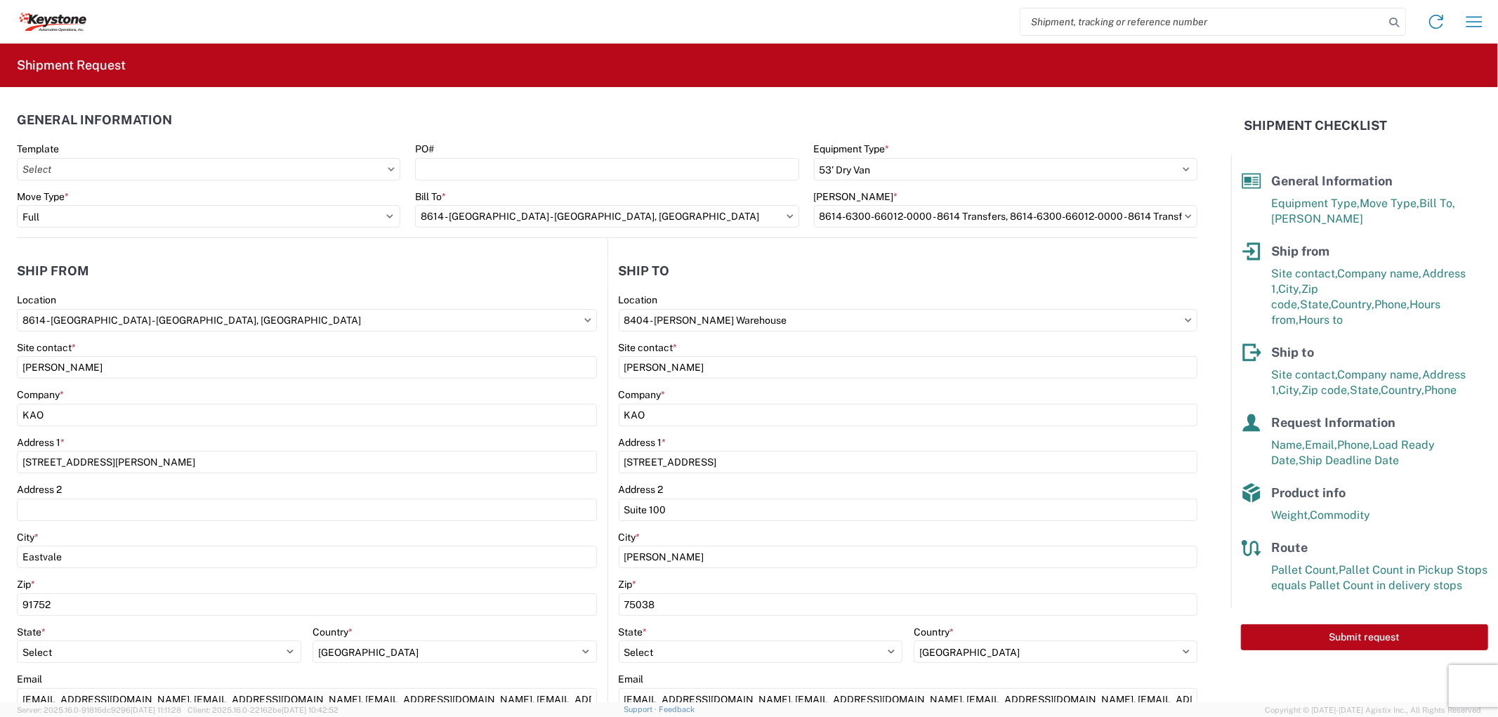
type input "8401 - [GEOGRAPHIC_DATA] - KAO Warehouse"
type input "[STREET_ADDRESS][PERSON_NAME]"
type input "[GEOGRAPHIC_DATA]"
type input "18643"
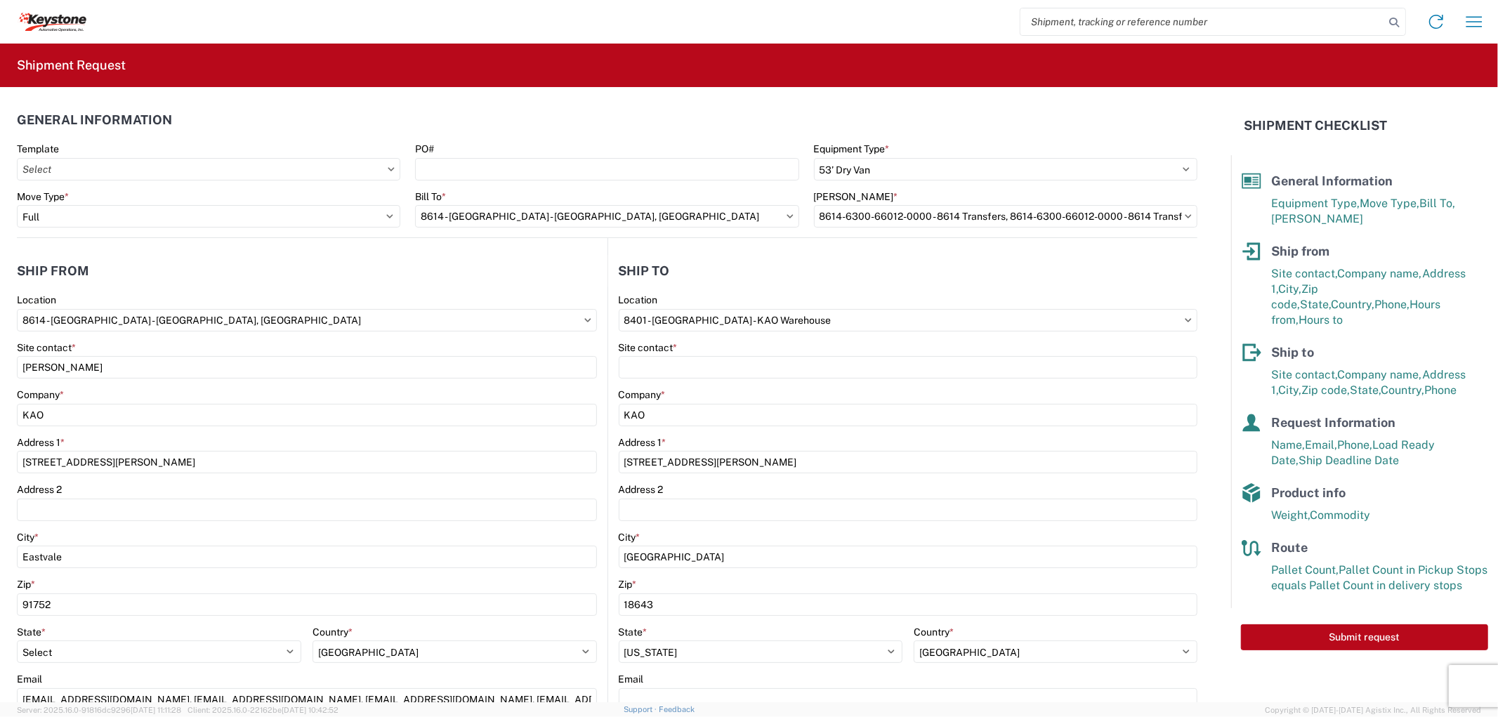
select select "US"
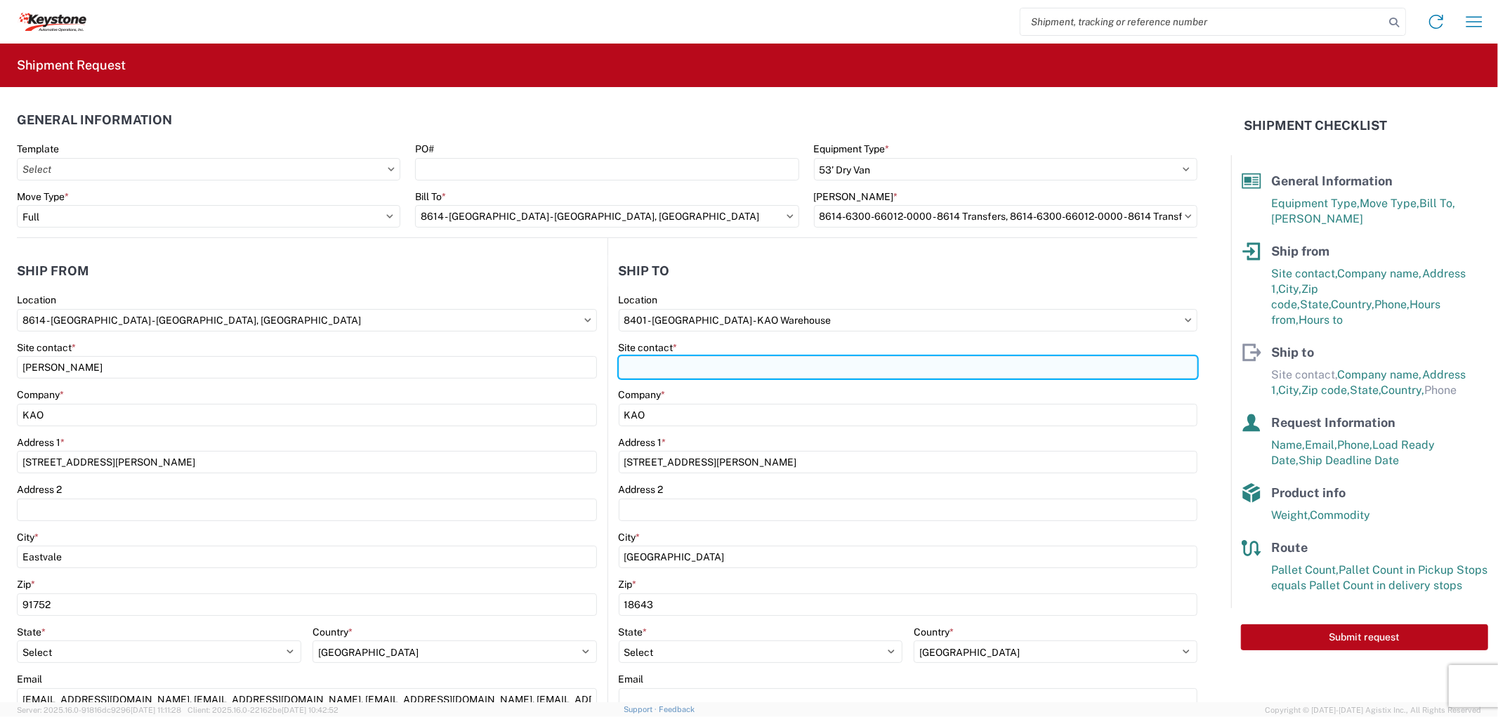
click at [680, 362] on input "Site contact *" at bounding box center [908, 367] width 579 height 22
type input "D"
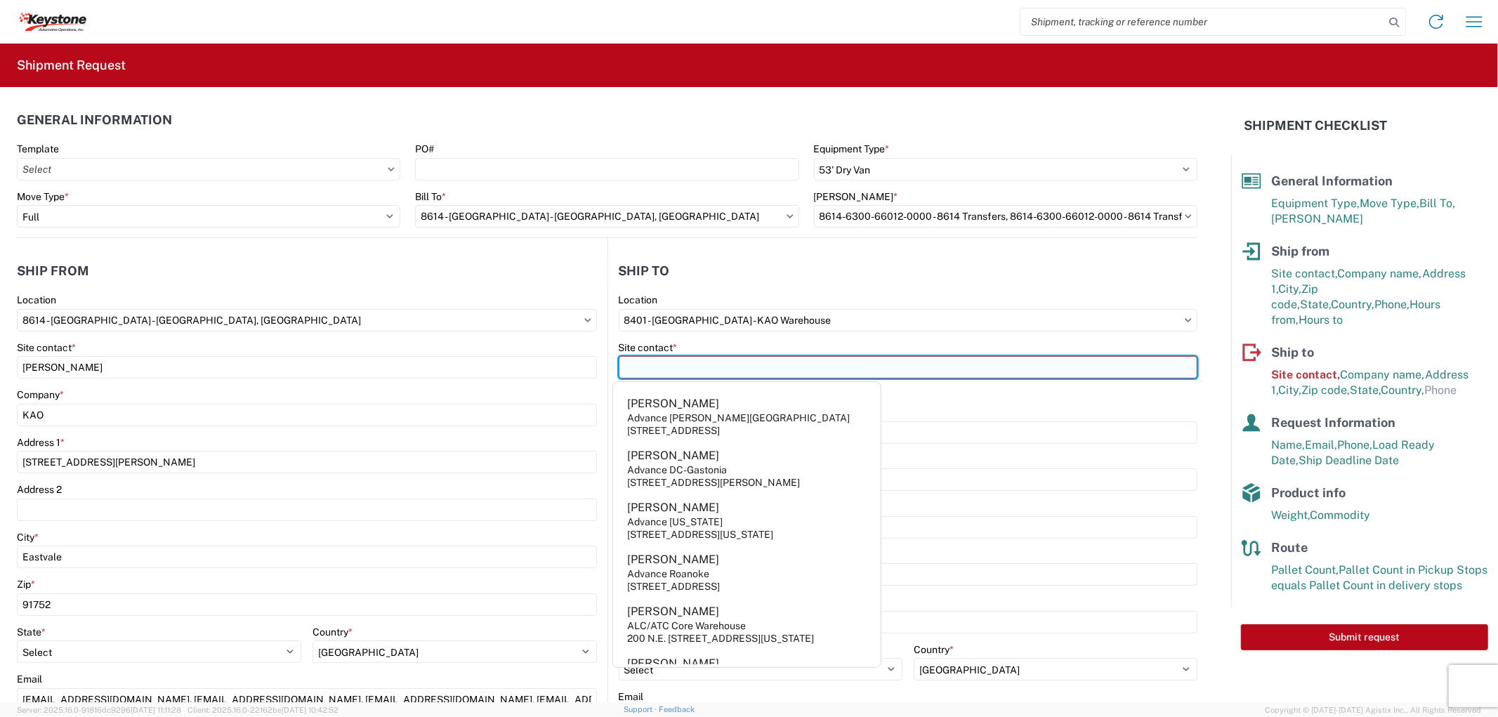
click at [685, 367] on input "Site contact *" at bounding box center [908, 367] width 579 height 22
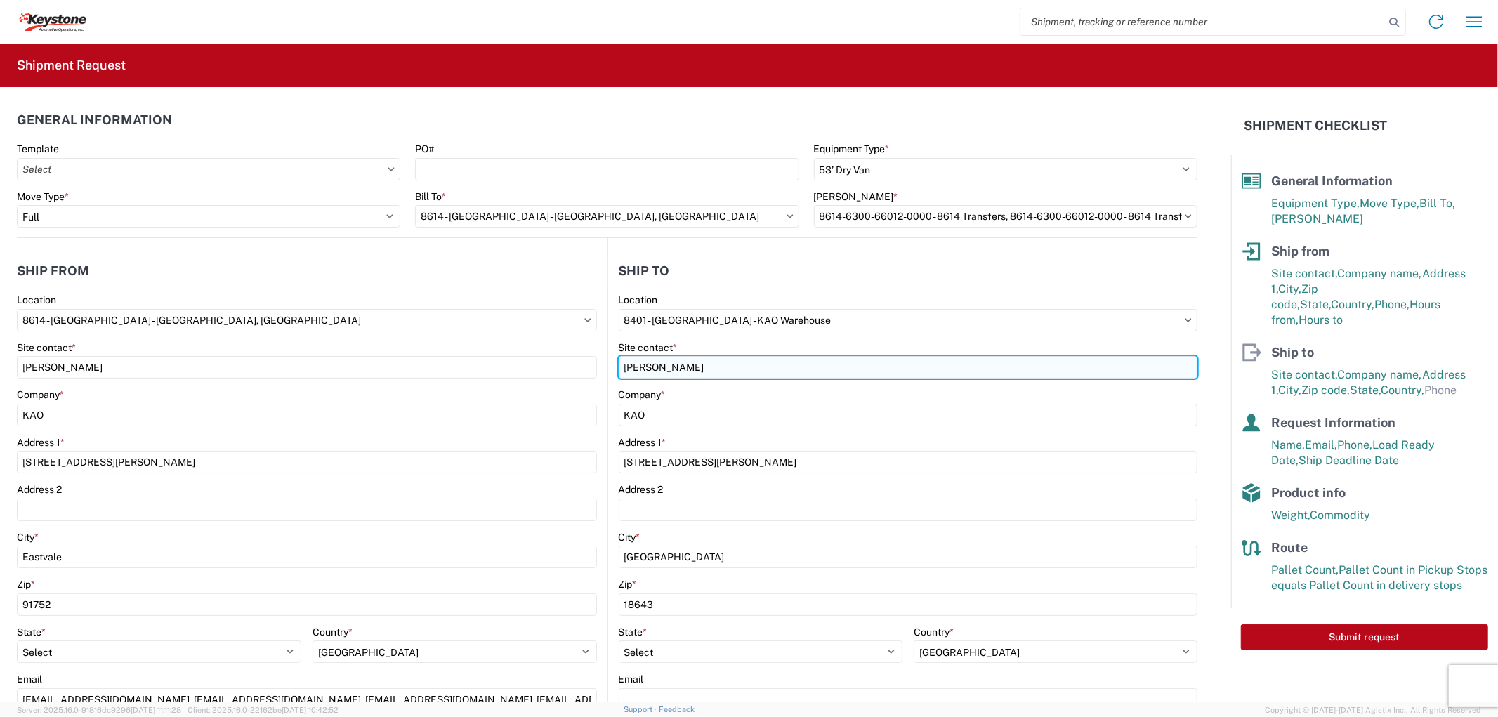
type input "[PERSON_NAME]"
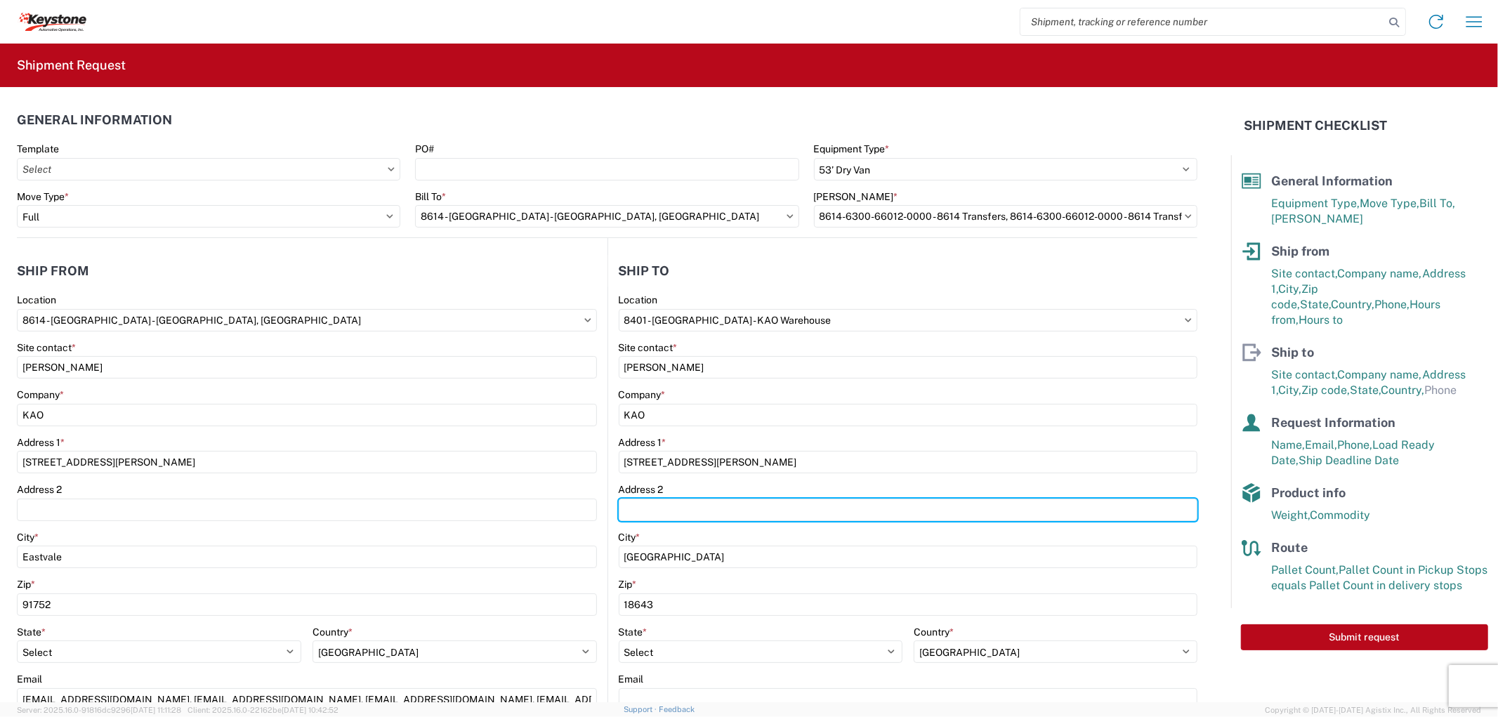
scroll to position [78, 0]
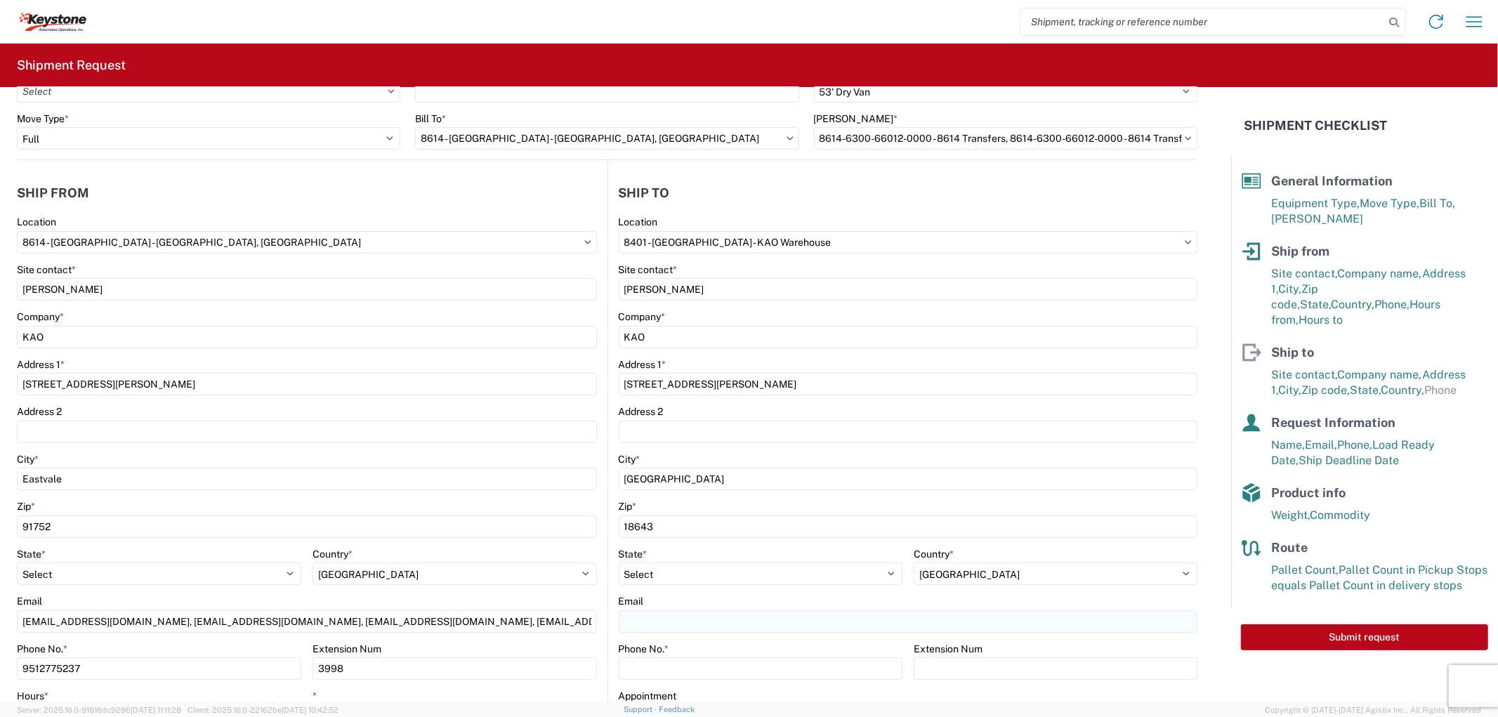
click at [648, 609] on div "Email" at bounding box center [908, 614] width 579 height 38
click at [666, 657] on input "Phone No. *" at bounding box center [761, 668] width 284 height 22
click at [675, 664] on input "Phone No. *" at bounding box center [761, 668] width 284 height 22
type input "5706554514"
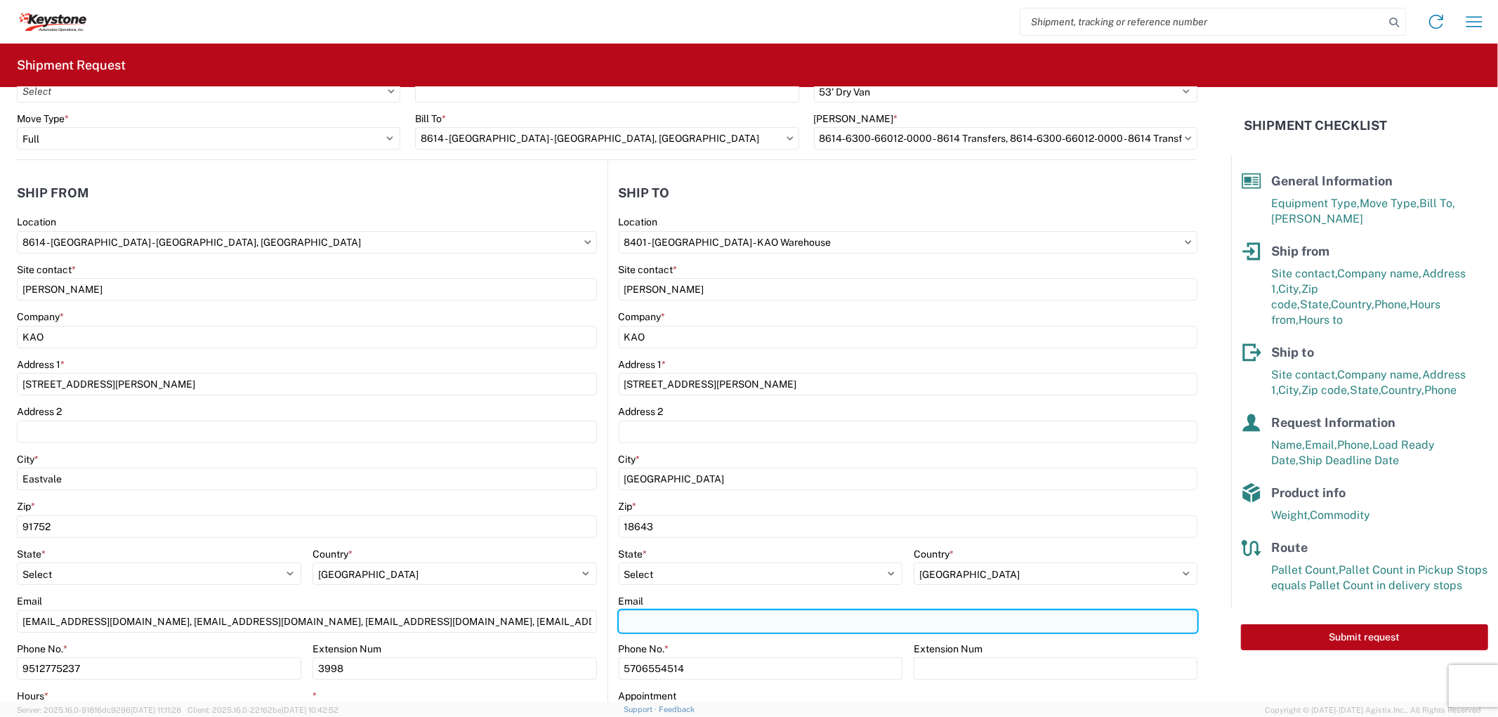
click at [663, 627] on input "Email" at bounding box center [908, 621] width 579 height 22
paste input "[EMAIL_ADDRESS][DOMAIN_NAME]"
click at [788, 628] on input "[EMAIL_ADDRESS][DOMAIN_NAME]," at bounding box center [908, 621] width 579 height 22
paste input "[EMAIL_ADDRESS][DOMAIN_NAME]"
click at [908, 628] on input "[EMAIL_ADDRESS][DOMAIN_NAME], [EMAIL_ADDRESS][DOMAIN_NAME]" at bounding box center [908, 621] width 579 height 22
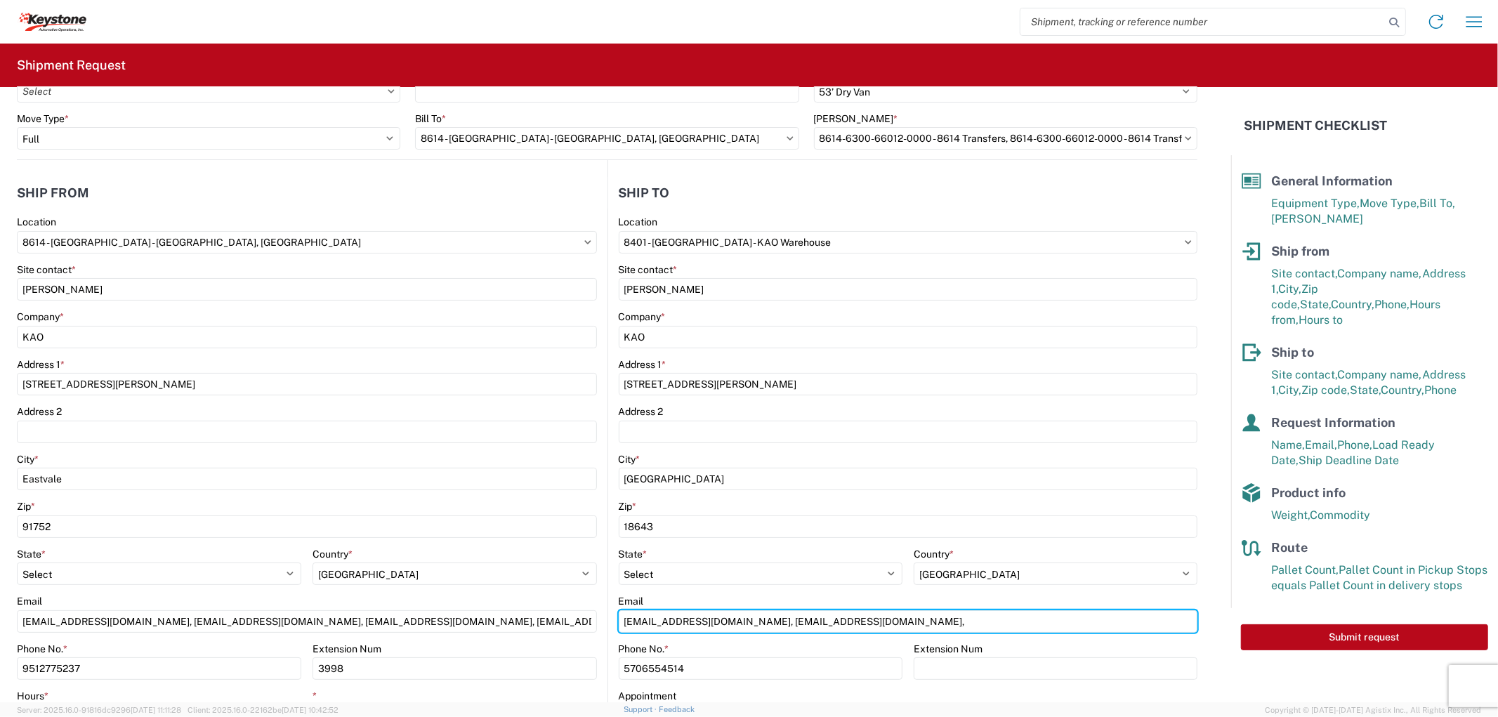
paste input "[EMAIL_ADDRESS][DOMAIN_NAME]"
click at [1096, 620] on input "[EMAIL_ADDRESS][DOMAIN_NAME], [EMAIL_ADDRESS][DOMAIN_NAME], [EMAIL_ADDRESS][DOM…" at bounding box center [908, 621] width 579 height 22
paste input "[EMAIL_ADDRESS][DOMAIN_NAME]"
click at [1092, 620] on input "[EMAIL_ADDRESS][DOMAIN_NAME], [EMAIL_ADDRESS][DOMAIN_NAME], [EMAIL_ADDRESS][DOM…" at bounding box center [908, 621] width 579 height 22
paste input "[EMAIL_ADDRESS][DOMAIN_NAME]"
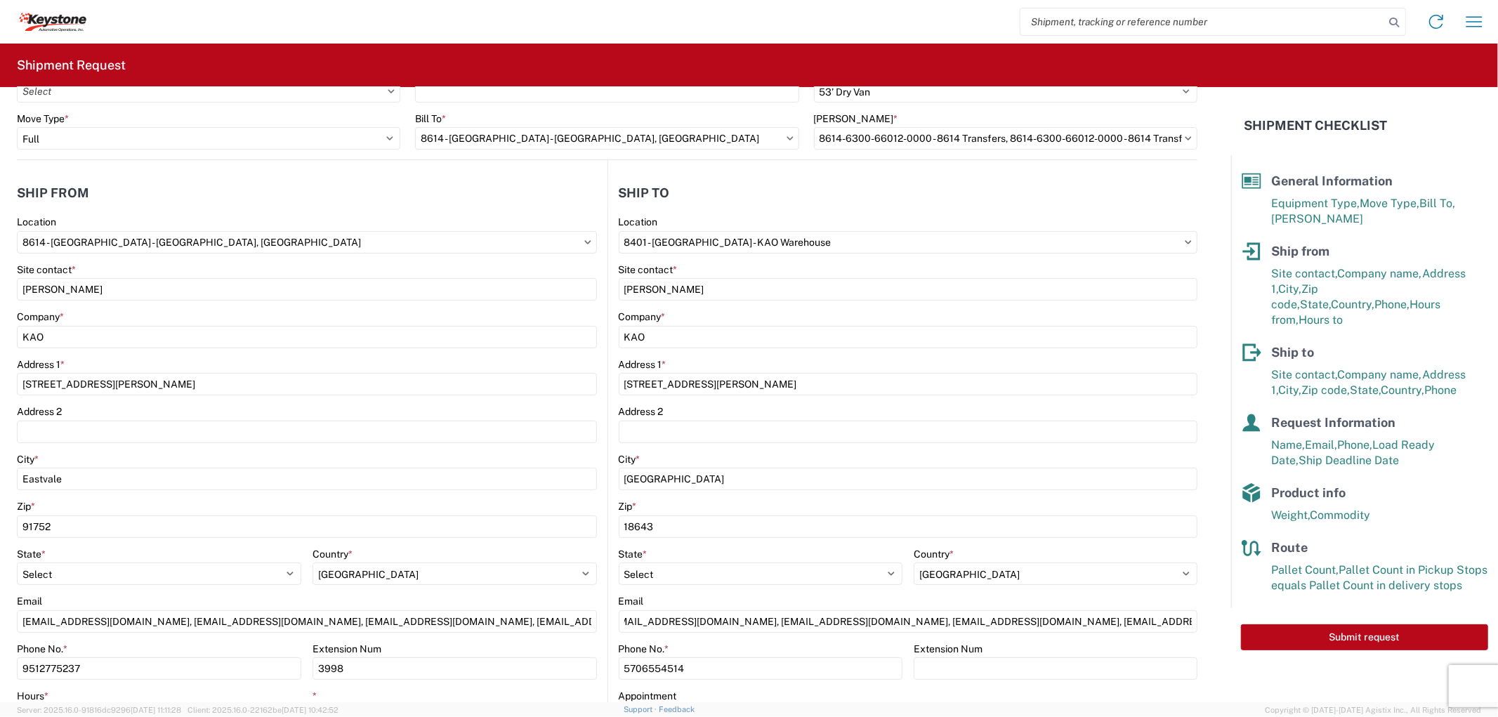
scroll to position [0, 0]
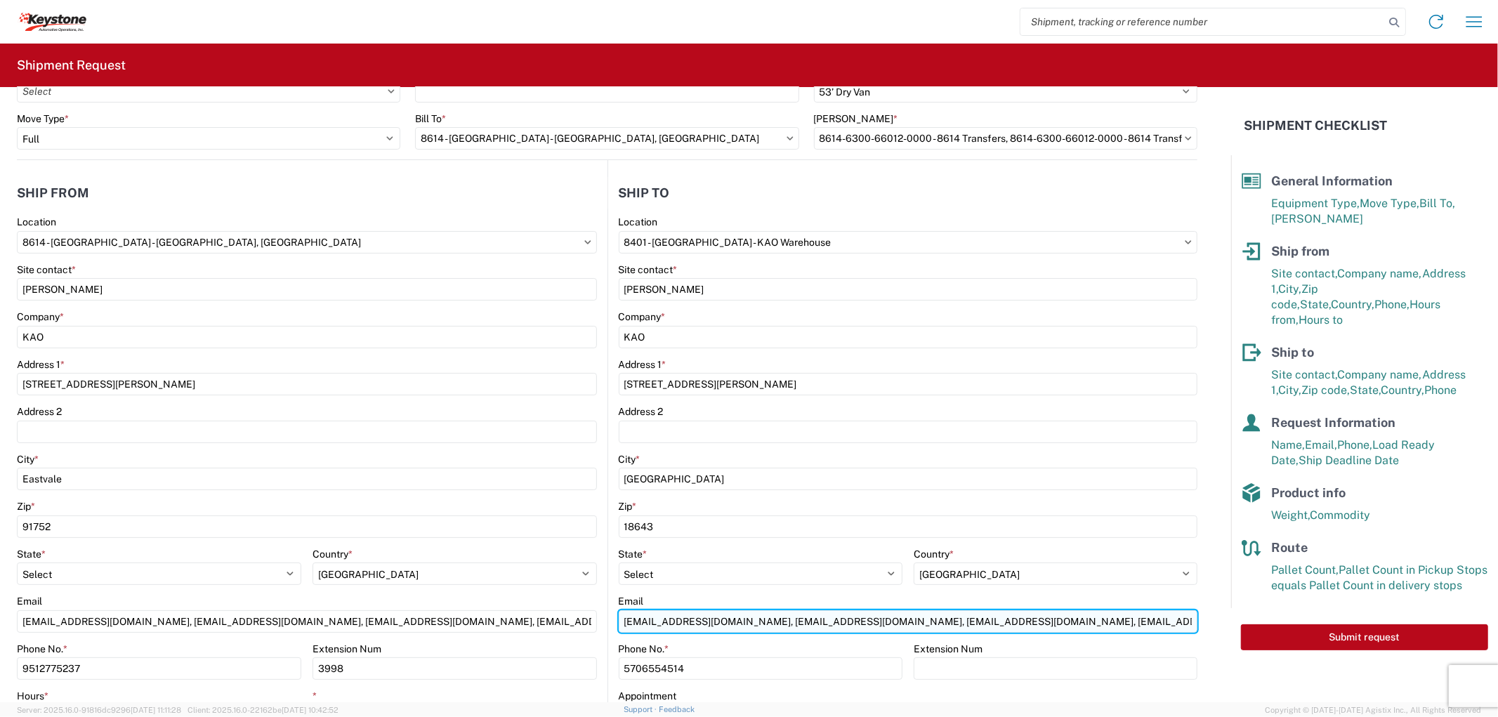
click at [1134, 627] on input "[EMAIL_ADDRESS][DOMAIN_NAME], [EMAIL_ADDRESS][DOMAIN_NAME], [EMAIL_ADDRESS][DOM…" at bounding box center [908, 621] width 579 height 22
paste input "[EMAIL_ADDRESS][DOMAIN_NAME]"
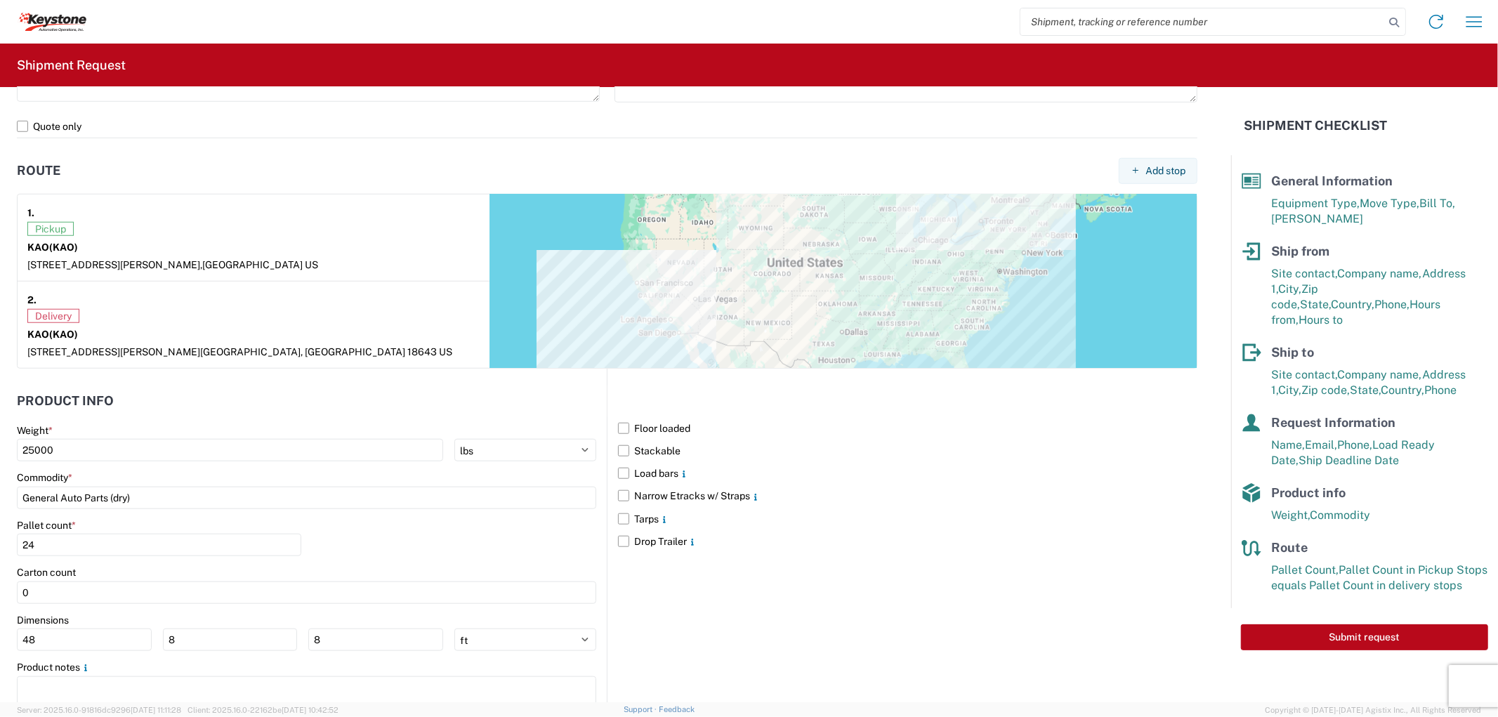
scroll to position [1014, 0]
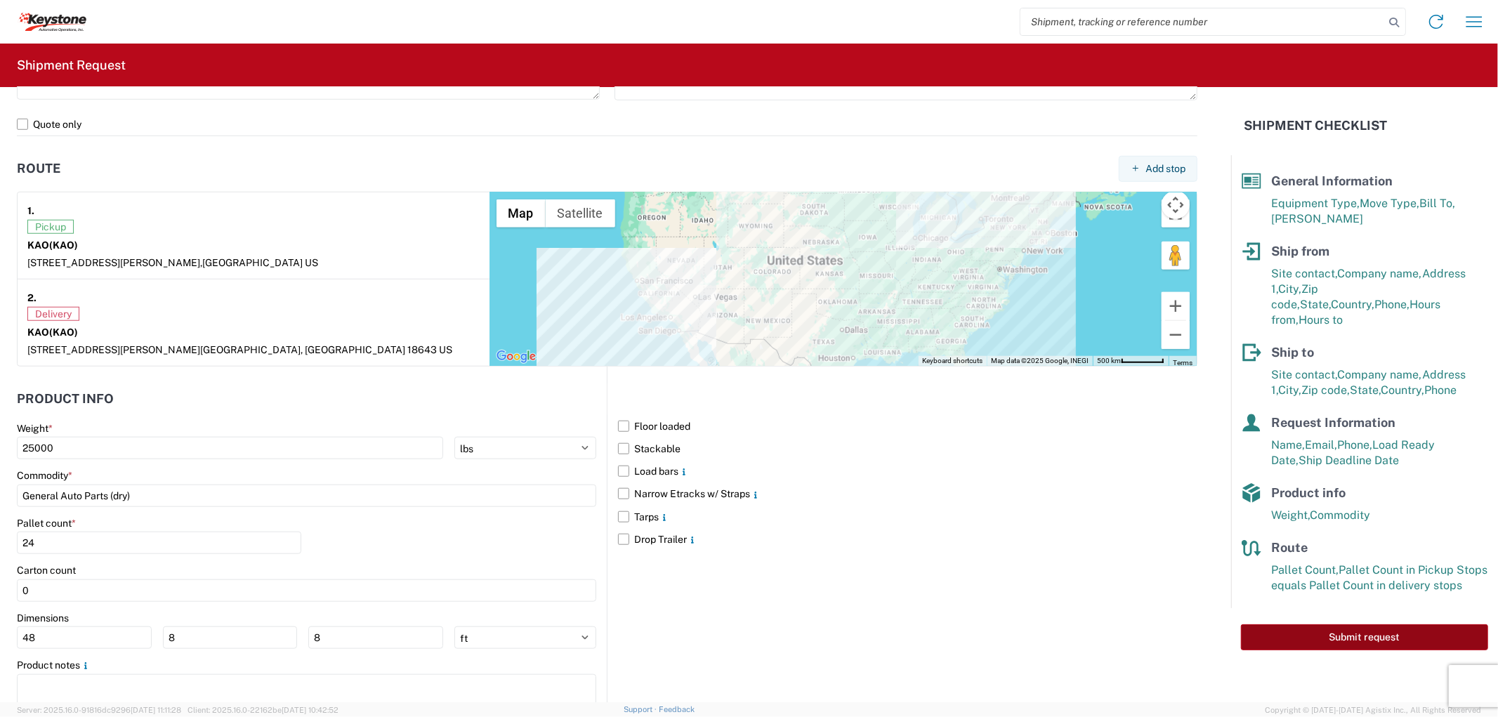
click at [1372, 624] on button "Submit request" at bounding box center [1364, 637] width 247 height 26
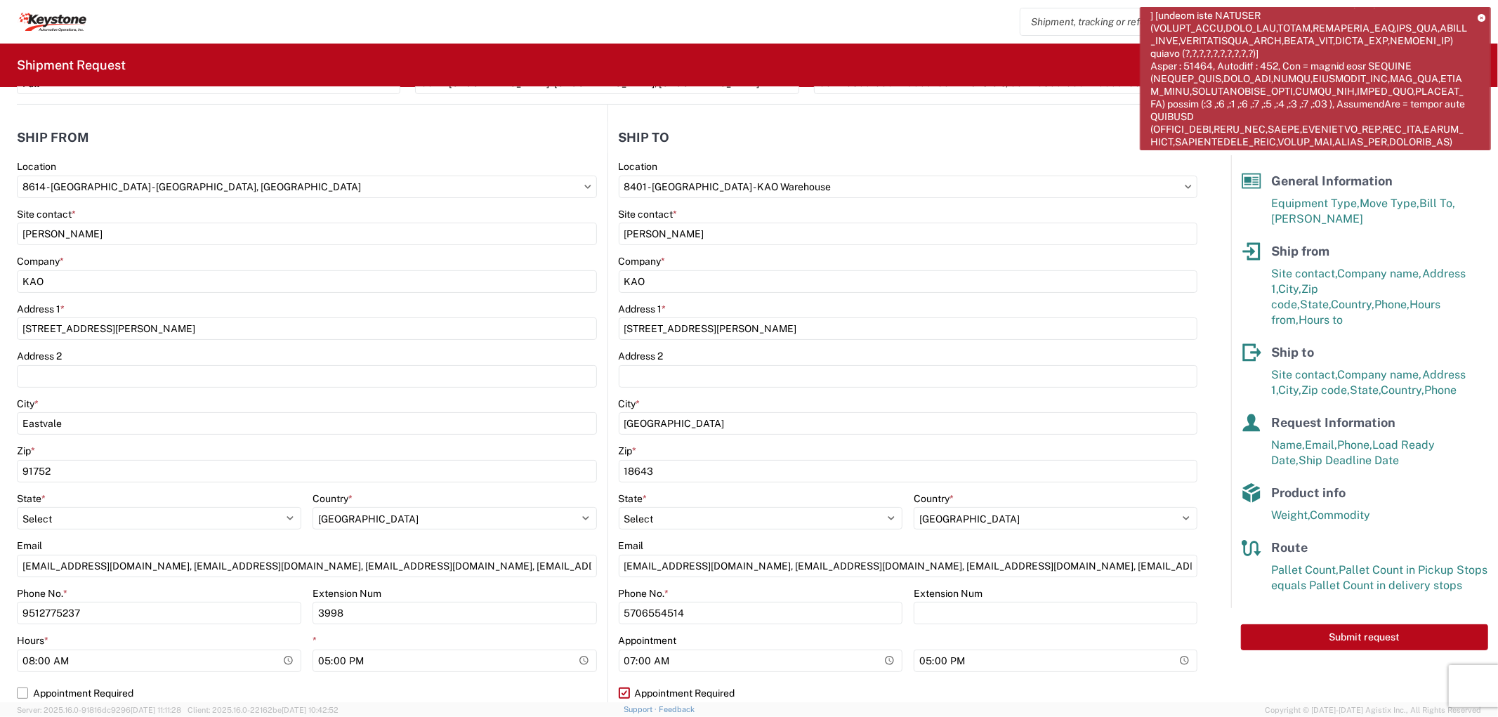
scroll to position [156, 0]
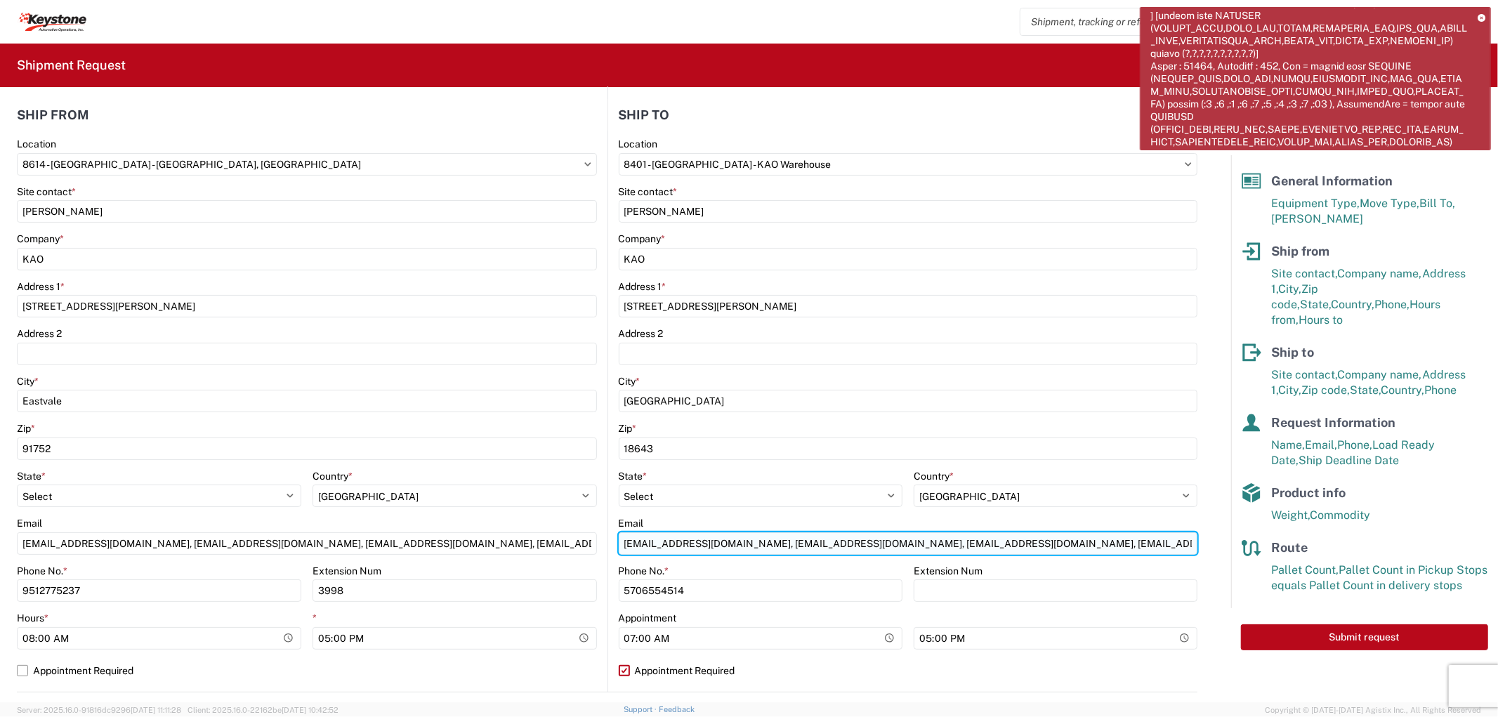
click at [797, 535] on input "[EMAIL_ADDRESS][DOMAIN_NAME], [EMAIL_ADDRESS][DOMAIN_NAME], [EMAIL_ADDRESS][DOM…" at bounding box center [908, 543] width 579 height 22
drag, startPoint x: 855, startPoint y: 542, endPoint x: 603, endPoint y: 563, distance: 253.0
click at [608, 565] on main "8401 Location 8401 - [GEOGRAPHIC_DATA] - [GEOGRAPHIC_DATA] Warehouse Site conta…" at bounding box center [903, 415] width 590 height 554
type input "[EMAIL_ADDRESS][DOMAIN_NAME], [EMAIL_ADDRESS][DOMAIN_NAME], [EMAIL_ADDRESS][DOM…"
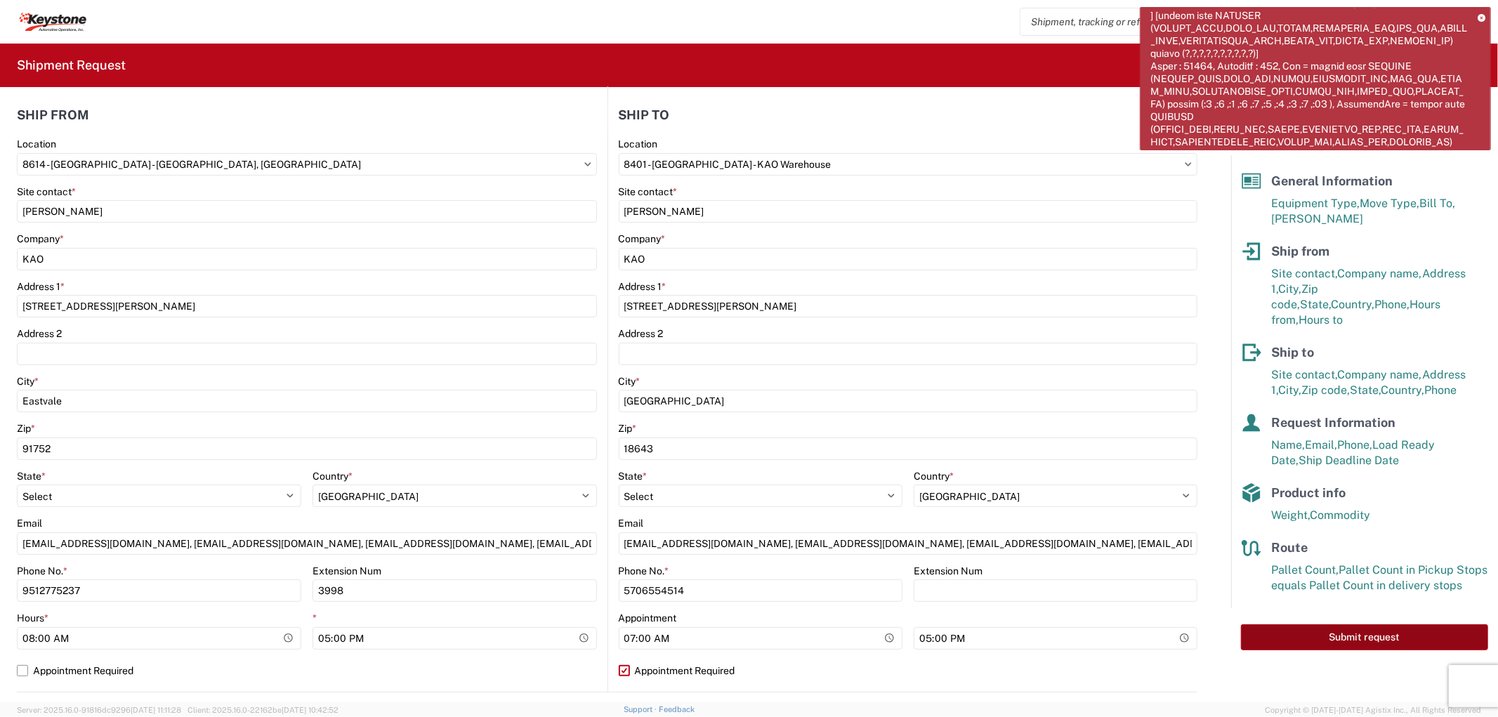
click at [1309, 624] on button "Submit request" at bounding box center [1364, 637] width 247 height 26
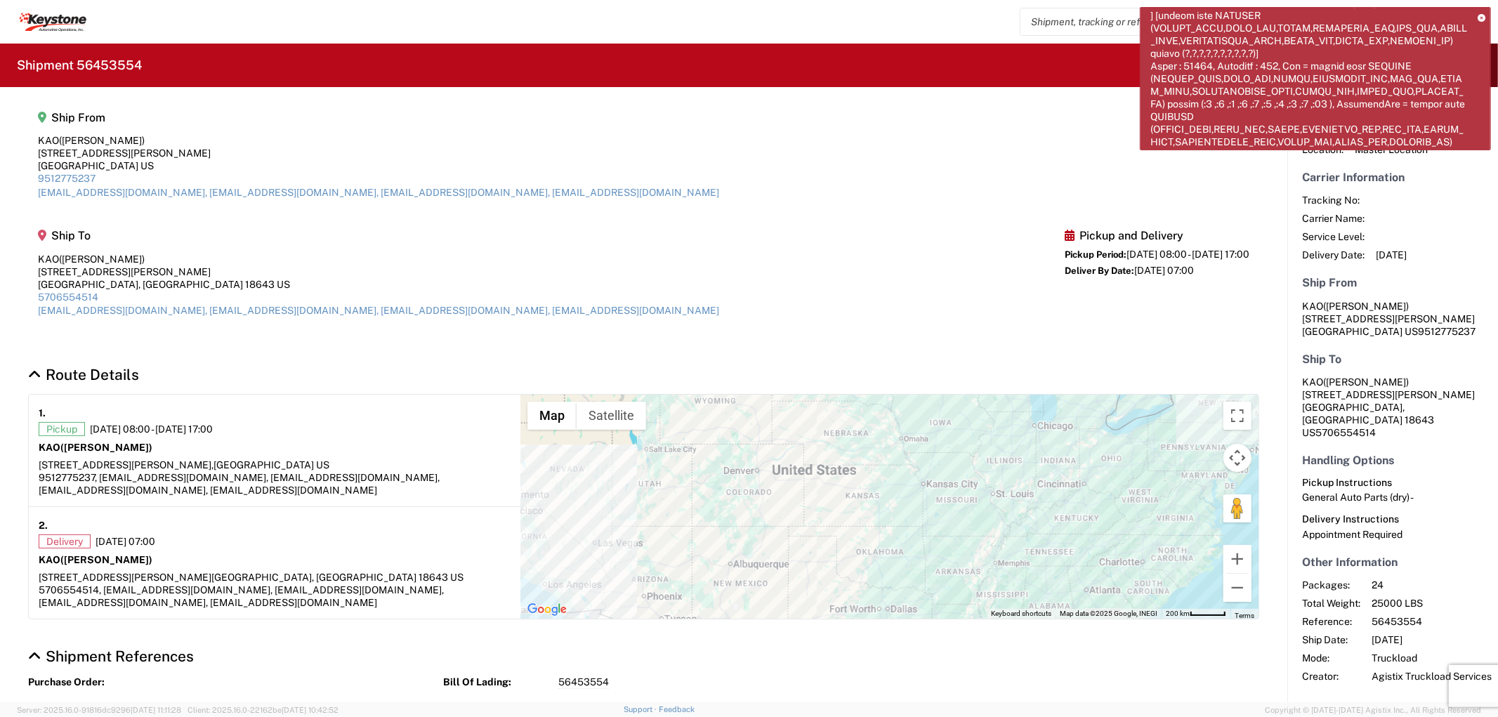
click at [1478, 17] on icon at bounding box center [1482, 19] width 8 height 8
